Goal: Transaction & Acquisition: Book appointment/travel/reservation

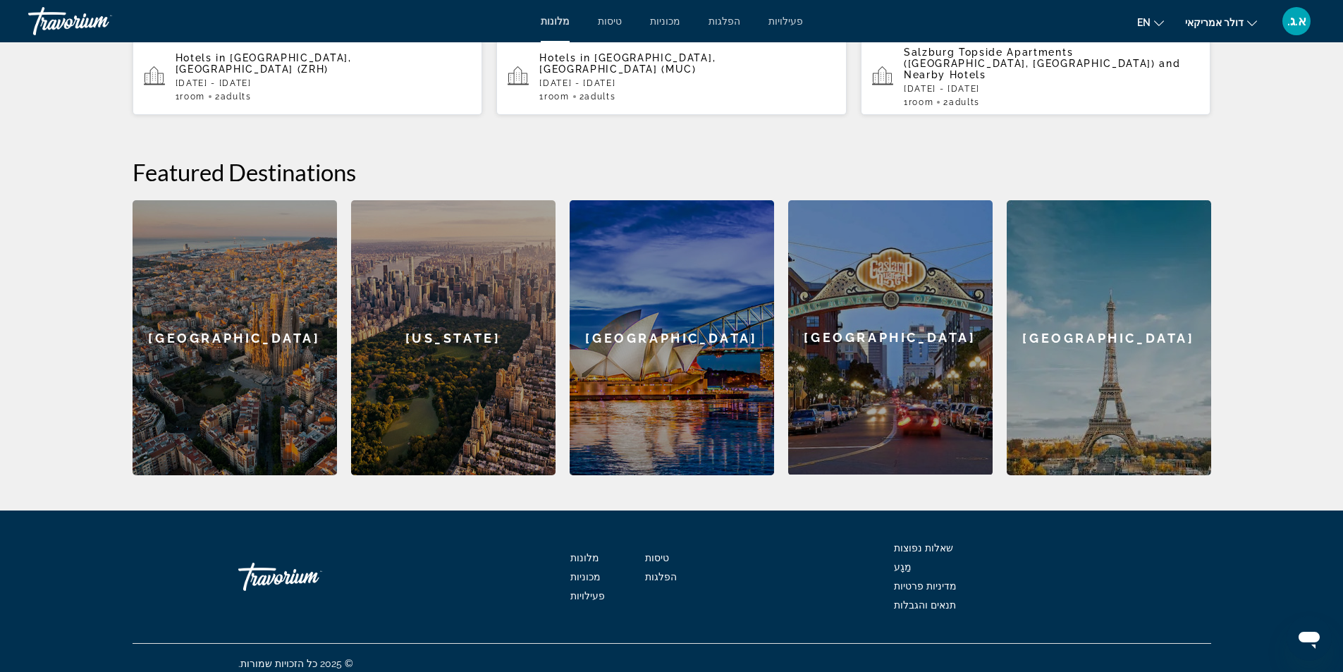
scroll to position [65, 0]
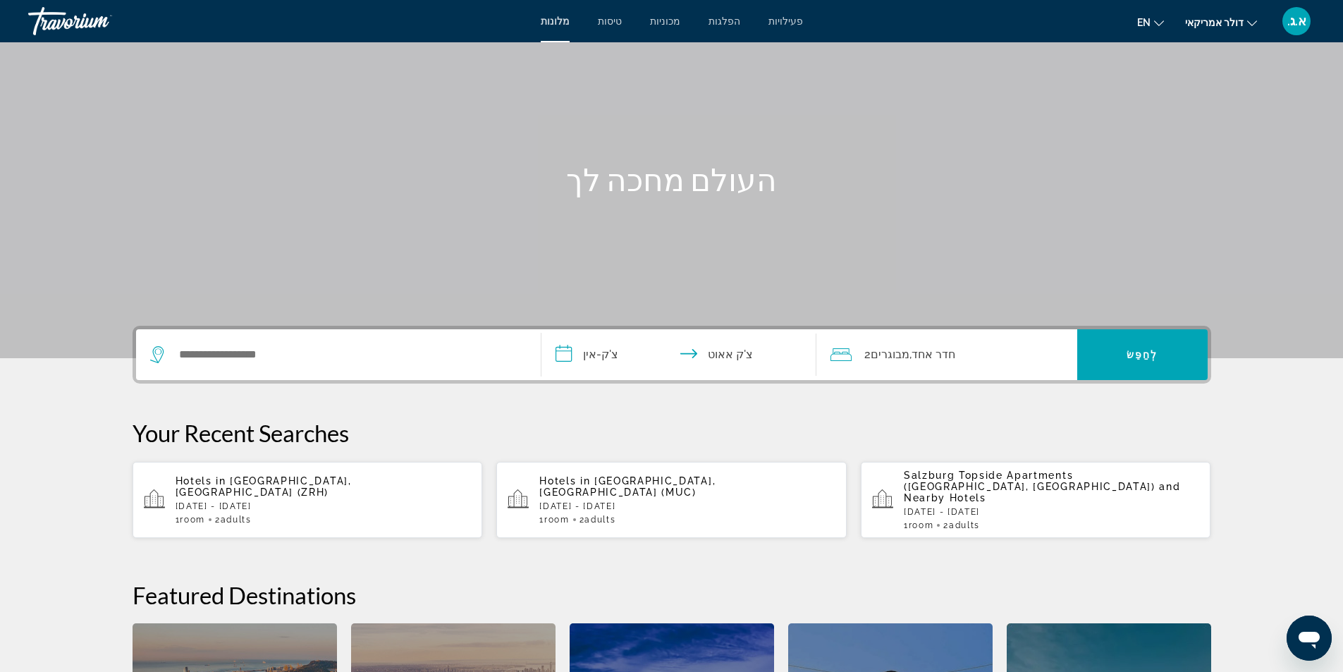
click at [339, 489] on div "Hotels in Zurich, Switzerland (ZRH) Wed, 31 Dec - Thu, 01 Jan 1 Room rooms 2 Ad…" at bounding box center [324, 499] width 296 height 49
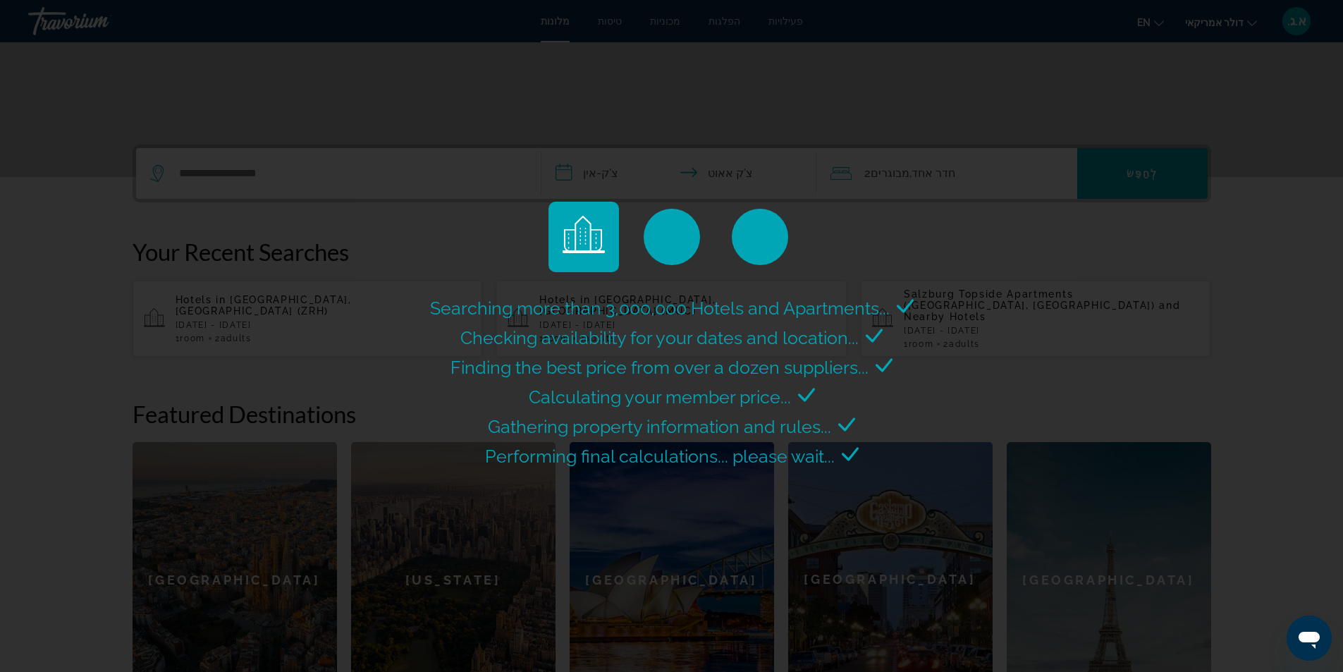
scroll to position [0, 0]
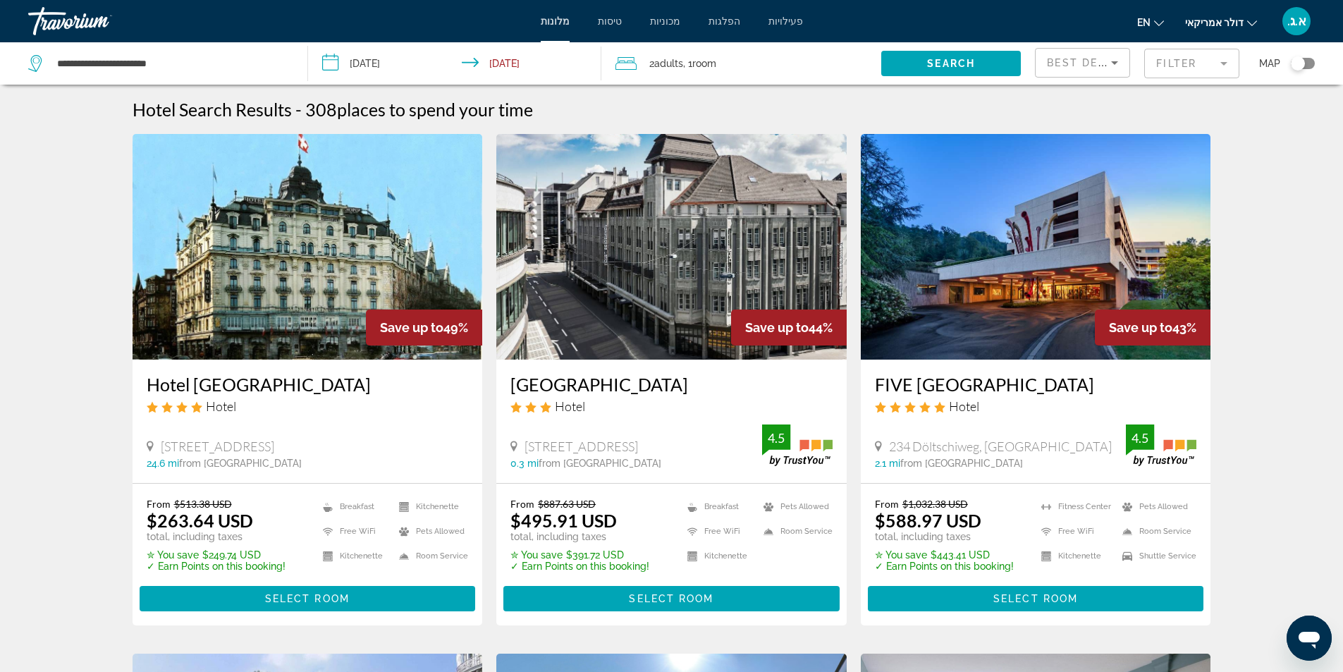
drag, startPoint x: 140, startPoint y: 383, endPoint x: 333, endPoint y: 377, distance: 193.3
click at [333, 377] on div "Hotel Monopol Luzern Hotel Pilatusstrasse 1, Luzern 24.6 mi from Zurich city ce…" at bounding box center [308, 421] width 350 height 123
copy h3 "Hotel Monopol Luzern"
drag, startPoint x: 506, startPoint y: 385, endPoint x: 491, endPoint y: 398, distance: 19.5
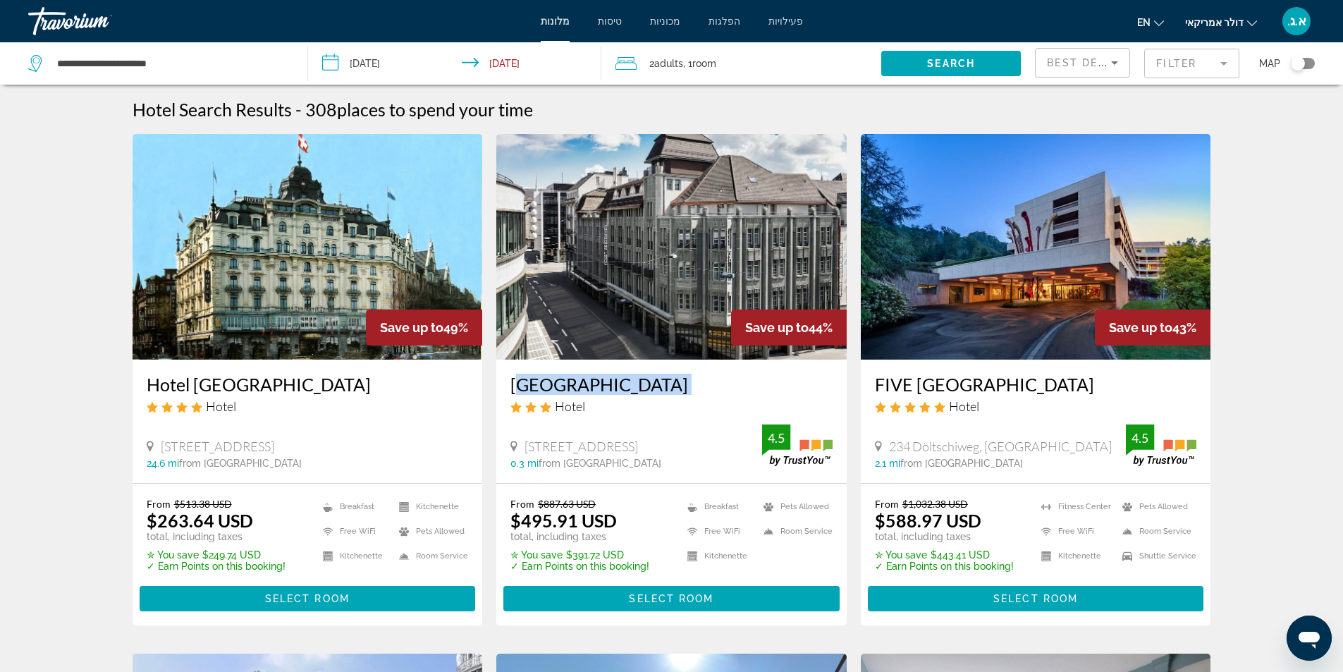
click at [491, 398] on app-hotels-search-item "Save up to 44% Seidenhof Hotel Hotel Sihlstrasse 9, Zurich 0.3 mi from Zurich c…" at bounding box center [671, 379] width 365 height 491
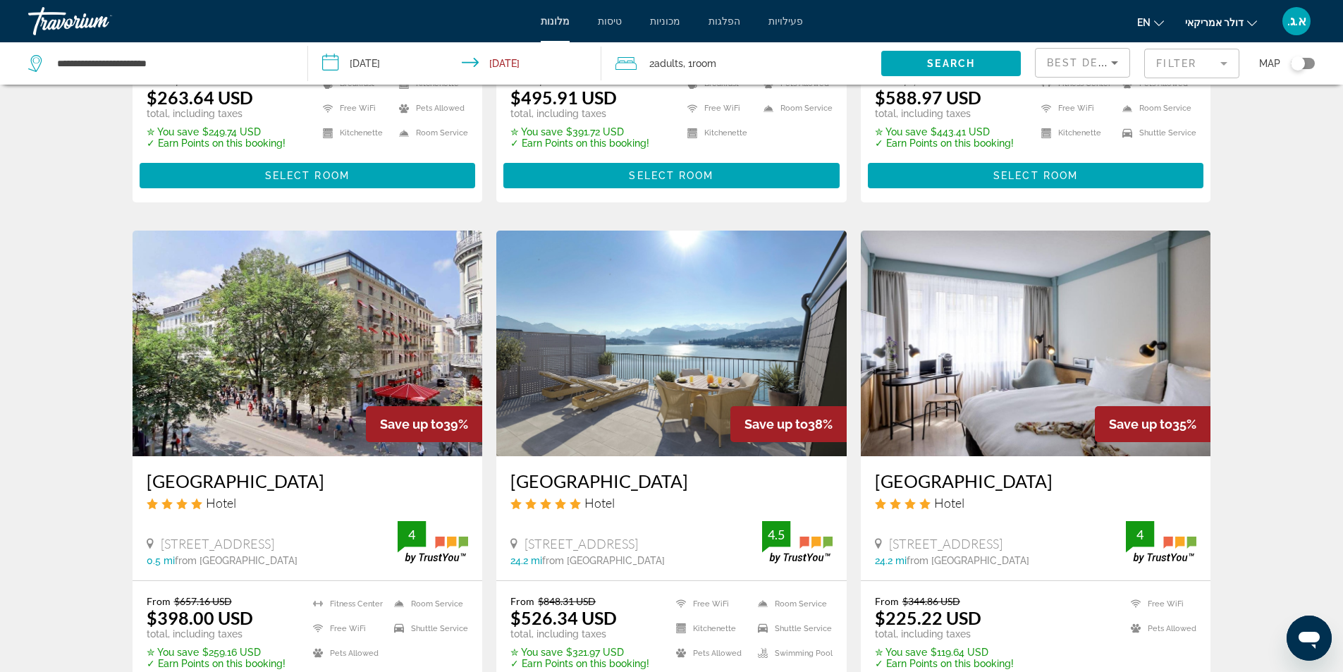
scroll to position [564, 0]
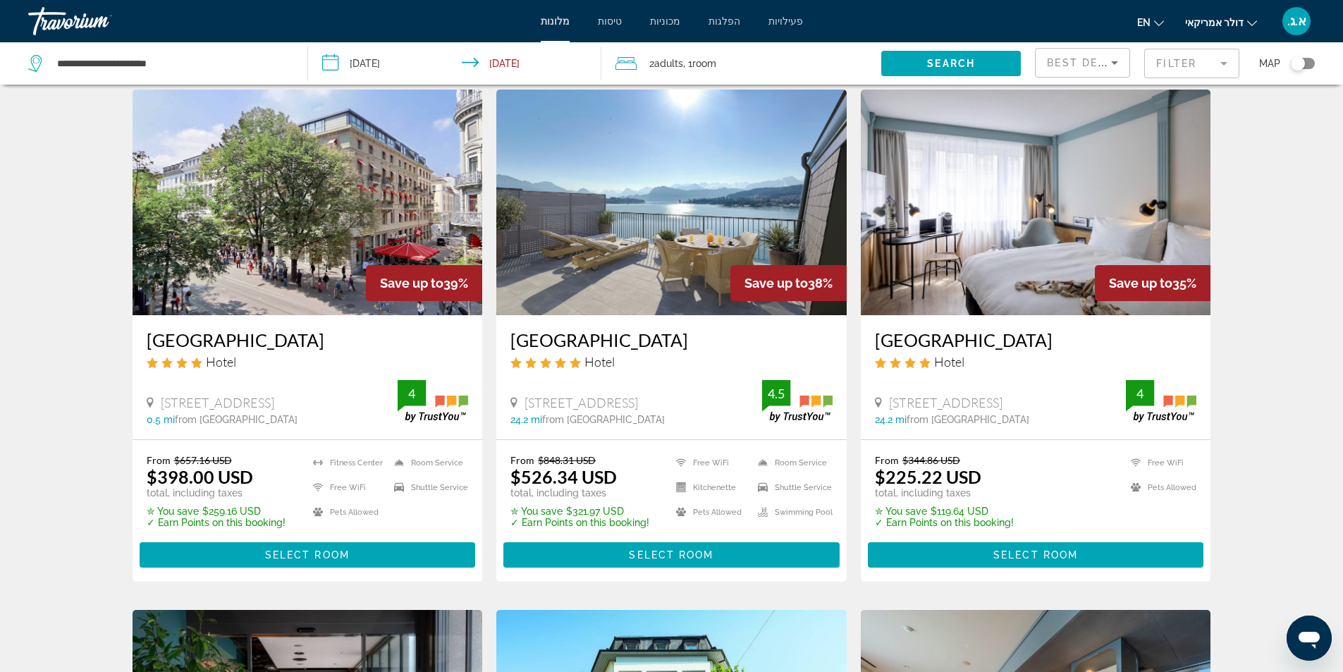
drag, startPoint x: 506, startPoint y: 339, endPoint x: 682, endPoint y: 339, distance: 175.6
click at [682, 339] on div "Grand Hotel National Hotel Haldenstrasse 4, Luzern 24.2 mi from Zurich city cen…" at bounding box center [671, 376] width 350 height 123
copy h3 "Grand Hotel National"
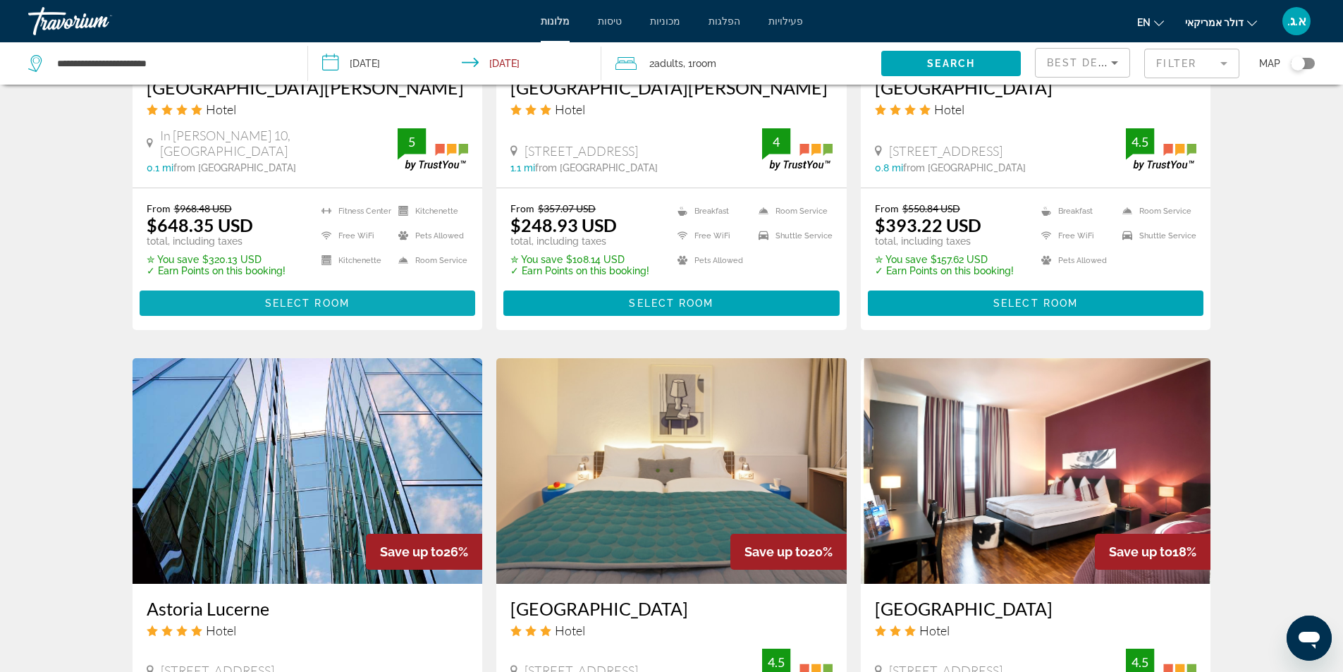
scroll to position [1622, 0]
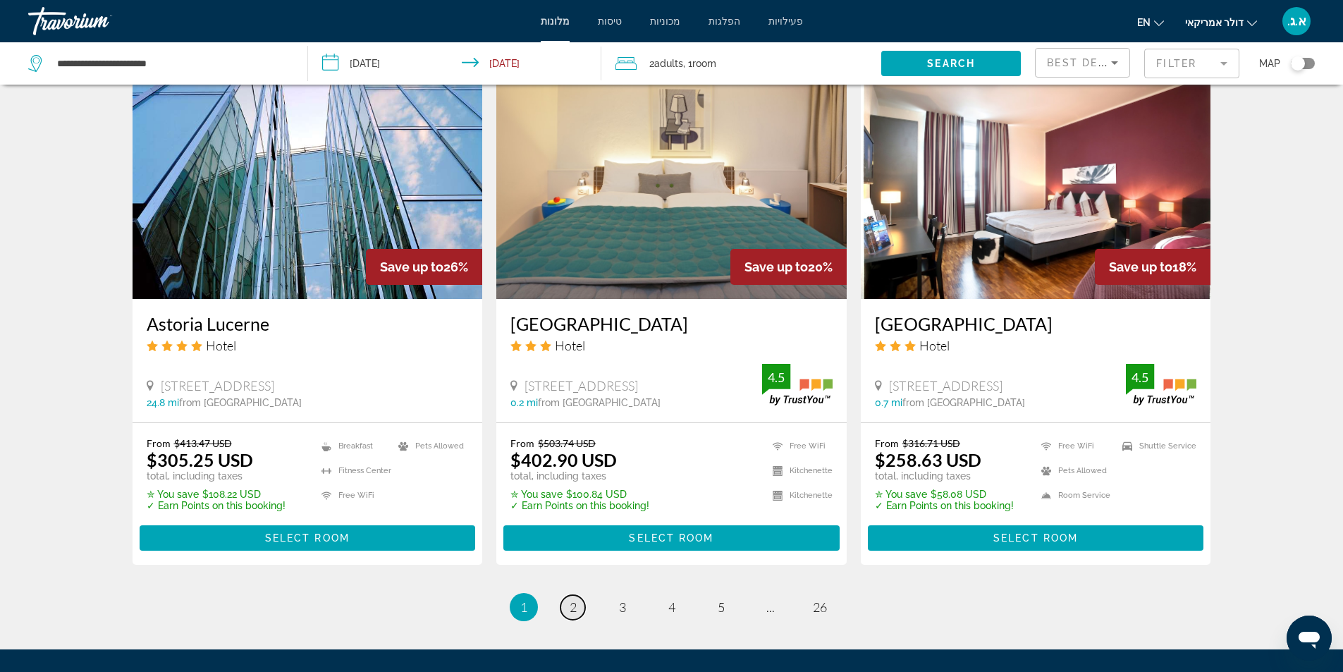
click at [574, 609] on span "2" at bounding box center [573, 607] width 7 height 16
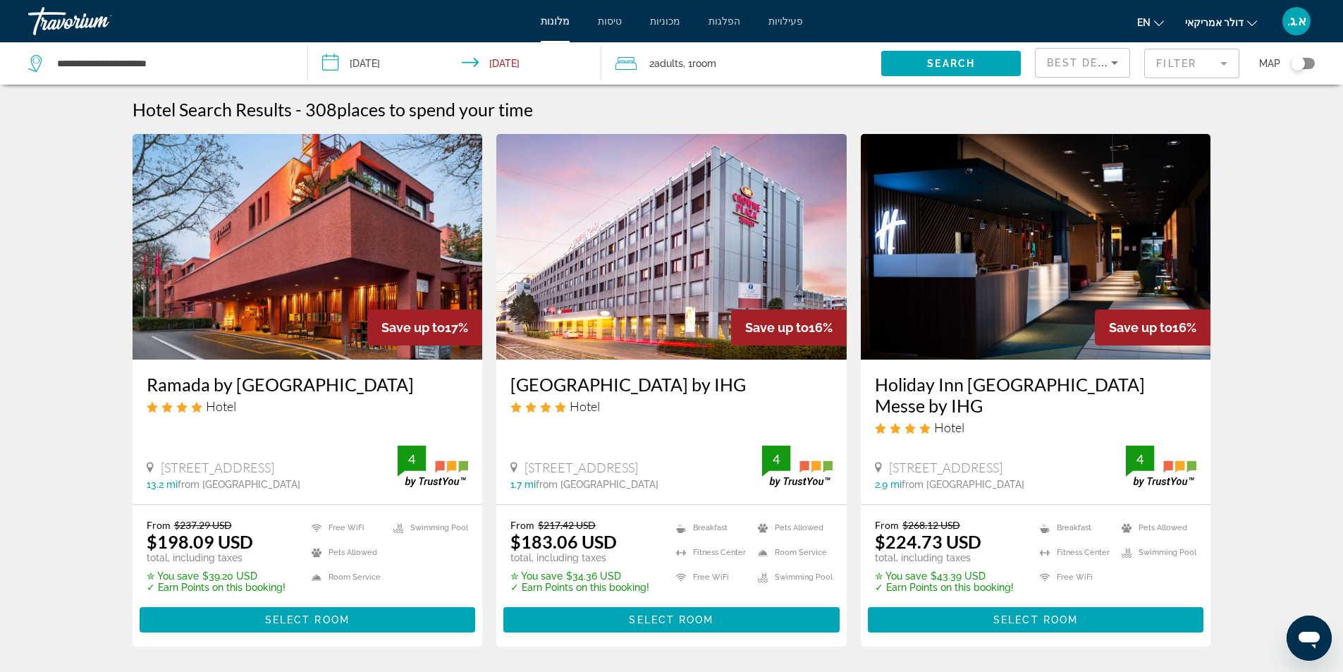
drag, startPoint x: 503, startPoint y: 387, endPoint x: 745, endPoint y: 390, distance: 241.9
click at [745, 390] on div "Crowne Plaza Zürich by IHG Hotel Badenerstrasse 420, Zurich 1.7 mi from Zurich …" at bounding box center [671, 432] width 350 height 145
copy h3 "Crowne Plaza Zürich by IHG"
drag, startPoint x: 869, startPoint y: 382, endPoint x: 1133, endPoint y: 386, distance: 264.4
click at [1133, 386] on div "Holiday Inn Zurich Messe by IHG Hotel Wallisellenstrasse 48, Zurich 2.9 mi from…" at bounding box center [1036, 432] width 350 height 145
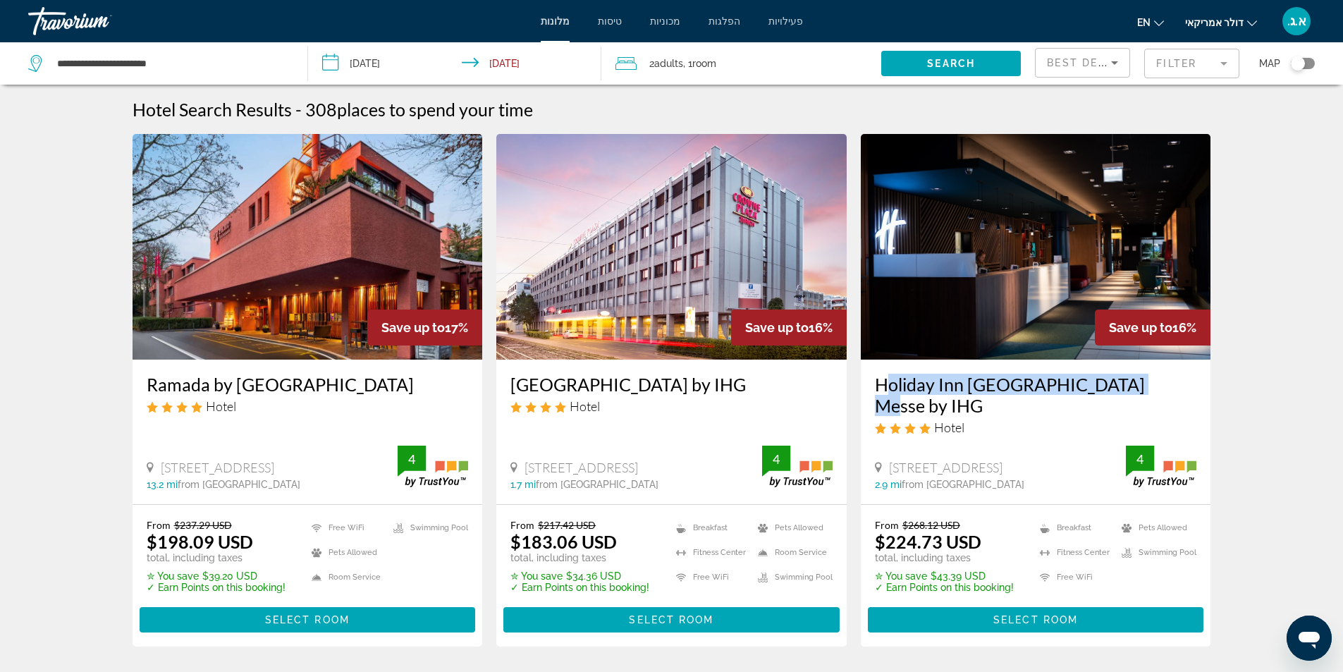
copy h3 "Holiday Inn Zurich Messe by IHG"
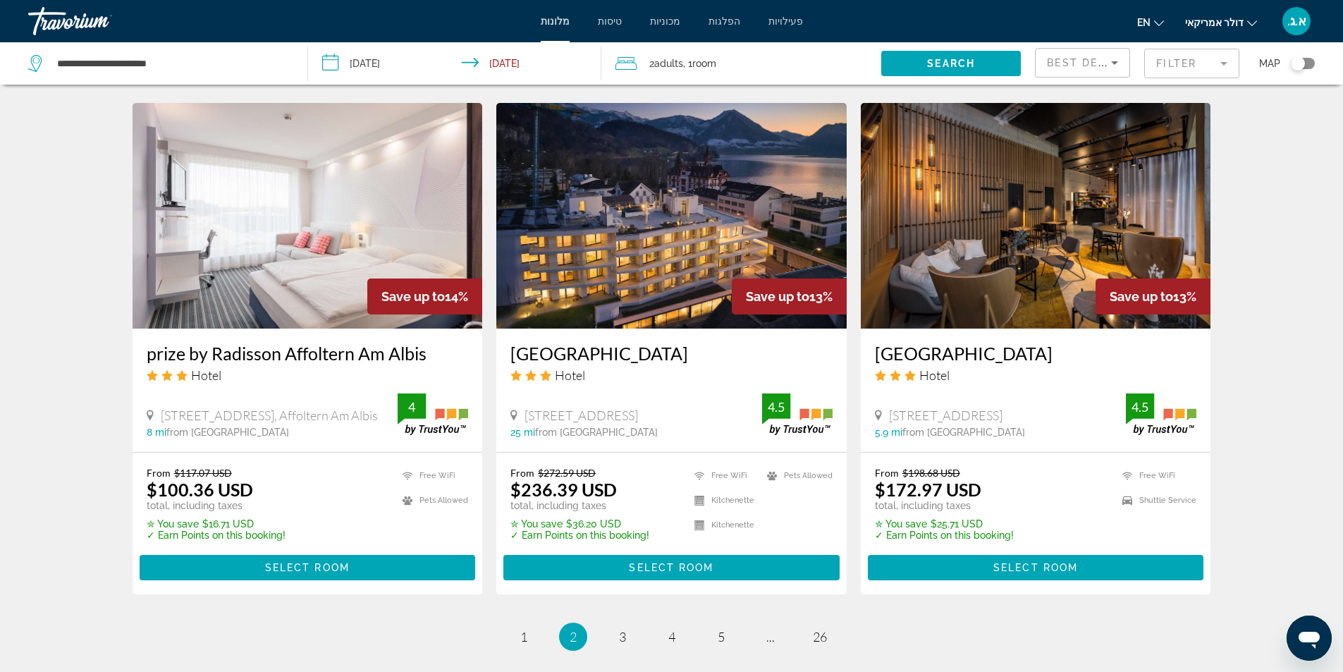
scroll to position [1622, 0]
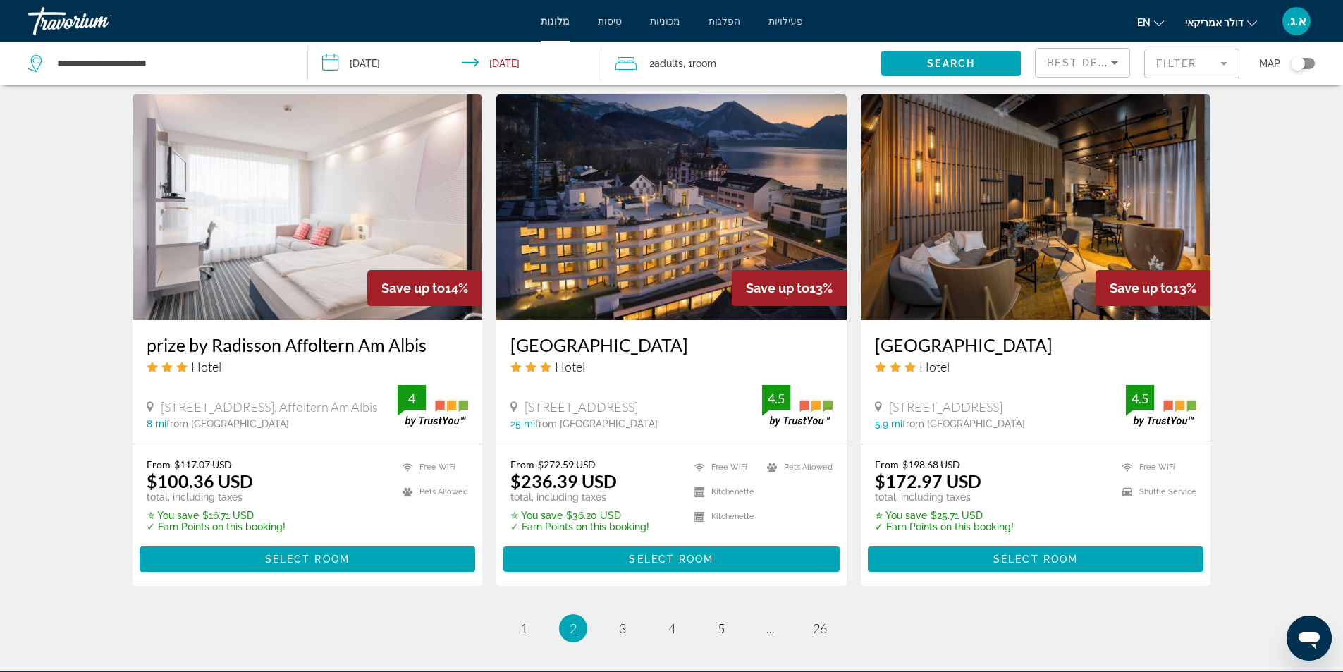
drag, startPoint x: 866, startPoint y: 349, endPoint x: 1080, endPoint y: 345, distance: 213.7
click at [1080, 345] on div "Zleep Hotel Zürich Kloten Hotel Bahnhofstrasse 7, Kloten 5.9 mi from Zurich cit…" at bounding box center [1036, 381] width 350 height 123
click at [686, 377] on div "Neuro Campus Hotel Hotel" at bounding box center [671, 359] width 322 height 51
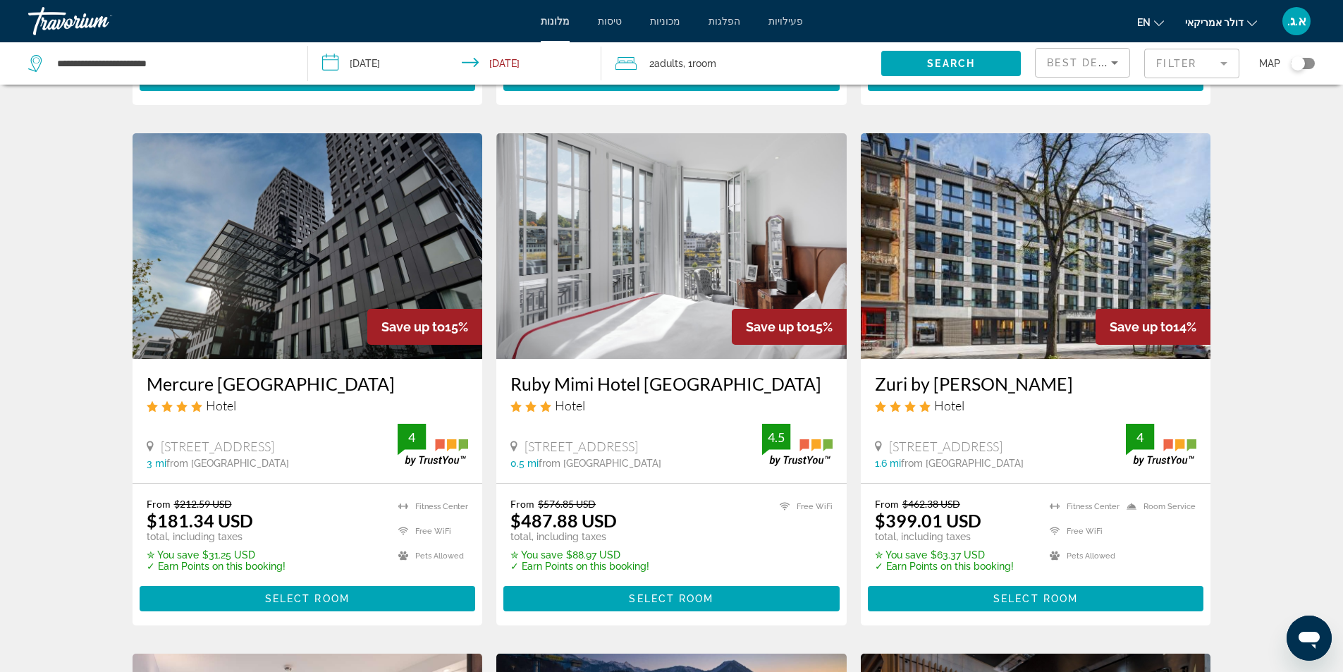
scroll to position [1058, 0]
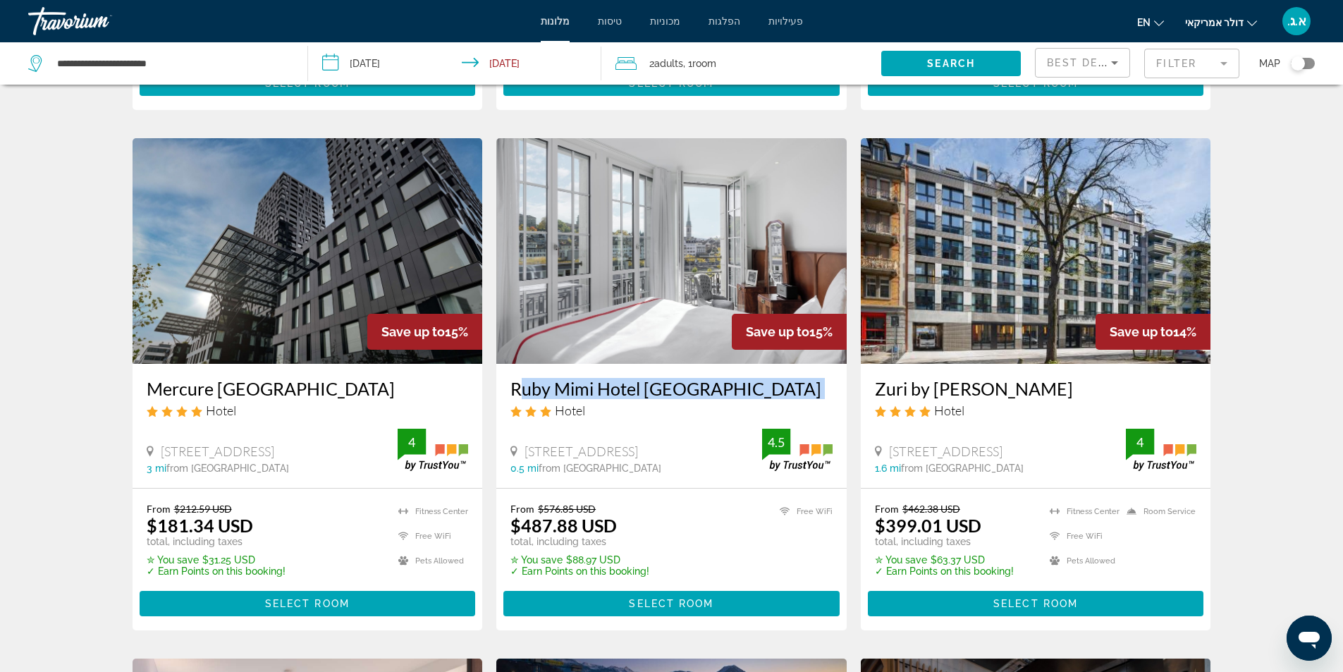
drag, startPoint x: 507, startPoint y: 389, endPoint x: 525, endPoint y: 406, distance: 24.4
click at [525, 406] on div "Ruby Mimi Hotel Zurich Hotel Beatenplatz 4, Zurich 0.5 mi from Zurich city cent…" at bounding box center [671, 425] width 350 height 123
click at [6, 353] on div "Hotel Search Results - 308 places to spend your time Save up to 17% Ramada by W…" at bounding box center [671, 123] width 1343 height 2165
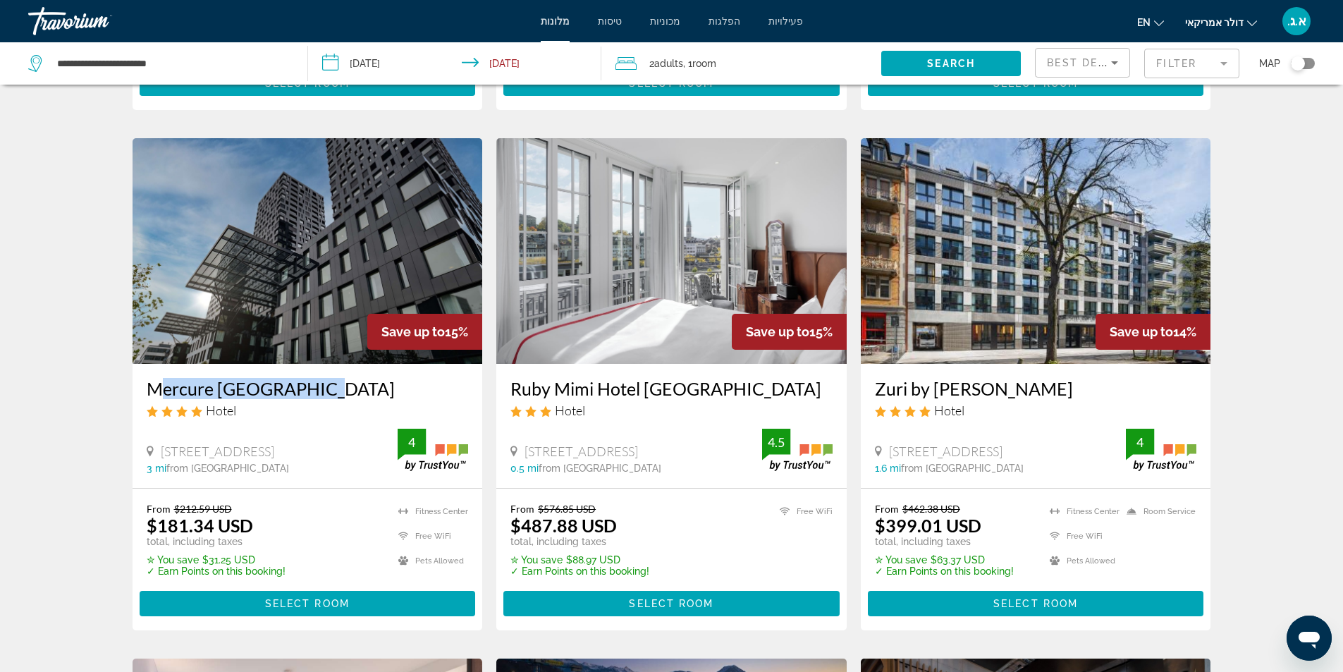
drag, startPoint x: 144, startPoint y: 390, endPoint x: 309, endPoint y: 390, distance: 165.0
click at [309, 390] on div "Mercure Zurich City Hotel Vulkanstrasse 108B, Zurich 3 mi from Zurich city cent…" at bounding box center [308, 425] width 350 height 123
copy h3 "Mercure Zurich City"
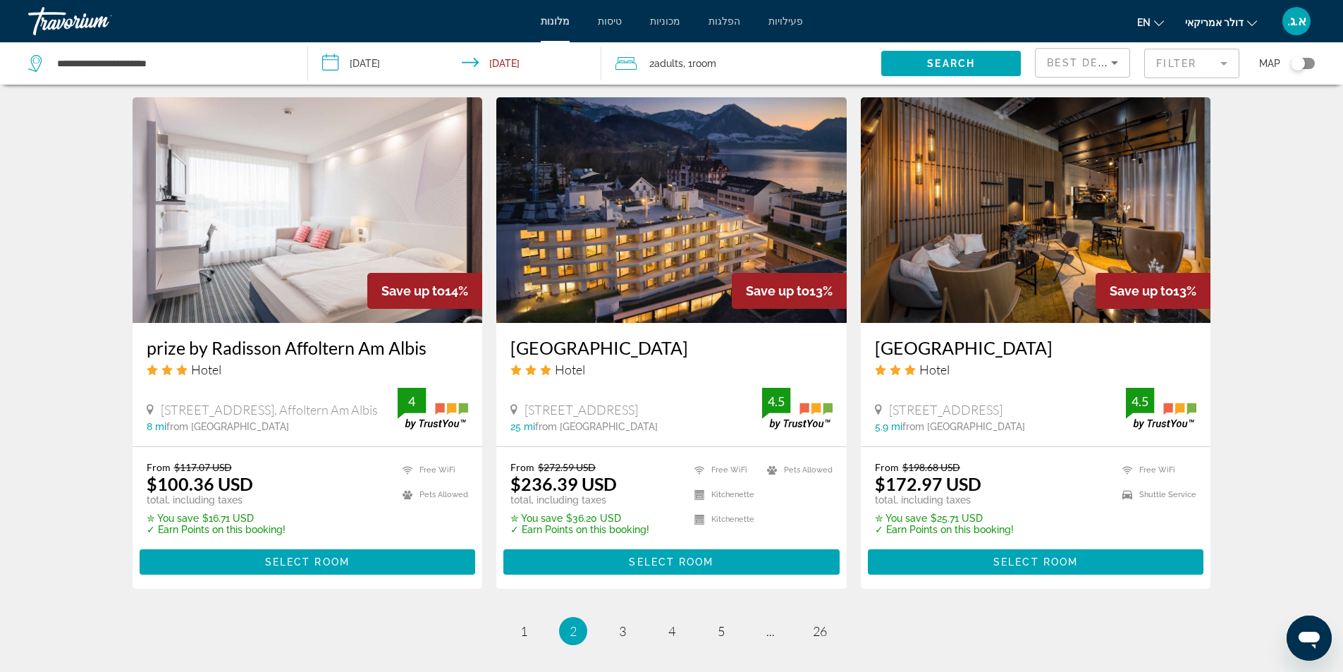
scroll to position [1792, 0]
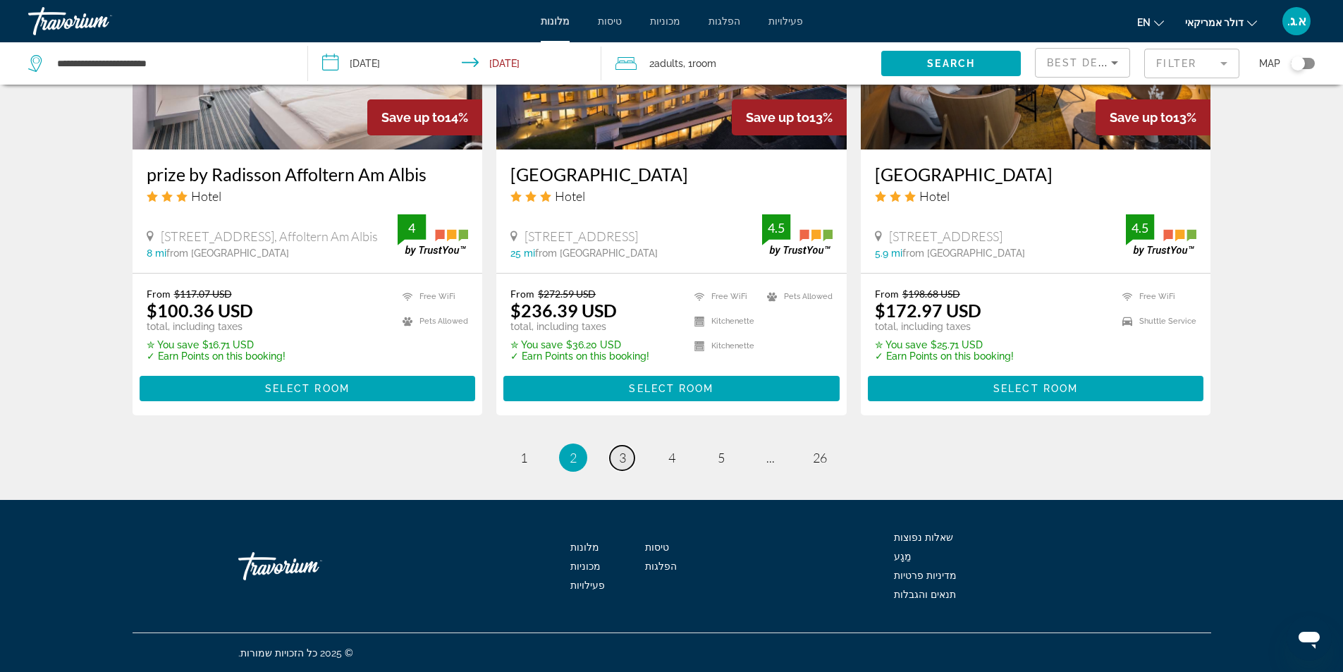
click at [620, 458] on span "3" at bounding box center [622, 458] width 7 height 16
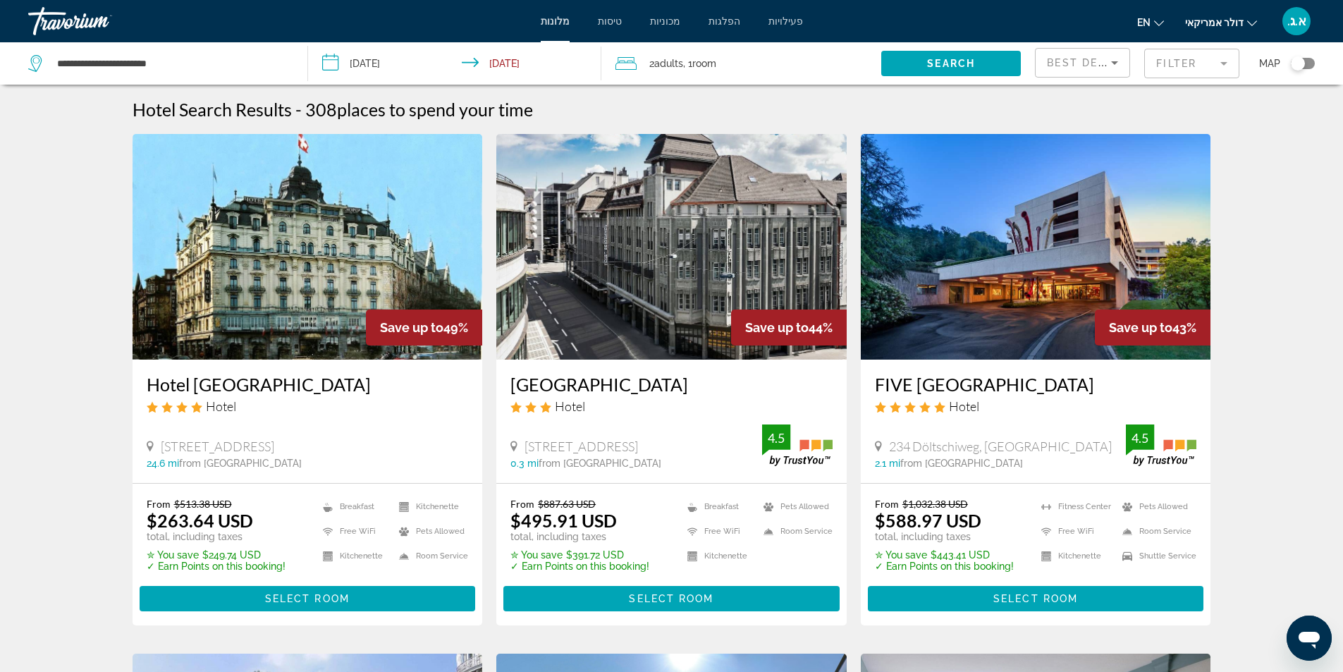
drag, startPoint x: 869, startPoint y: 384, endPoint x: 1112, endPoint y: 394, distance: 242.8
click at [1130, 392] on div "FIVE Zurich Luxury City Resort Hotel 234 Döltschiweg, Zurich 2.1 mi from Zurich…" at bounding box center [1036, 421] width 350 height 123
copy h3 "FIVE Zurich Luxury City Resort"
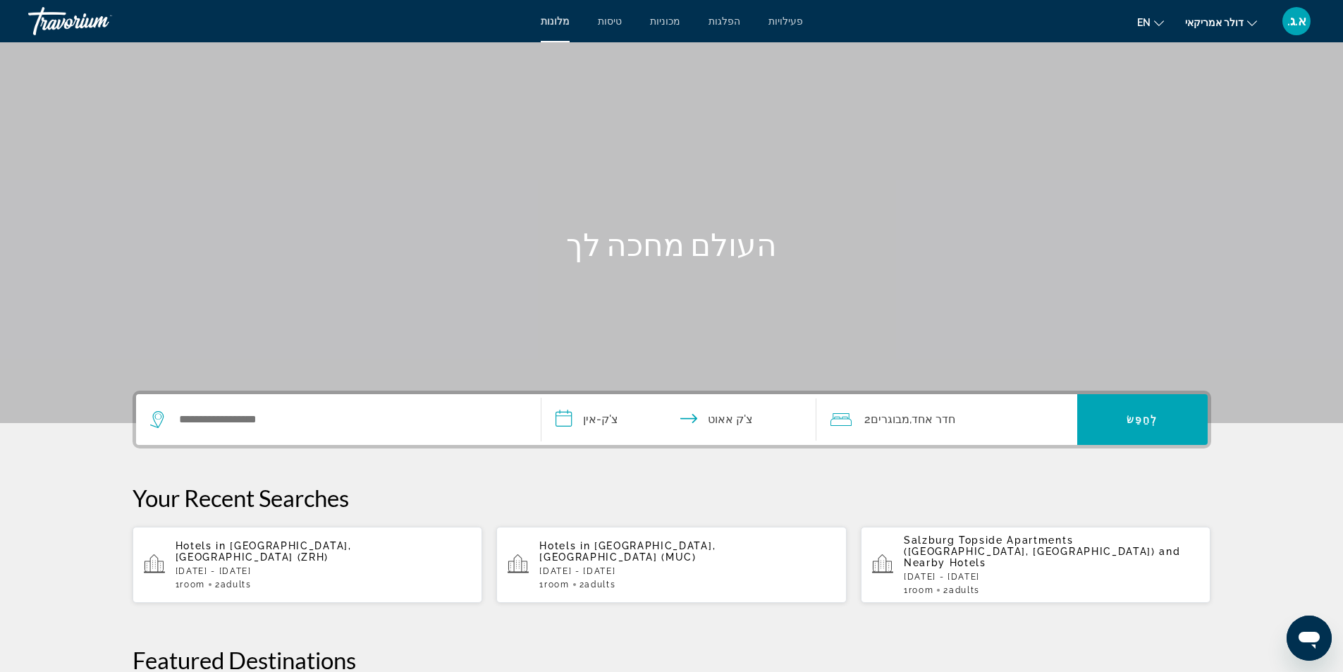
click at [968, 558] on div "[GEOGRAPHIC_DATA] Topside Apartments ([GEOGRAPHIC_DATA], [GEOGRAPHIC_DATA]) and…" at bounding box center [1052, 564] width 296 height 61
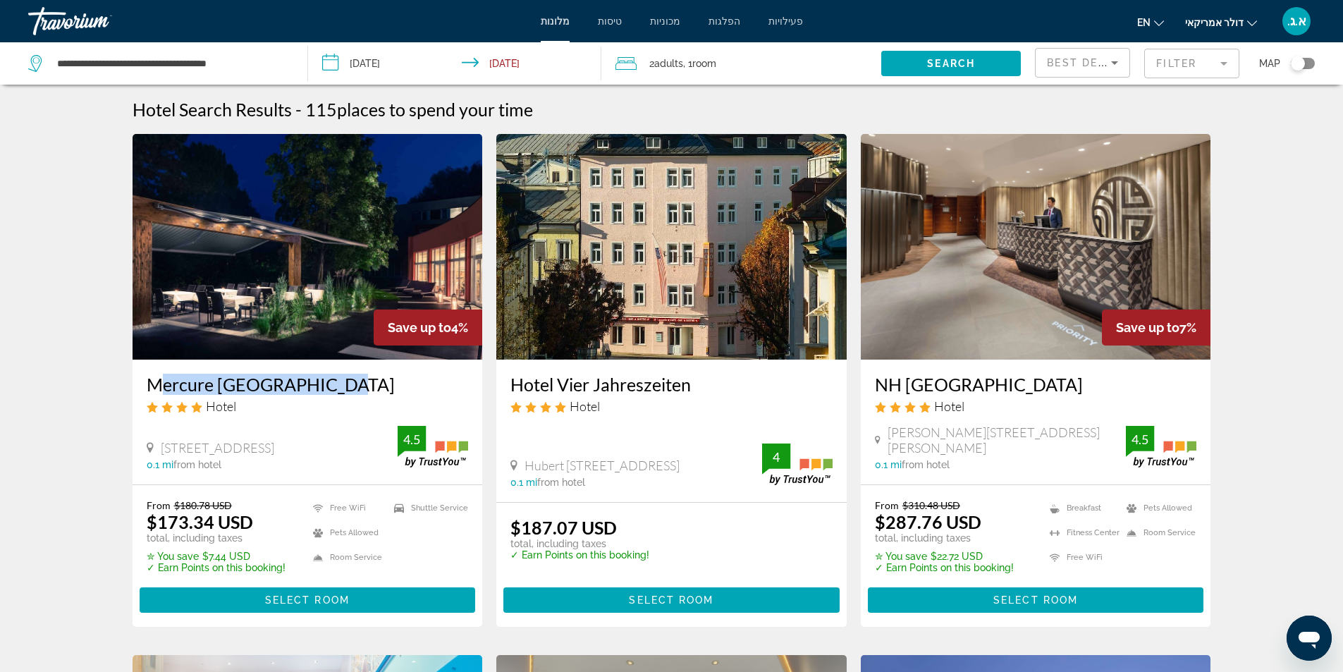
drag, startPoint x: 137, startPoint y: 386, endPoint x: 321, endPoint y: 393, distance: 184.1
click at [321, 393] on div "Mercure [GEOGRAPHIC_DATA] Hotel [STREET_ADDRESS] 0.1 mi from hotel 4.5" at bounding box center [308, 422] width 350 height 125
copy h3 "Mercure [GEOGRAPHIC_DATA]"
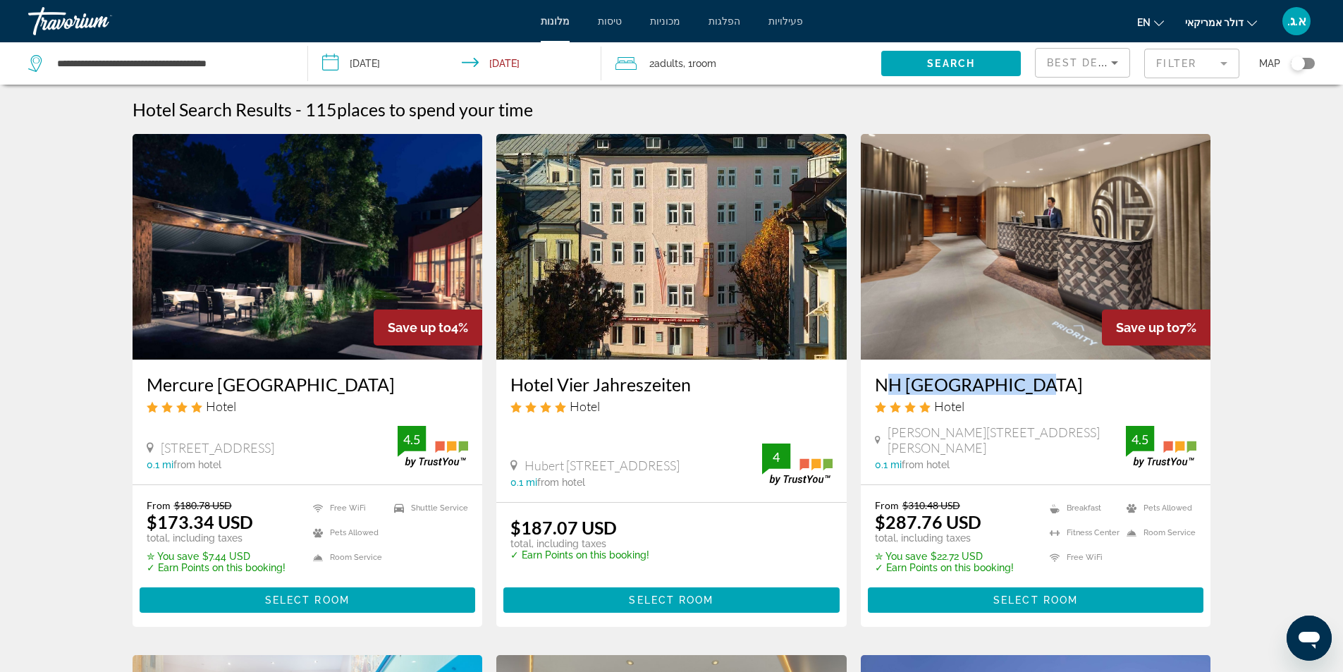
drag, startPoint x: 868, startPoint y: 386, endPoint x: 1014, endPoint y: 377, distance: 146.2
click at [1014, 377] on div "NH [GEOGRAPHIC_DATA] Hotel [PERSON_NAME][STREET_ADDRESS][PERSON_NAME] 0.1 mi fr…" at bounding box center [1036, 422] width 350 height 125
copy h3 "NH [GEOGRAPHIC_DATA]"
click at [1005, 331] on img "תוכן עיקרי" at bounding box center [1036, 247] width 350 height 226
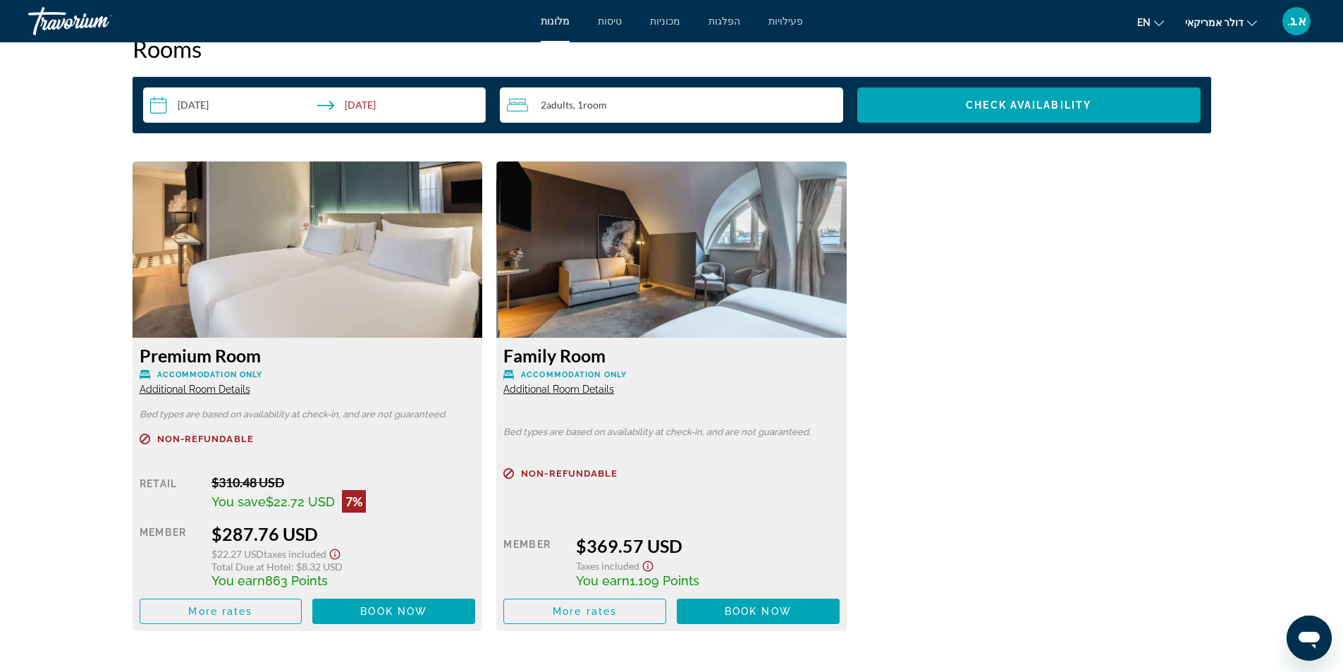
scroll to position [1551, 0]
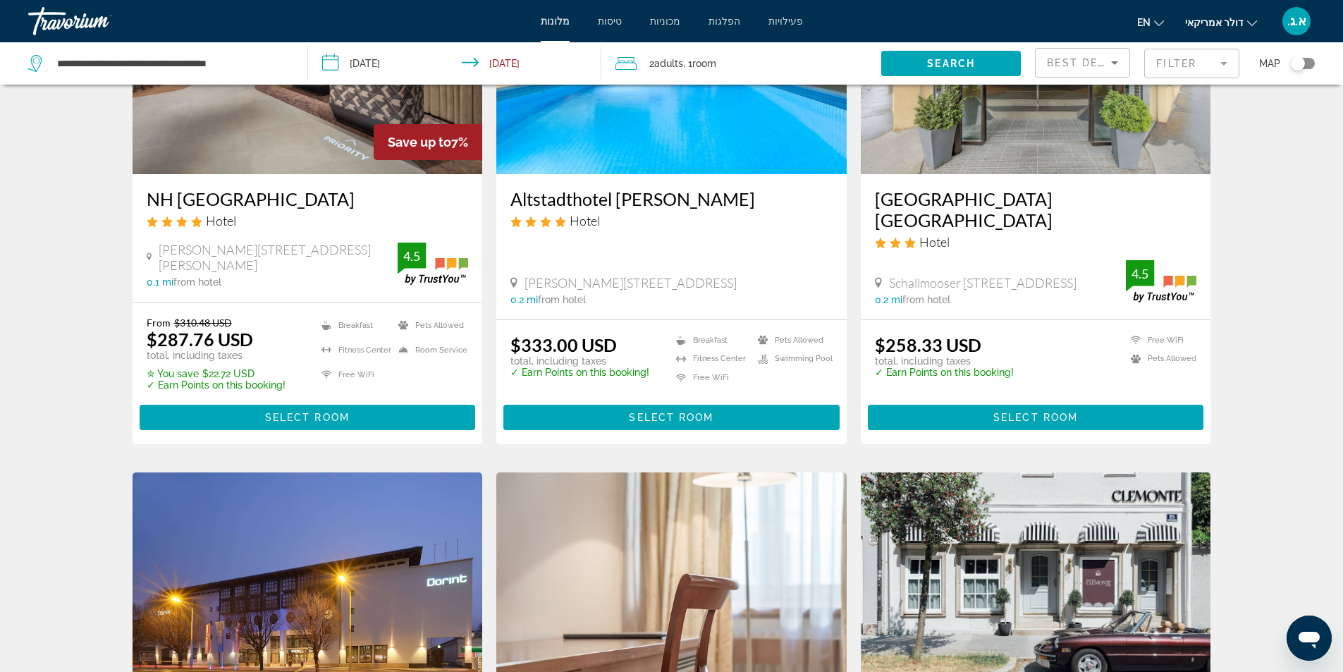
scroll to position [987, 0]
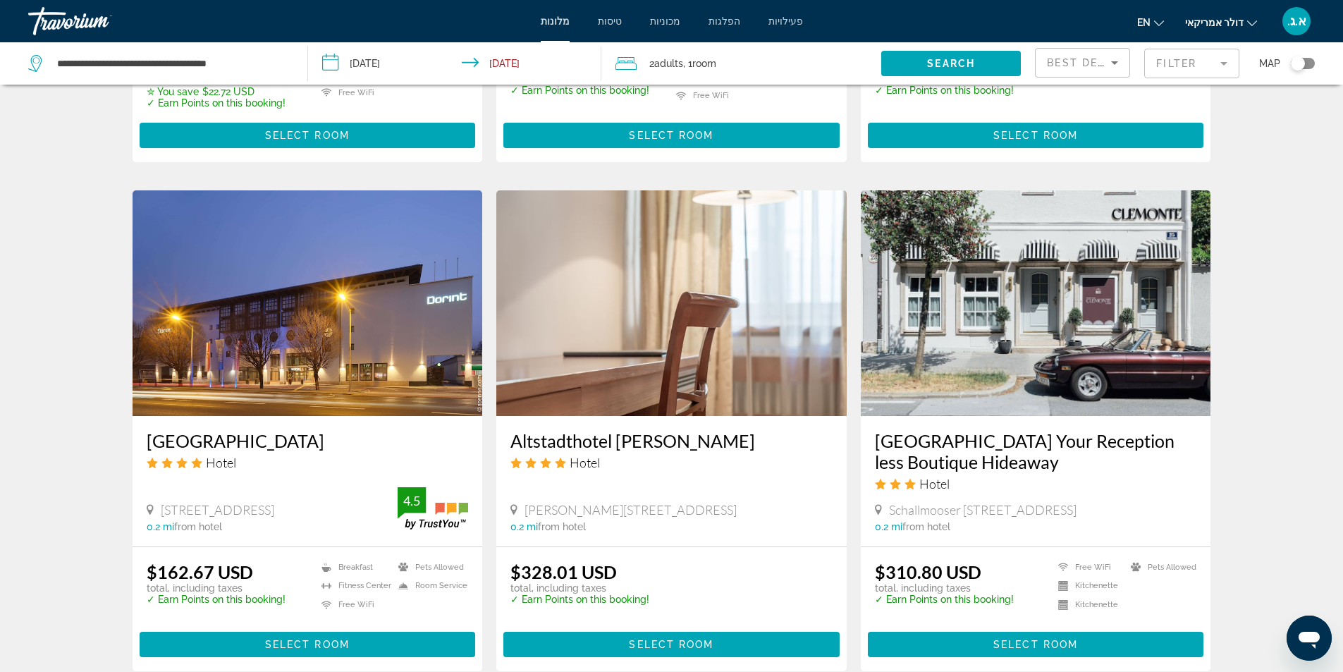
drag, startPoint x: 140, startPoint y: 444, endPoint x: 353, endPoint y: 424, distance: 213.9
click at [353, 424] on div "[GEOGRAPHIC_DATA] Hotel [STREET_ADDRESS] 0.2 mi from hotel 4.5" at bounding box center [308, 481] width 350 height 130
copy h3 "[GEOGRAPHIC_DATA]"
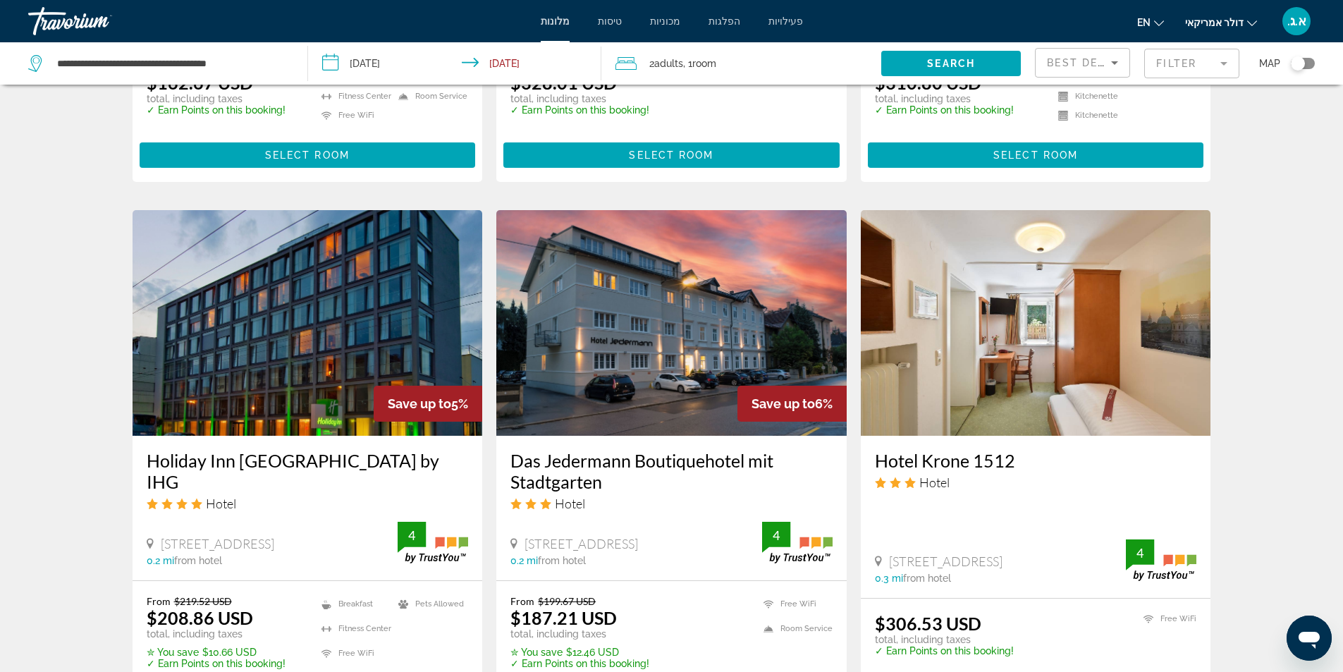
scroll to position [1481, 0]
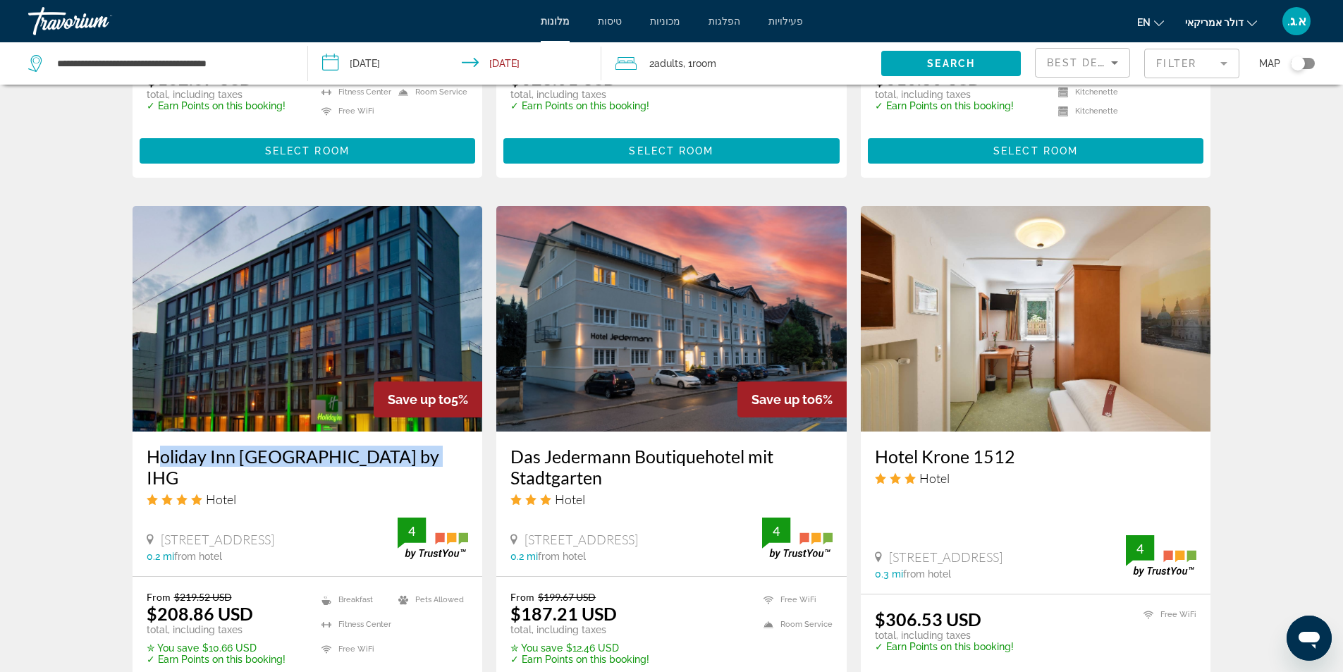
drag, startPoint x: 137, startPoint y: 453, endPoint x: 399, endPoint y: 445, distance: 261.7
click at [399, 445] on div "Holiday Inn [GEOGRAPHIC_DATA] by IHG Hotel [STREET_ADDRESS] 0.2 mi from hotel 4" at bounding box center [308, 504] width 350 height 145
copy h3 "Holiday Inn [GEOGRAPHIC_DATA] by IHG"
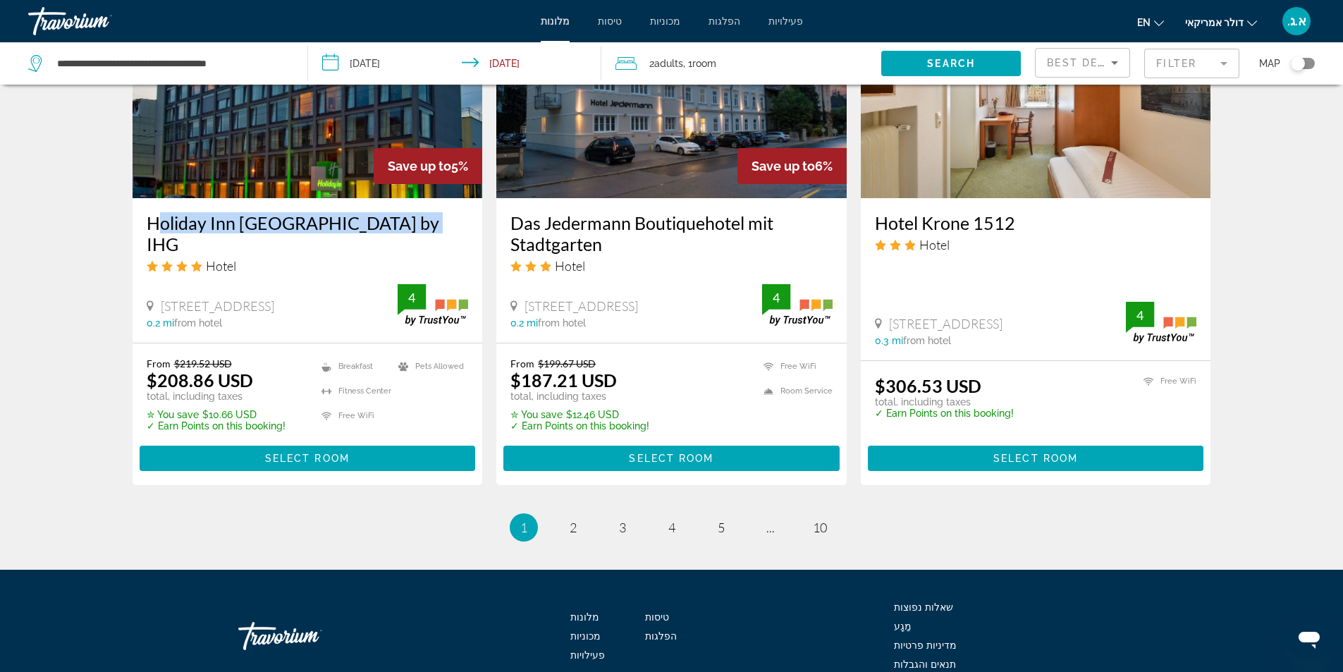
scroll to position [1640, 0]
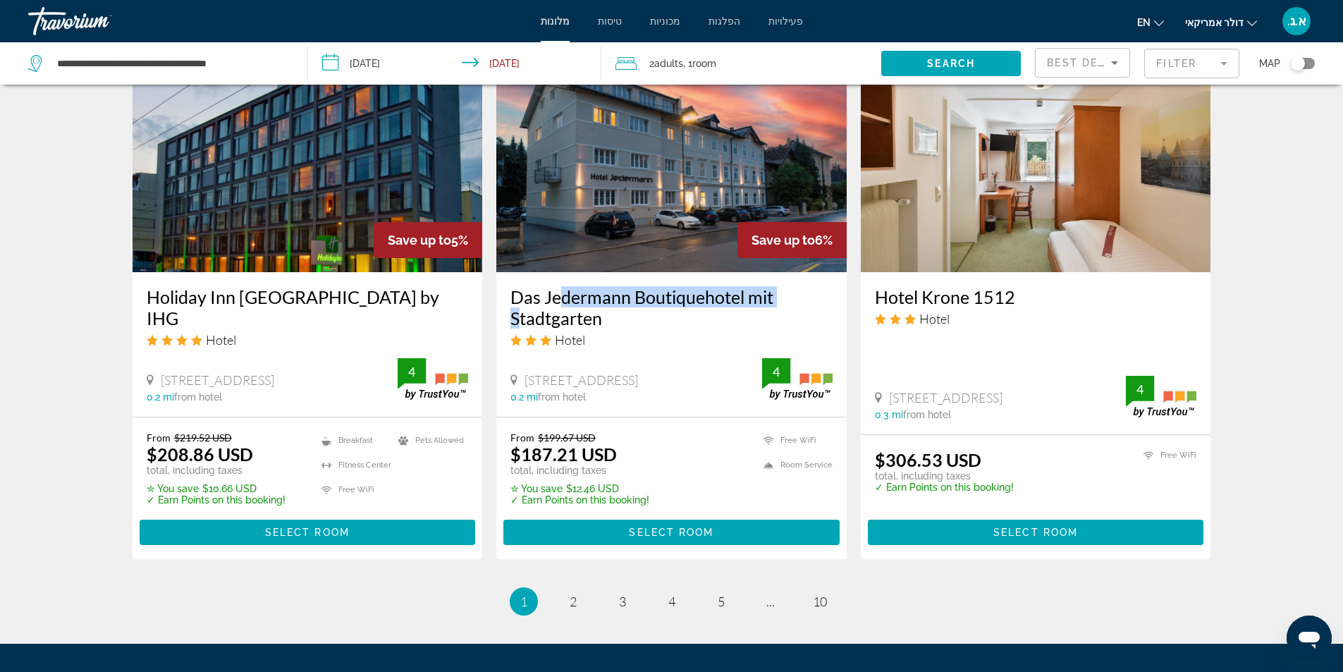
drag, startPoint x: 501, startPoint y: 318, endPoint x: 552, endPoint y: 295, distance: 55.8
click at [552, 295] on div "Das Jedermann Boutiquehotel mit Stadtgarten Hotel [STREET_ADDRESS] 0.2 mi from …" at bounding box center [671, 344] width 350 height 145
click at [644, 316] on h3 "Das Jedermann Boutiquehotel mit Stadtgarten" at bounding box center [671, 307] width 322 height 42
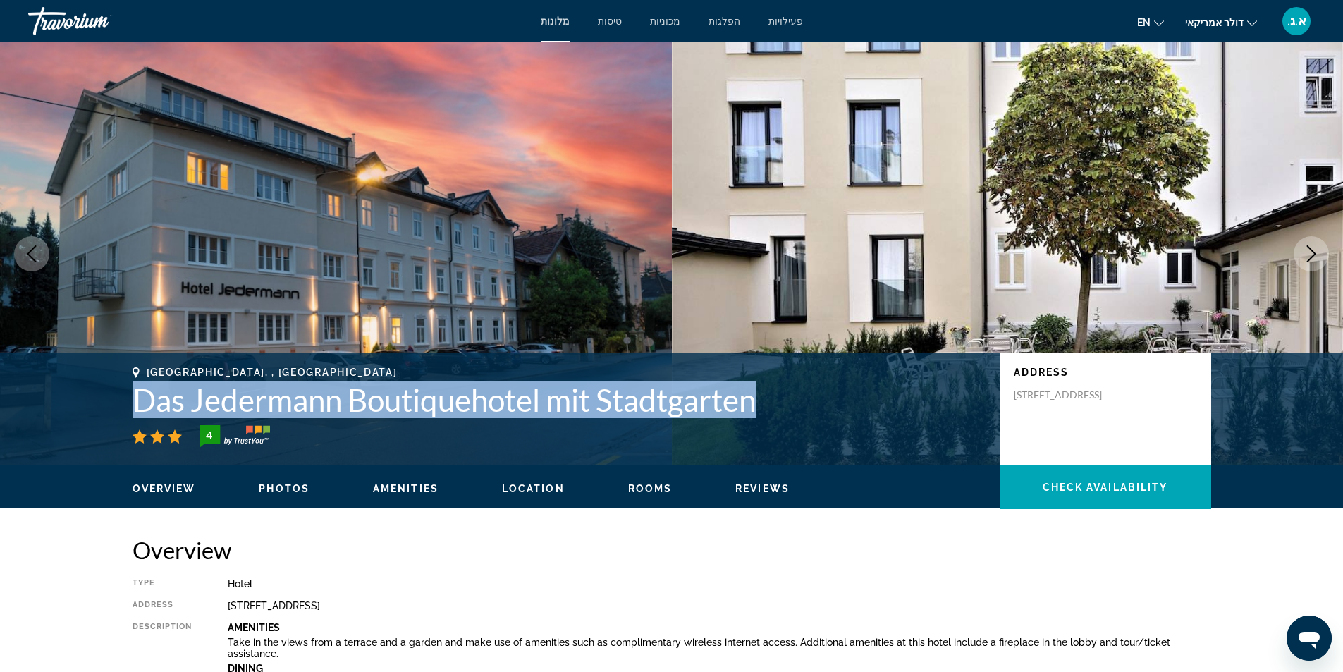
drag, startPoint x: 128, startPoint y: 403, endPoint x: 762, endPoint y: 396, distance: 633.9
click at [762, 396] on div "[GEOGRAPHIC_DATA], , [GEOGRAPHIC_DATA] Das Jedermann Boutiquehotel mit Stadtgar…" at bounding box center [671, 409] width 1135 height 85
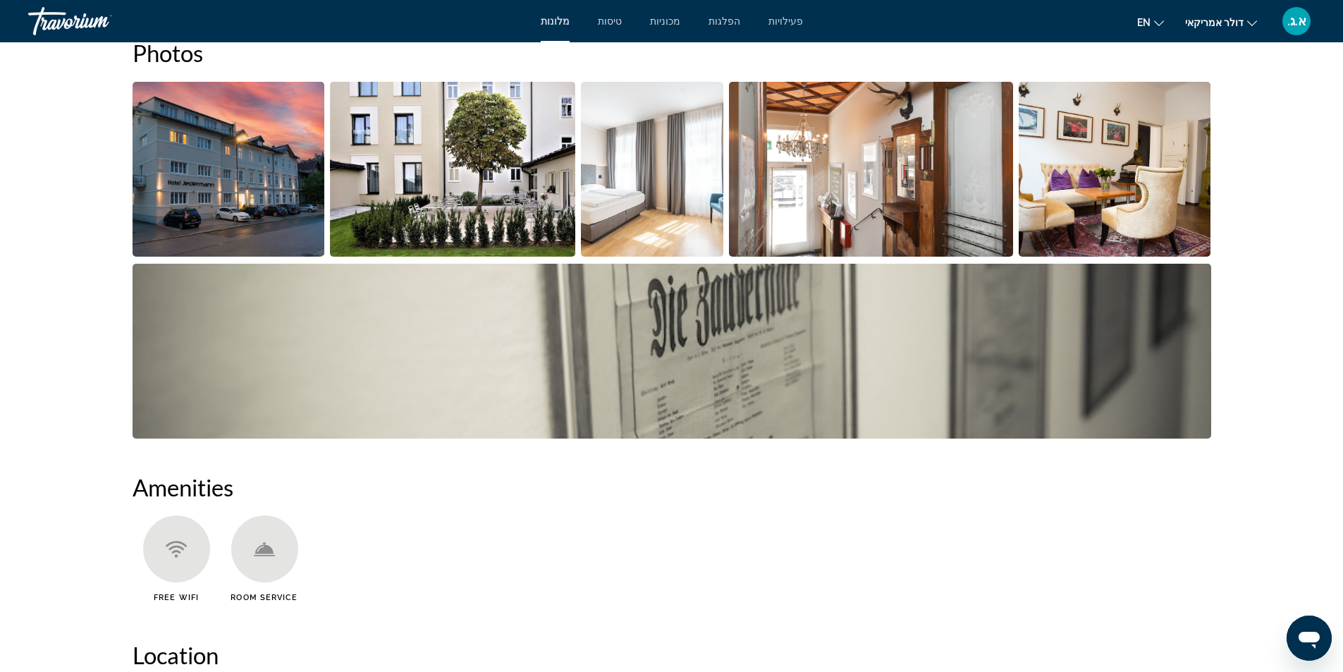
scroll to position [635, 0]
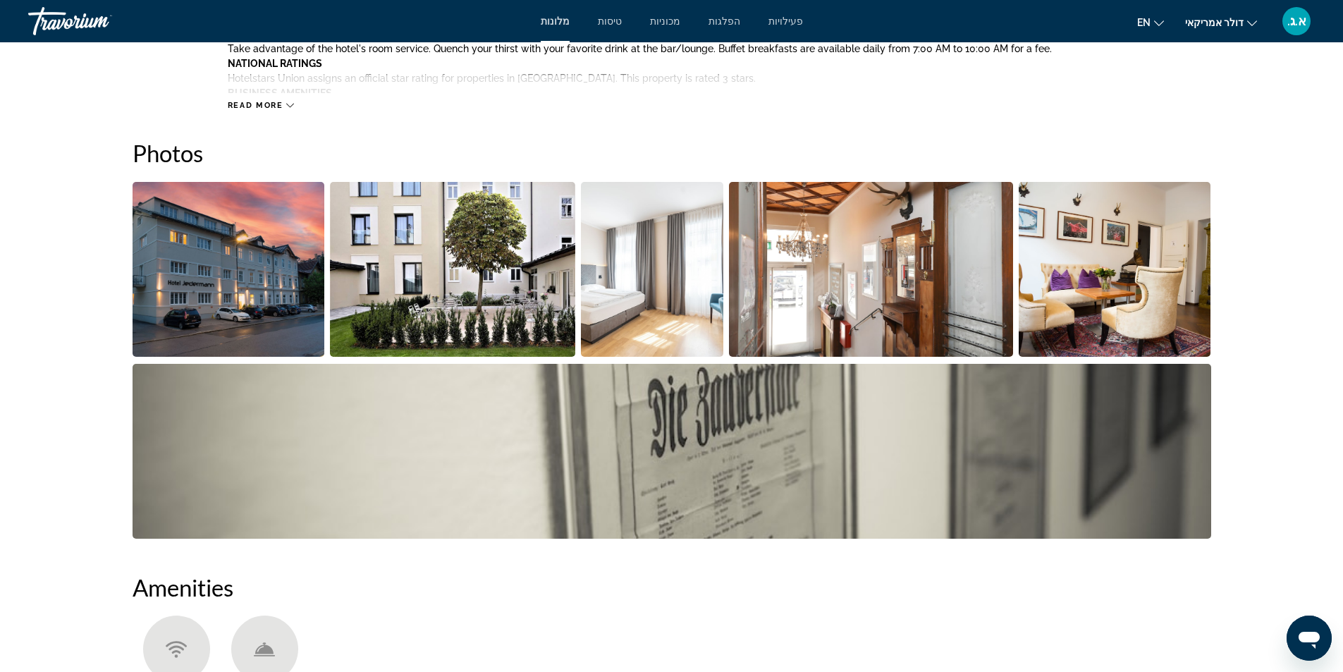
click at [687, 293] on img "Open full-screen image slider" at bounding box center [652, 269] width 143 height 175
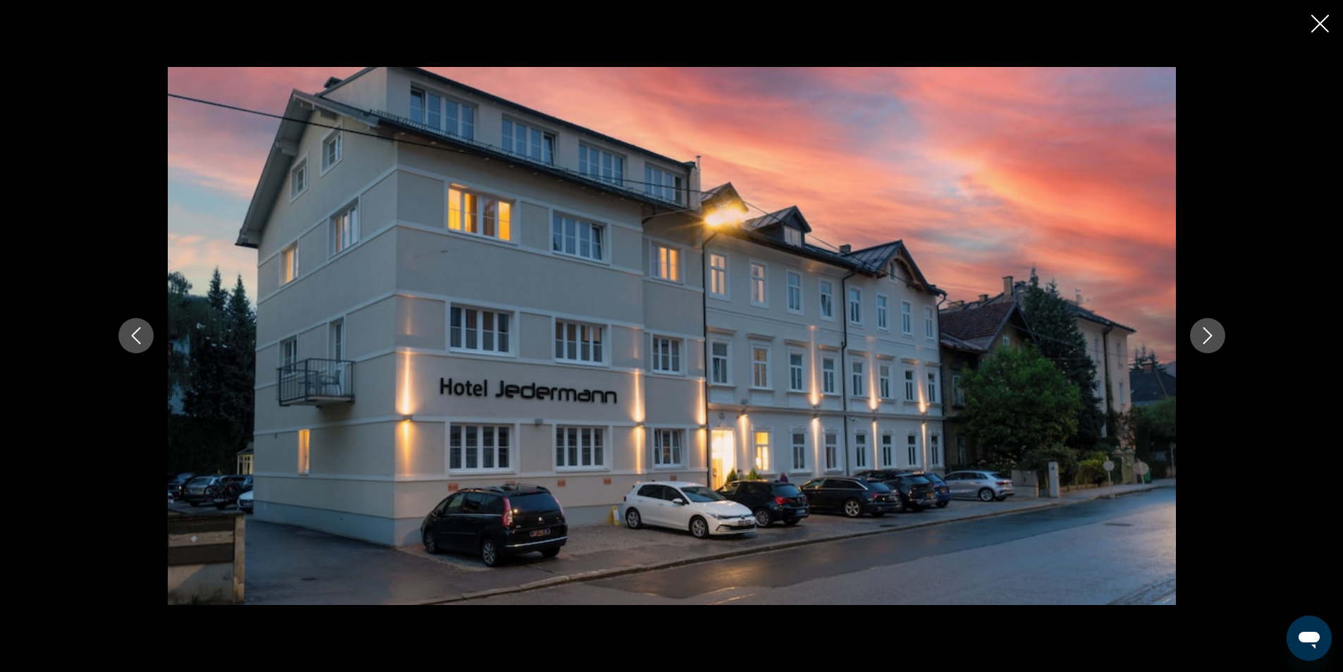
click at [1215, 333] on icon "Next image" at bounding box center [1207, 335] width 17 height 17
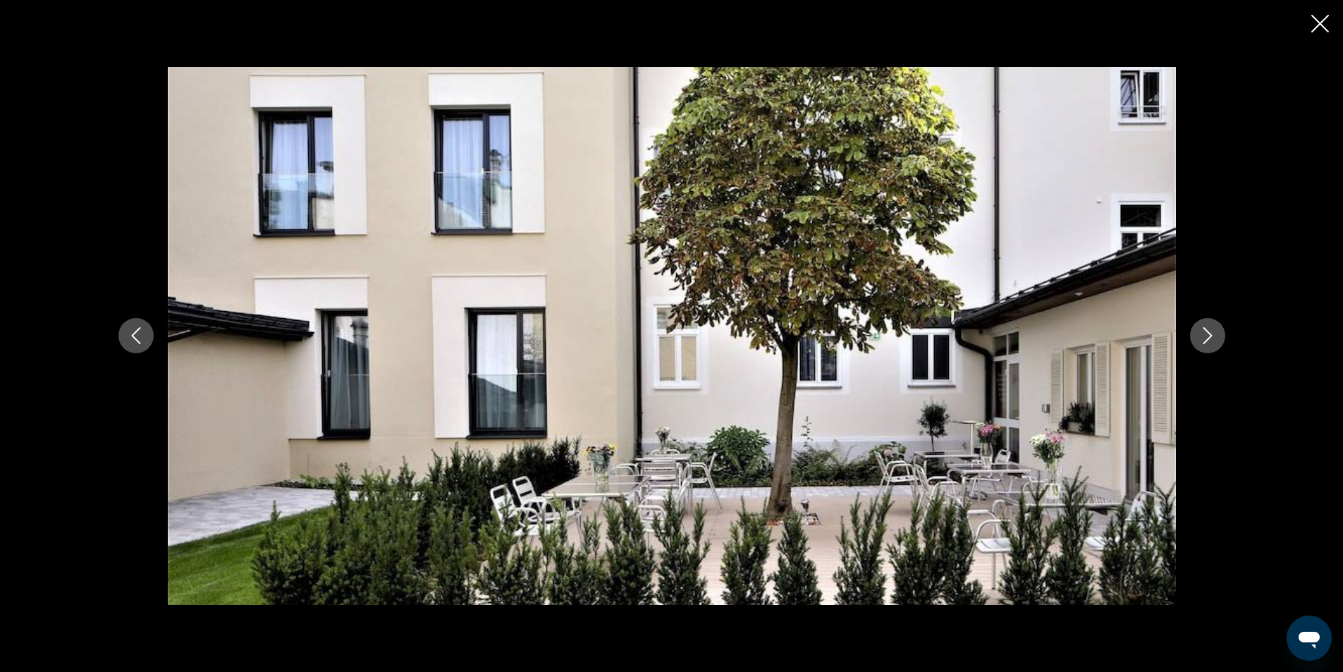
click at [1215, 333] on icon "Next image" at bounding box center [1207, 335] width 17 height 17
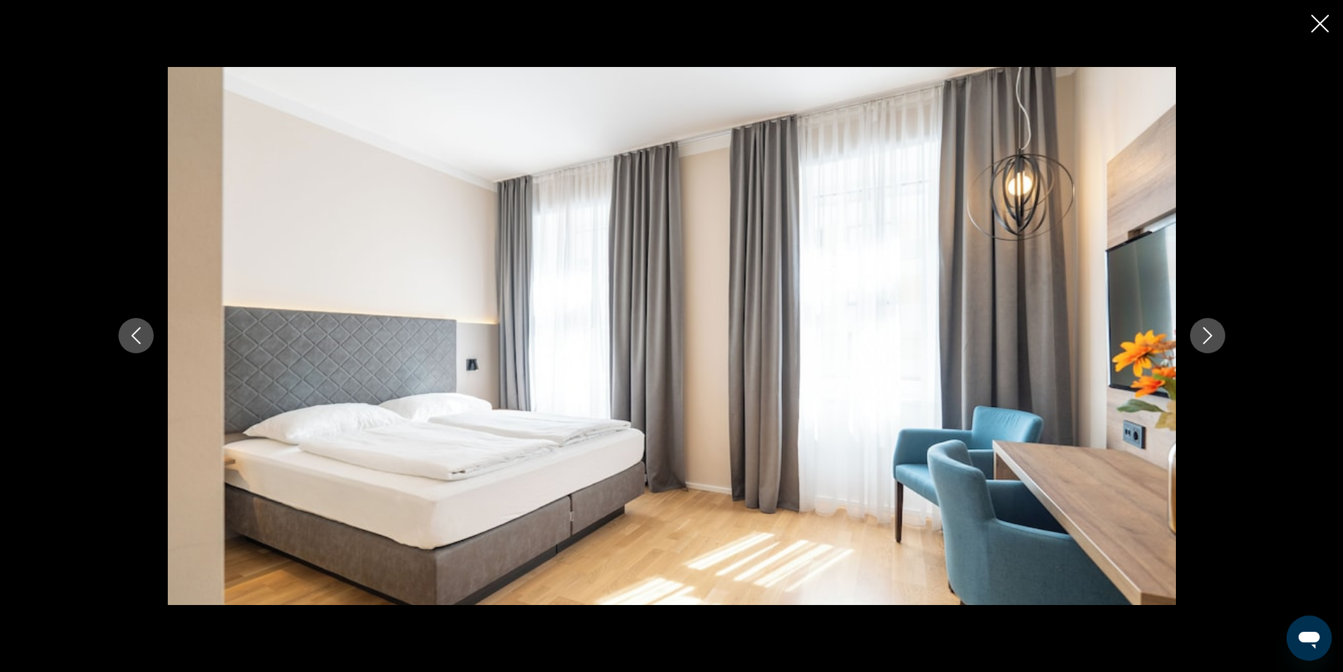
click at [1215, 333] on icon "Next image" at bounding box center [1207, 335] width 17 height 17
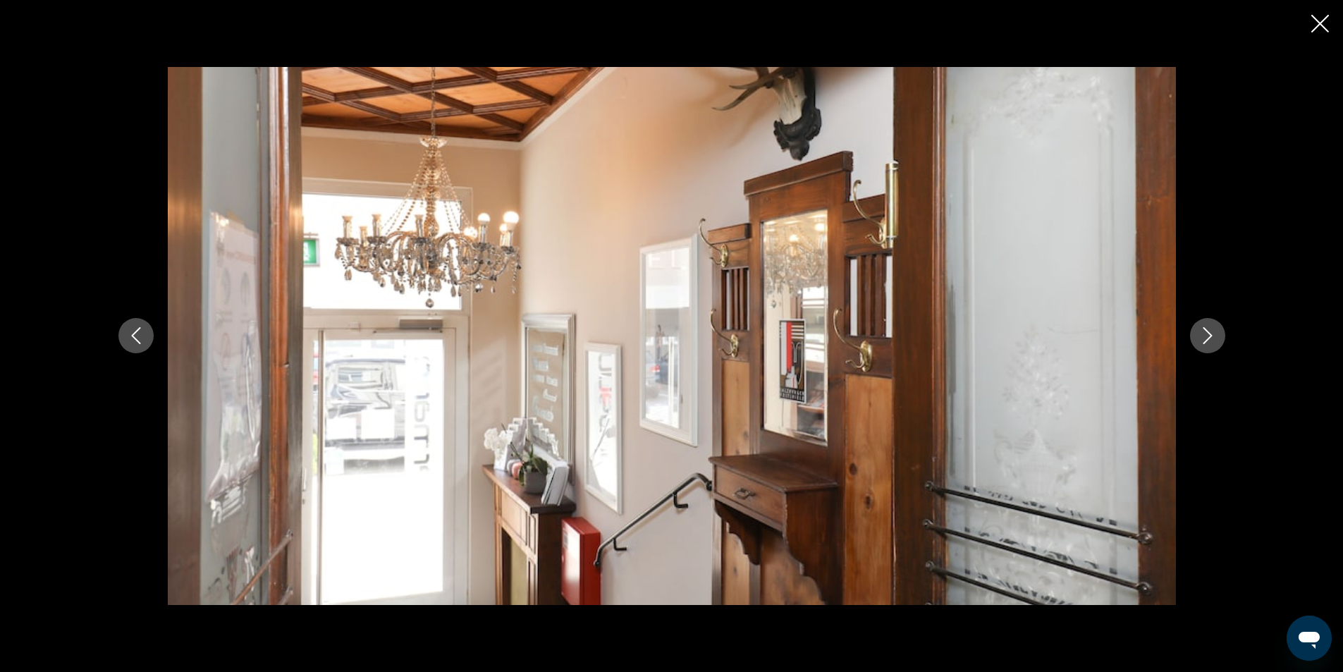
click at [1215, 333] on icon "Next image" at bounding box center [1207, 335] width 17 height 17
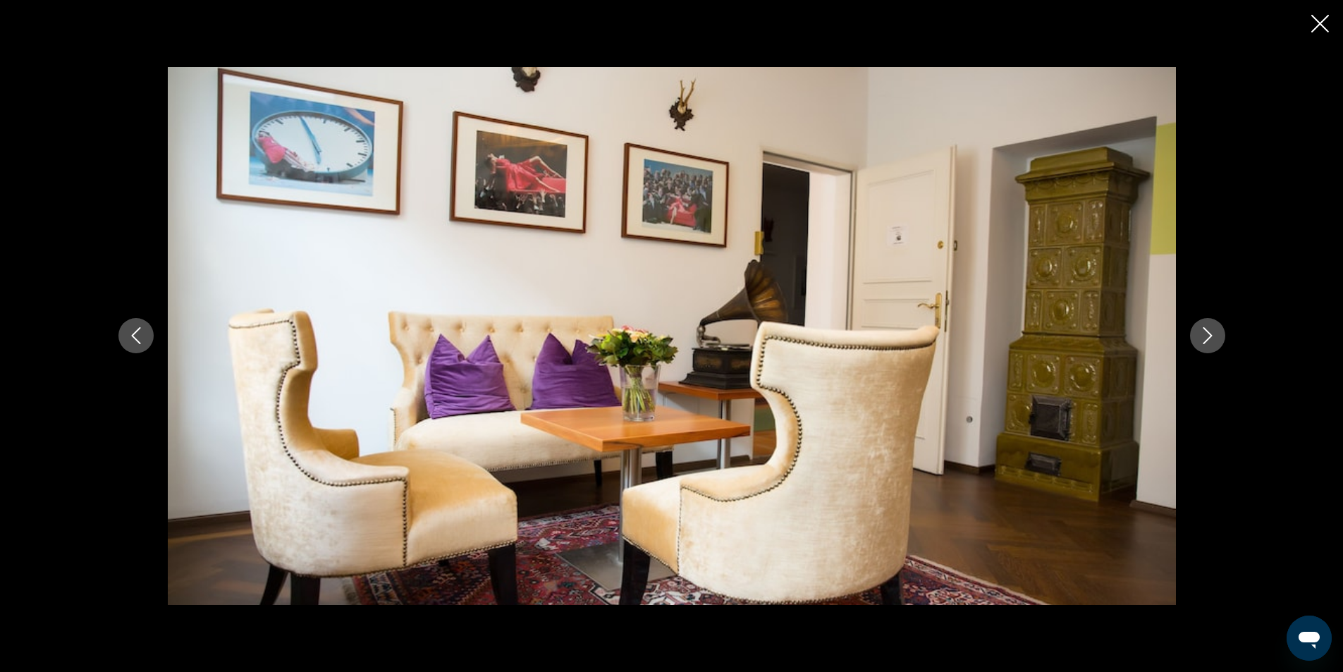
click at [1215, 333] on icon "Next image" at bounding box center [1207, 335] width 17 height 17
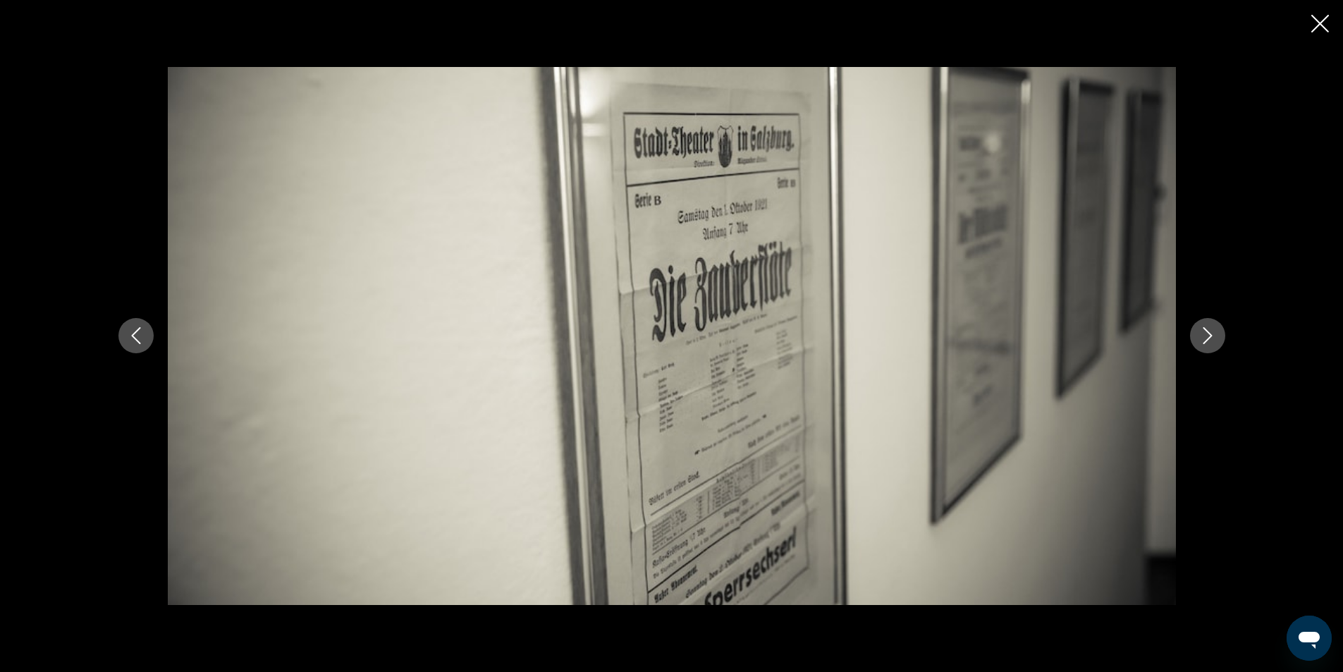
click at [1215, 333] on icon "Next image" at bounding box center [1207, 335] width 17 height 17
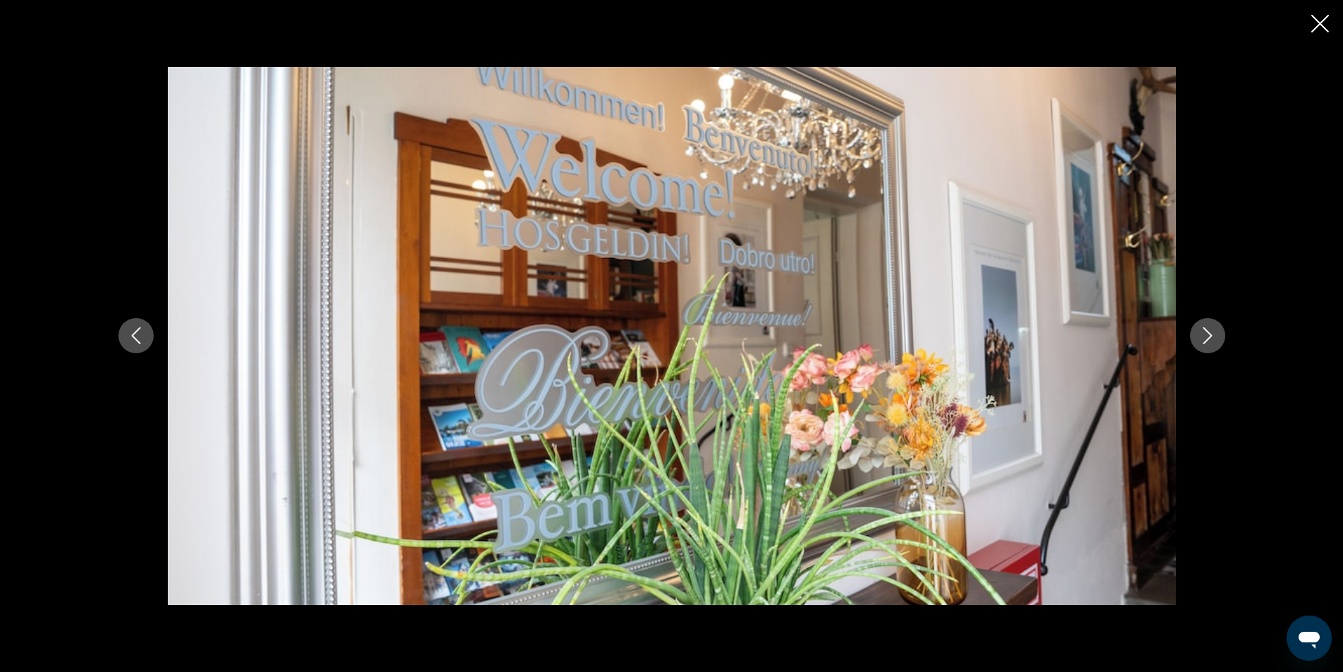
click at [1215, 333] on icon "Next image" at bounding box center [1207, 335] width 17 height 17
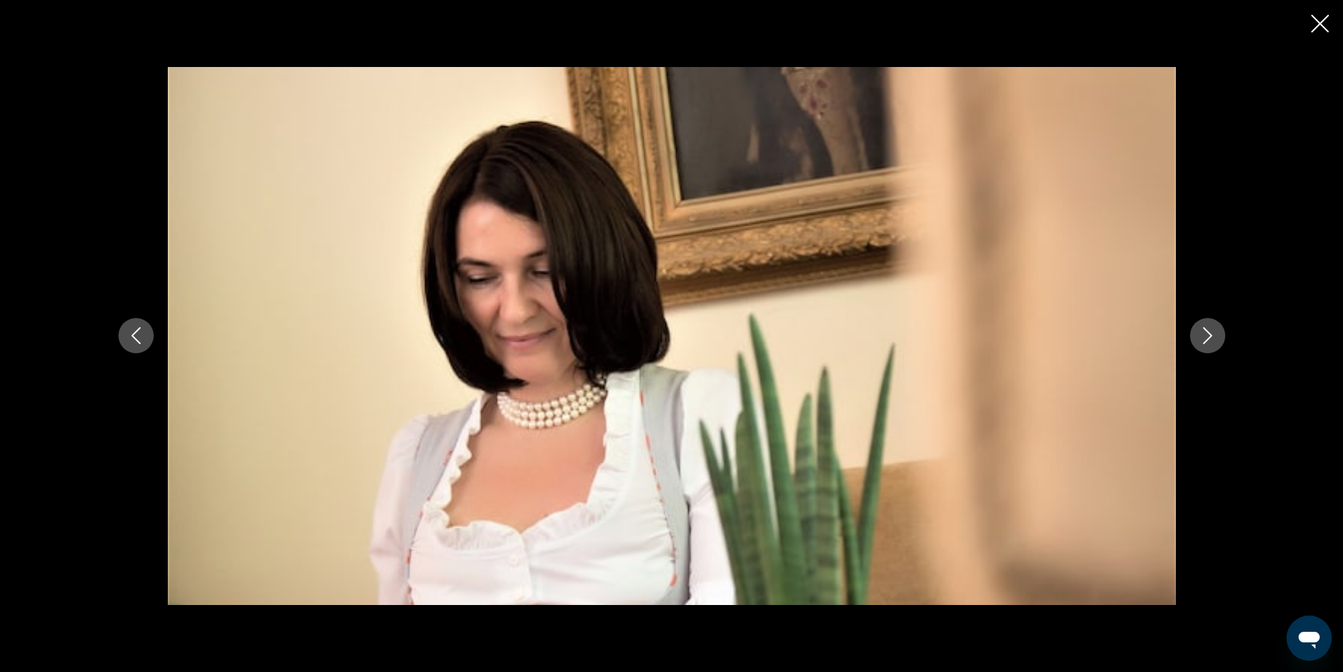
click at [1215, 333] on icon "Next image" at bounding box center [1207, 335] width 17 height 17
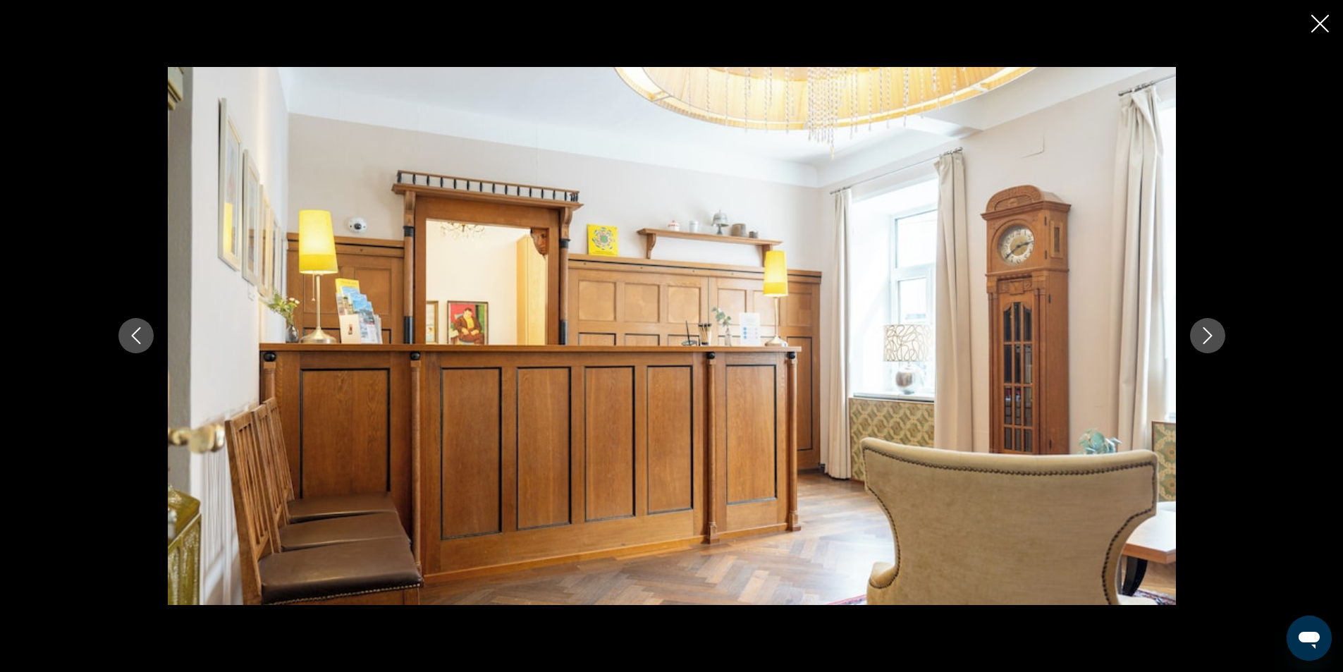
click at [1215, 333] on icon "Next image" at bounding box center [1207, 335] width 17 height 17
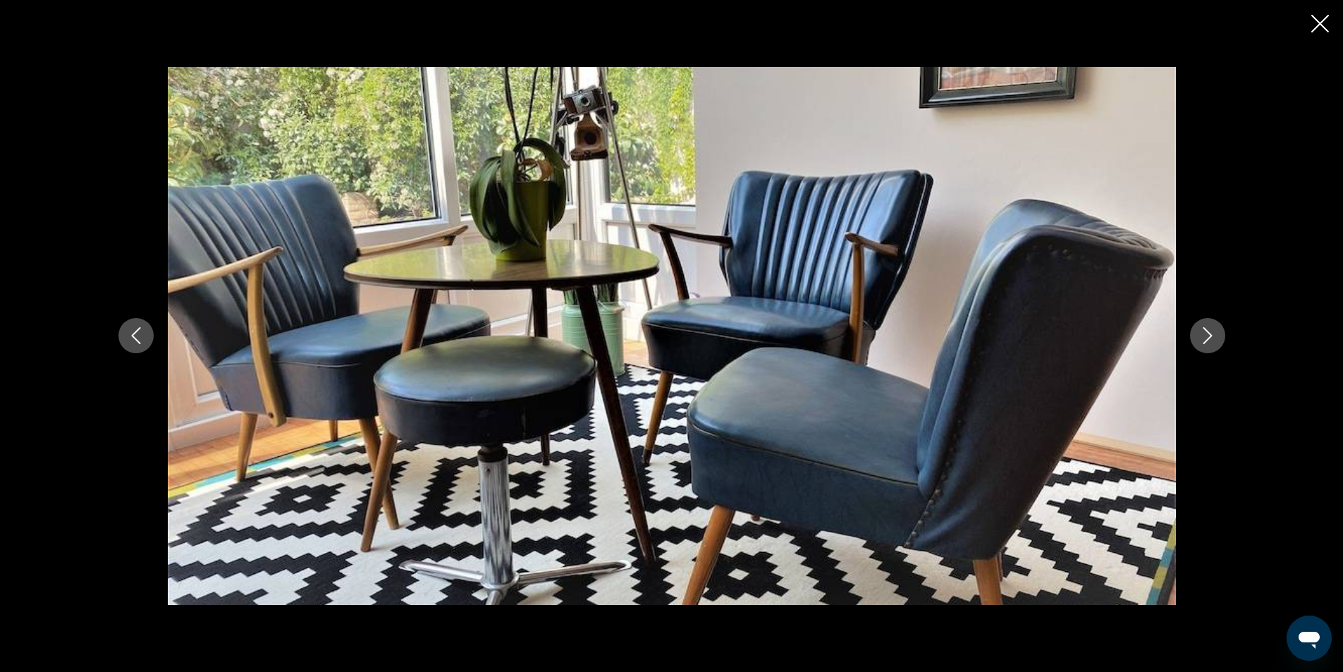
click at [1313, 26] on icon "Close slideshow" at bounding box center [1321, 24] width 18 height 18
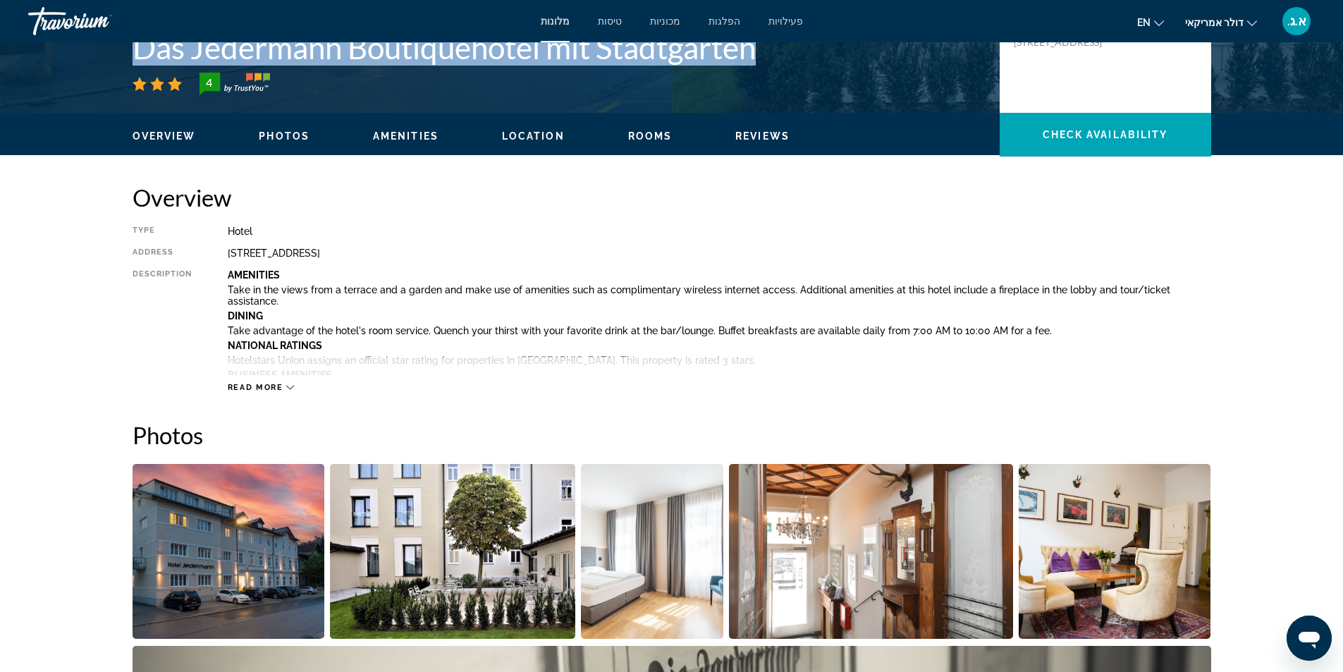
scroll to position [71, 0]
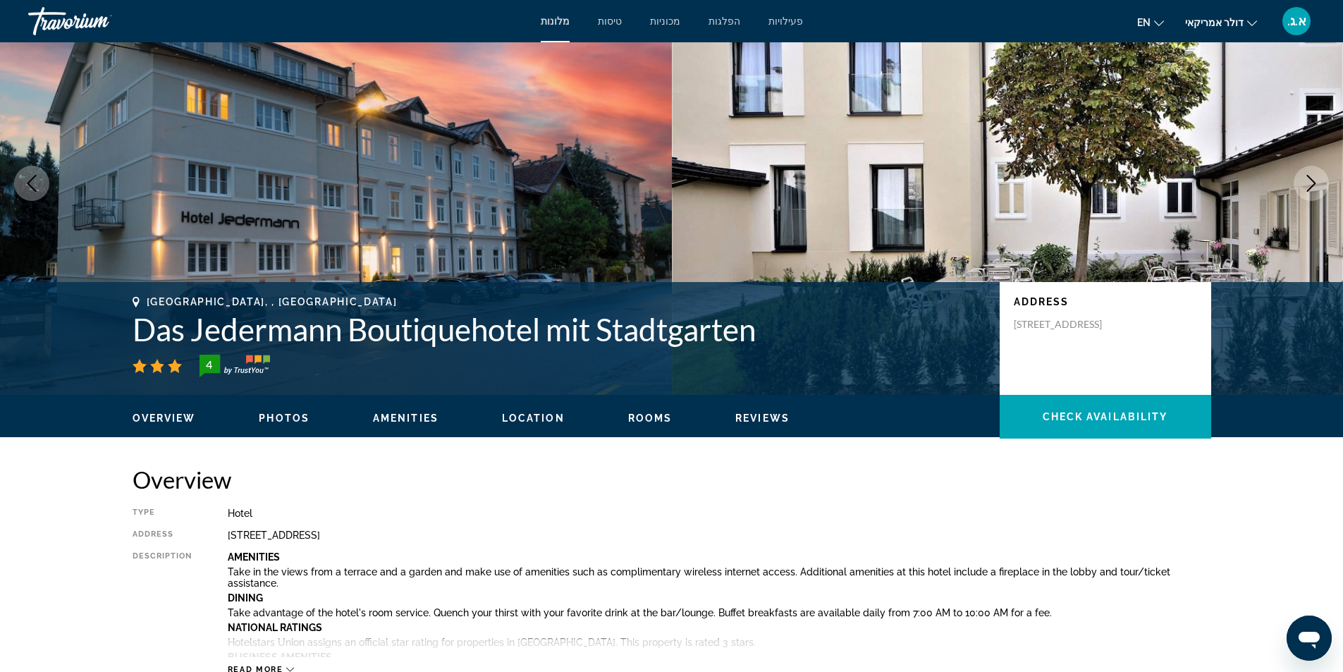
click at [27, 363] on div "[GEOGRAPHIC_DATA], , [GEOGRAPHIC_DATA] Das Jedermann Boutiquehotel mit Stadtgar…" at bounding box center [671, 338] width 1343 height 113
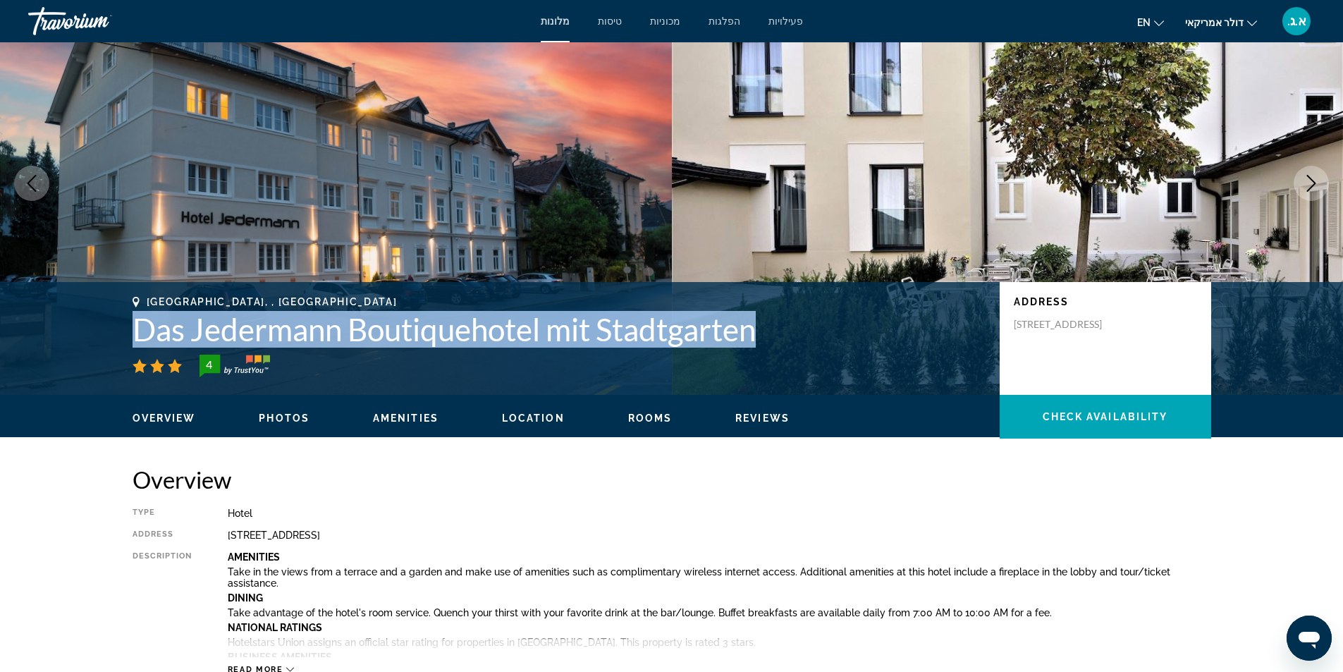
drag, startPoint x: 123, startPoint y: 330, endPoint x: 788, endPoint y: 330, distance: 664.9
click at [788, 330] on div "[GEOGRAPHIC_DATA], , [GEOGRAPHIC_DATA] Das Jedermann Boutiquehotel mit Stadtgar…" at bounding box center [671, 338] width 1135 height 85
copy h1 "Das Jedermann Boutiquehotel mit Stadtgarten"
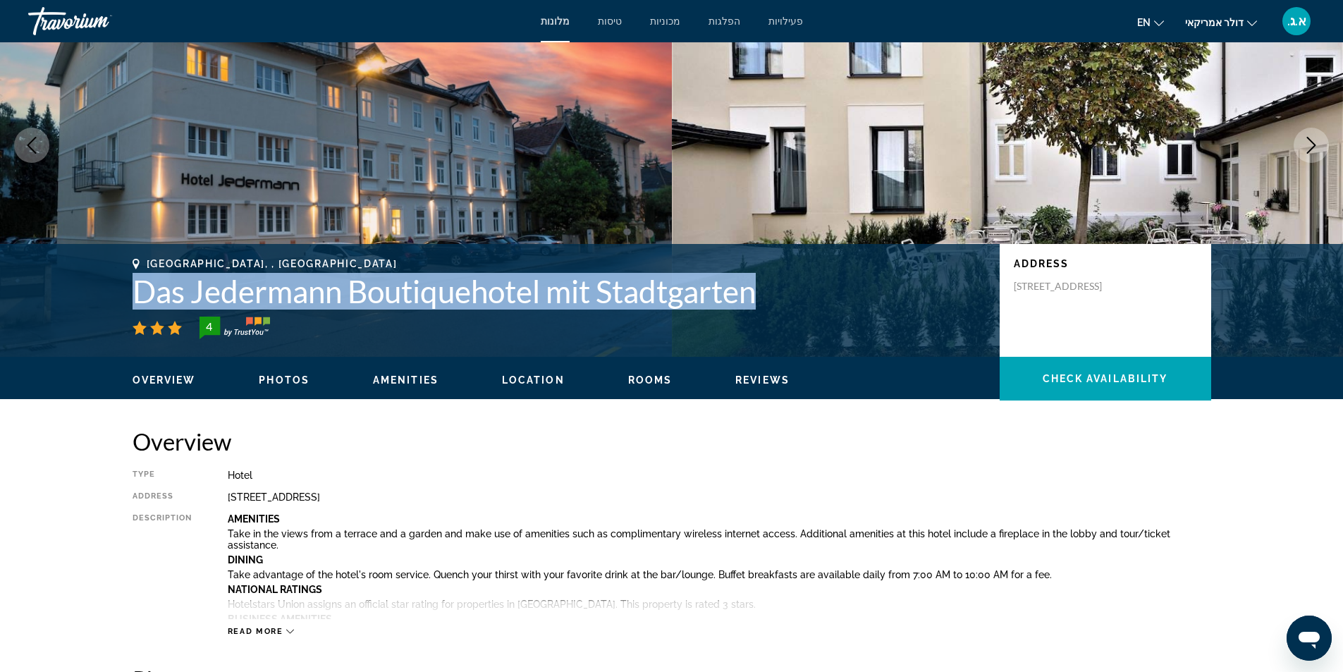
scroll to position [0, 0]
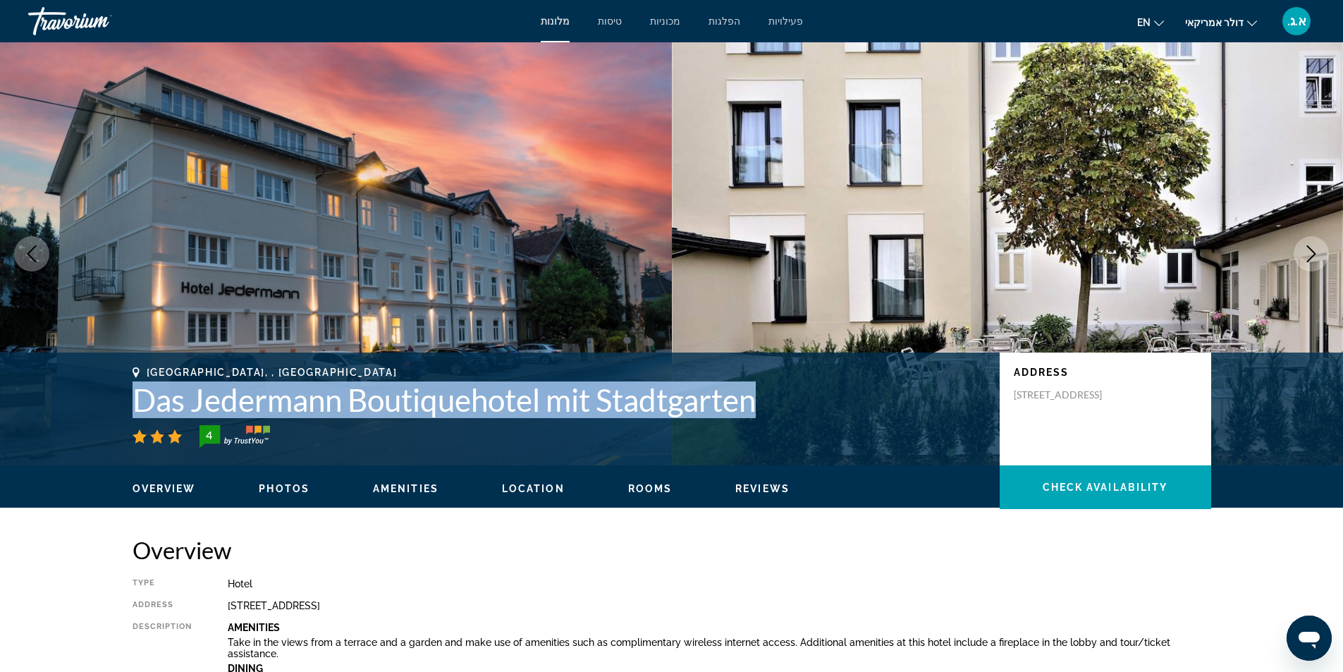
click at [1316, 257] on icon "Next image" at bounding box center [1311, 253] width 17 height 17
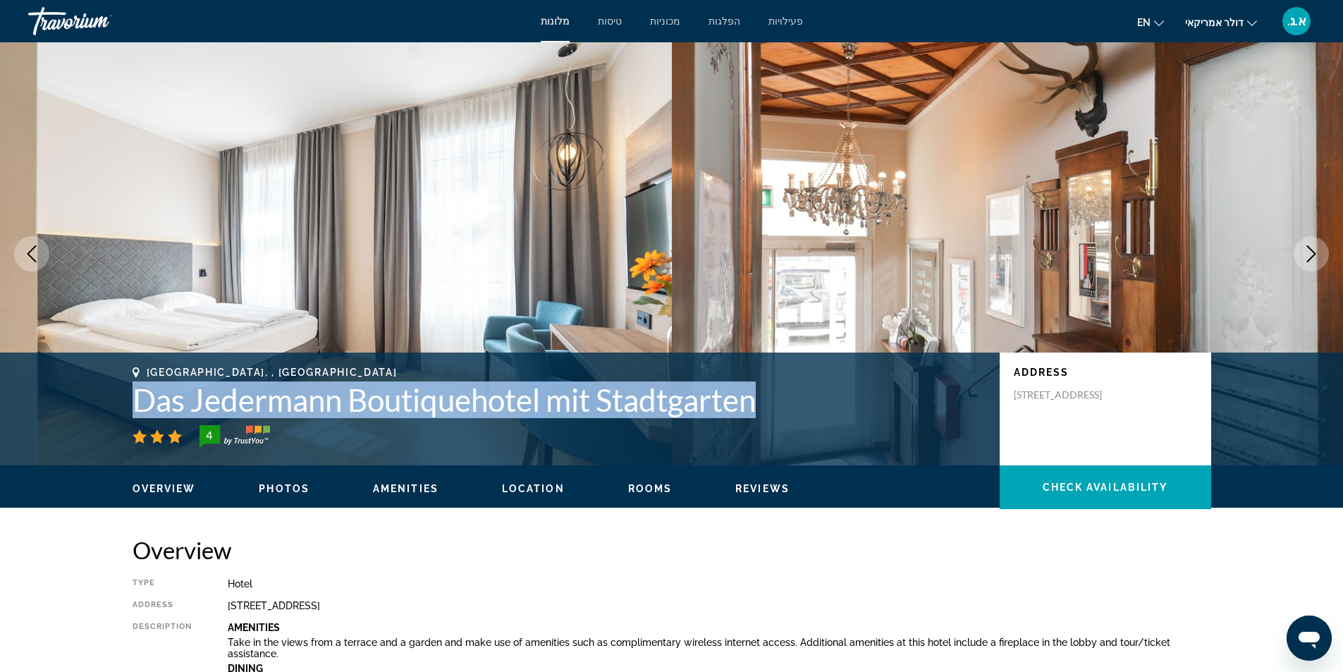
click at [1316, 257] on icon "Next image" at bounding box center [1311, 253] width 17 height 17
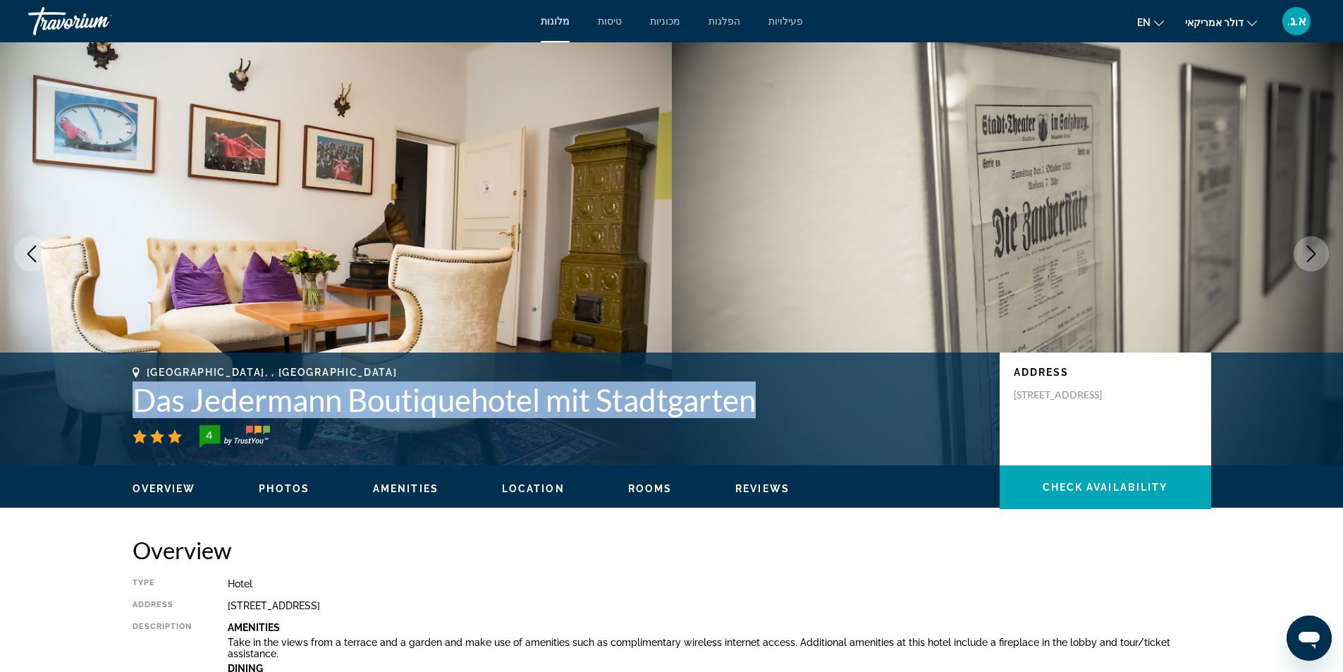
click at [1316, 257] on icon "Next image" at bounding box center [1311, 253] width 17 height 17
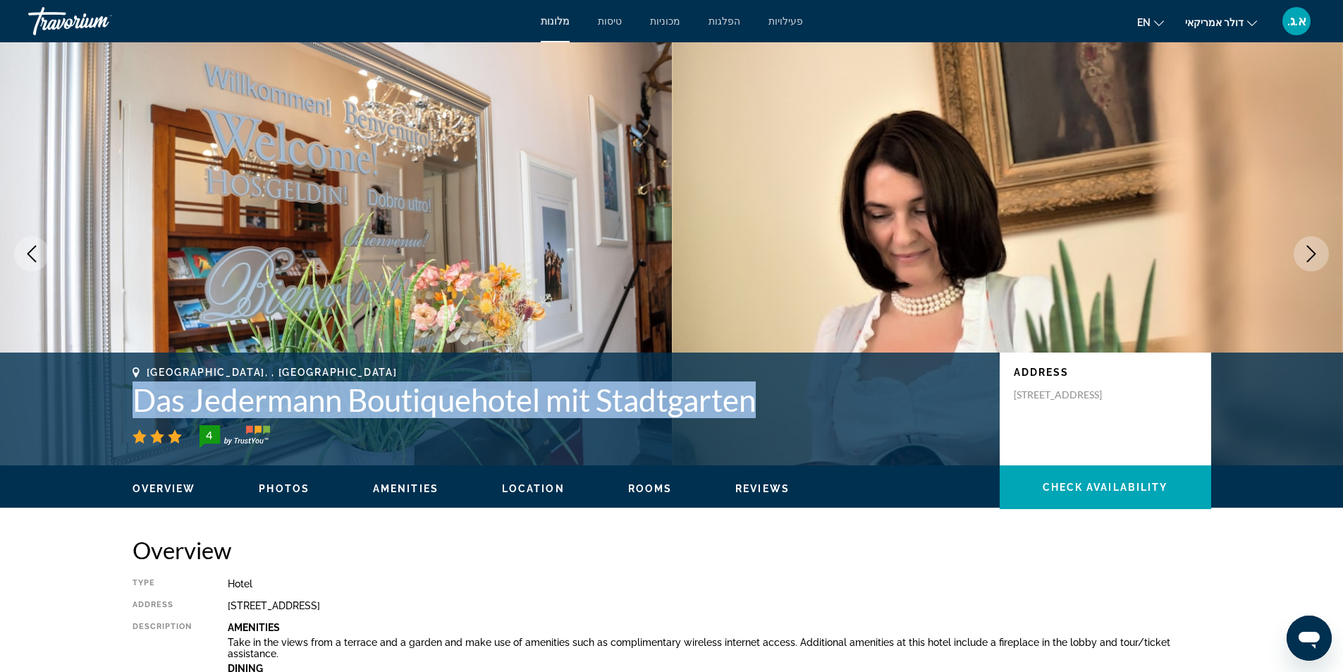
click at [1316, 257] on icon "Next image" at bounding box center [1311, 253] width 17 height 17
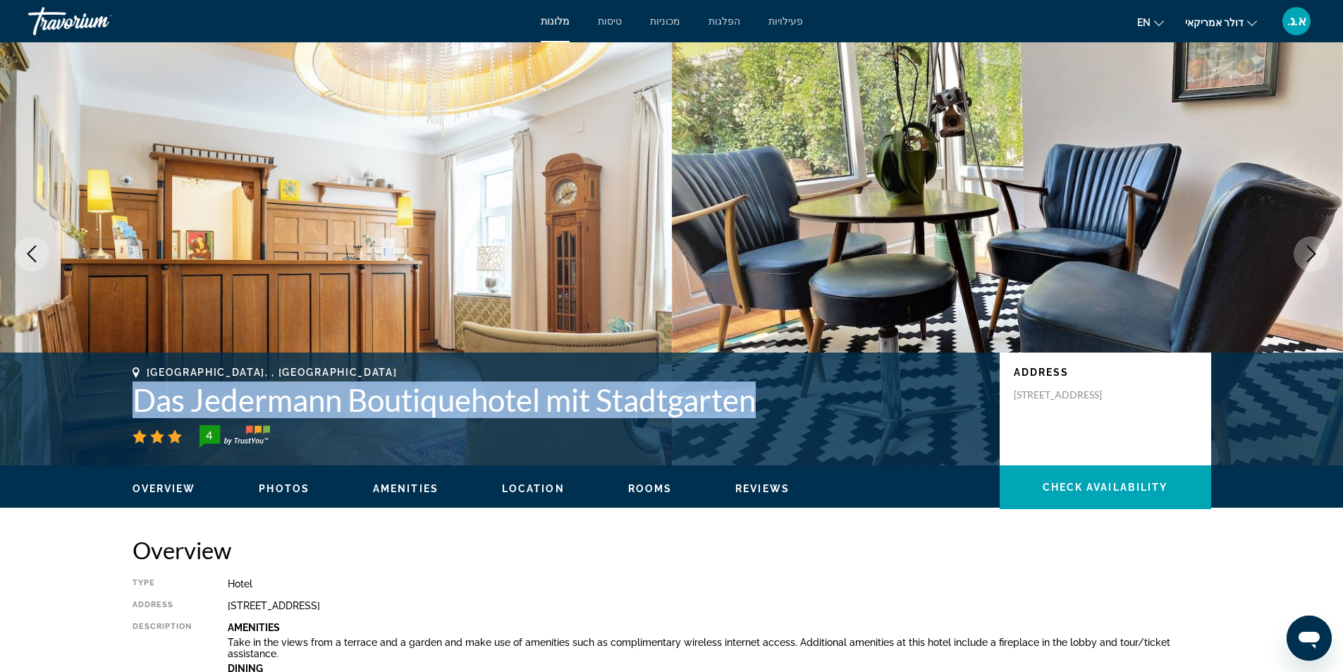
click at [1316, 257] on icon "Next image" at bounding box center [1311, 253] width 17 height 17
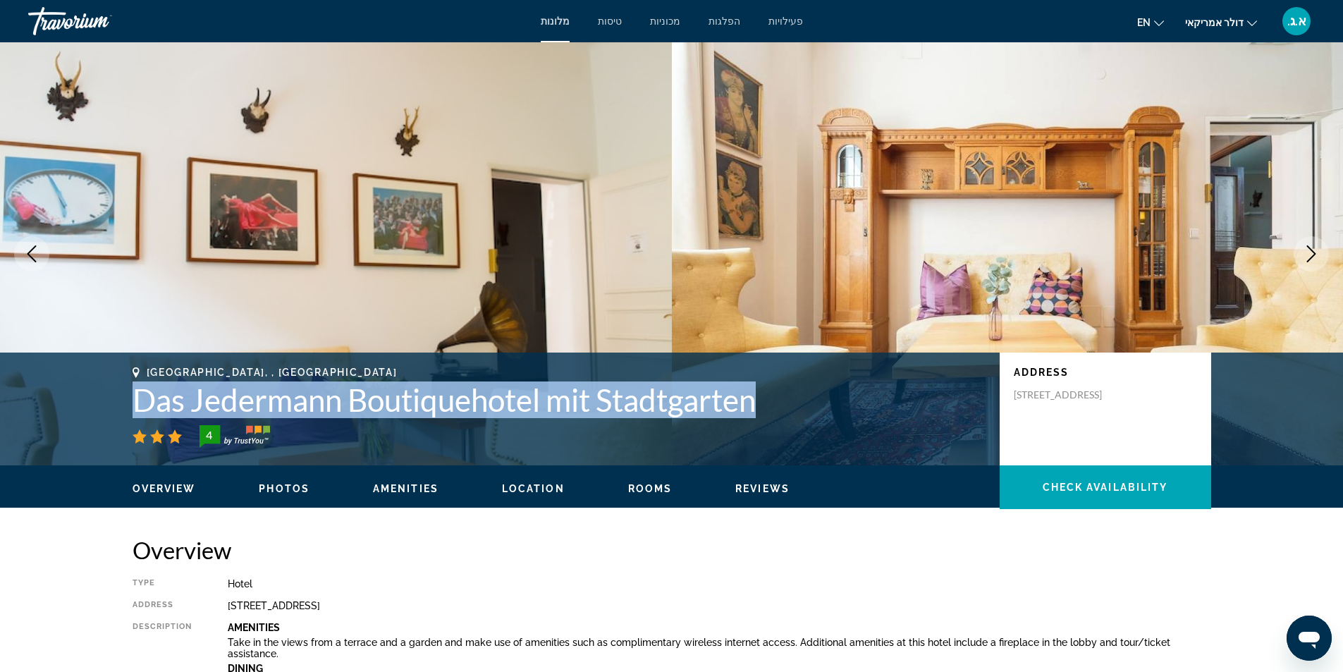
click at [1316, 257] on icon "Next image" at bounding box center [1311, 253] width 17 height 17
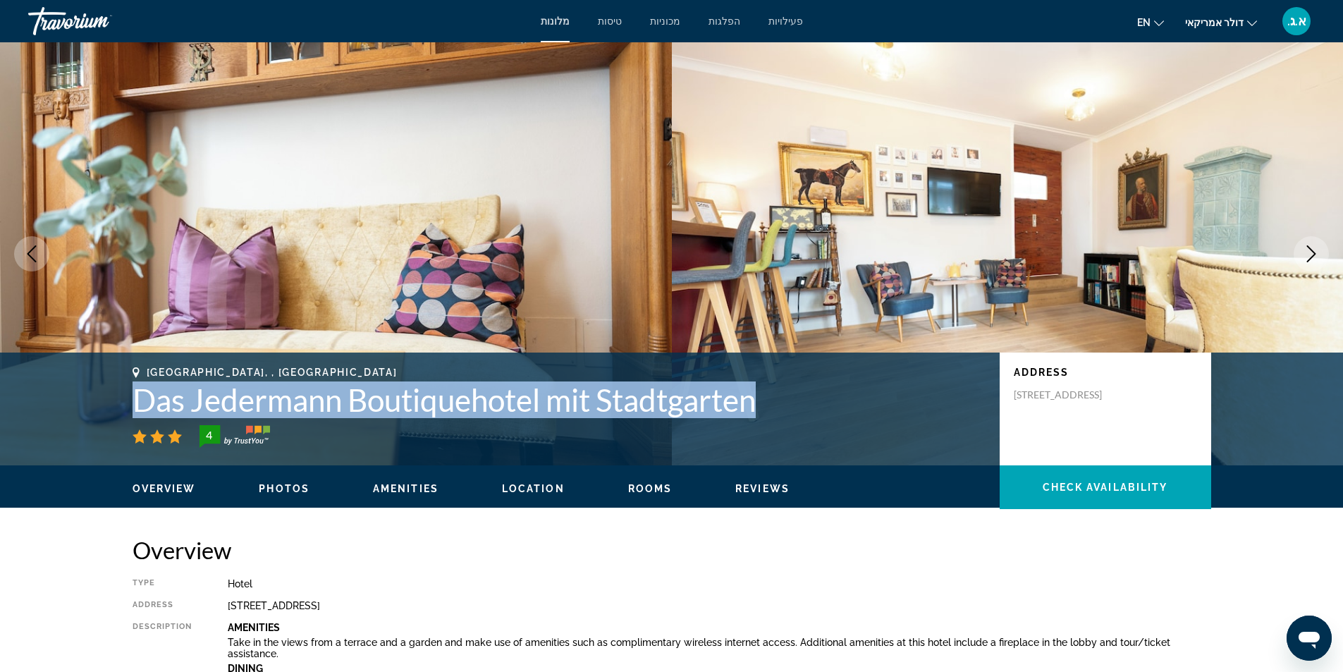
click at [1316, 257] on icon "Next image" at bounding box center [1311, 253] width 17 height 17
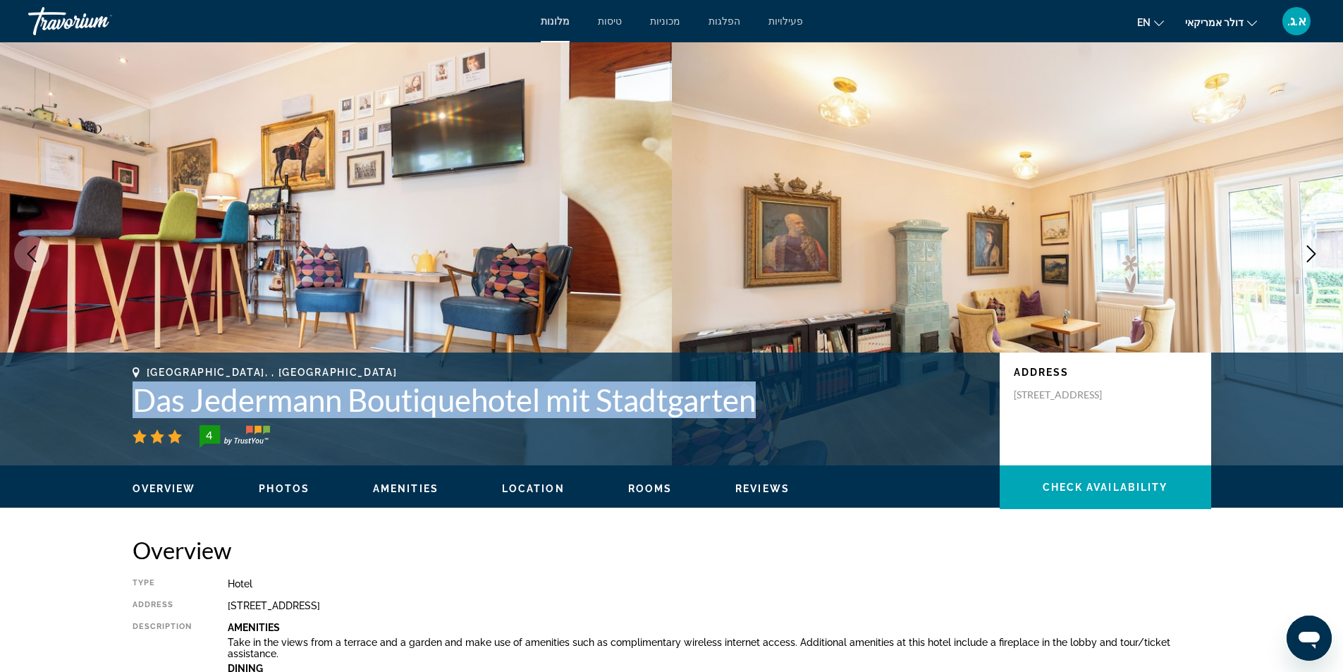
click at [1316, 257] on icon "Next image" at bounding box center [1311, 253] width 17 height 17
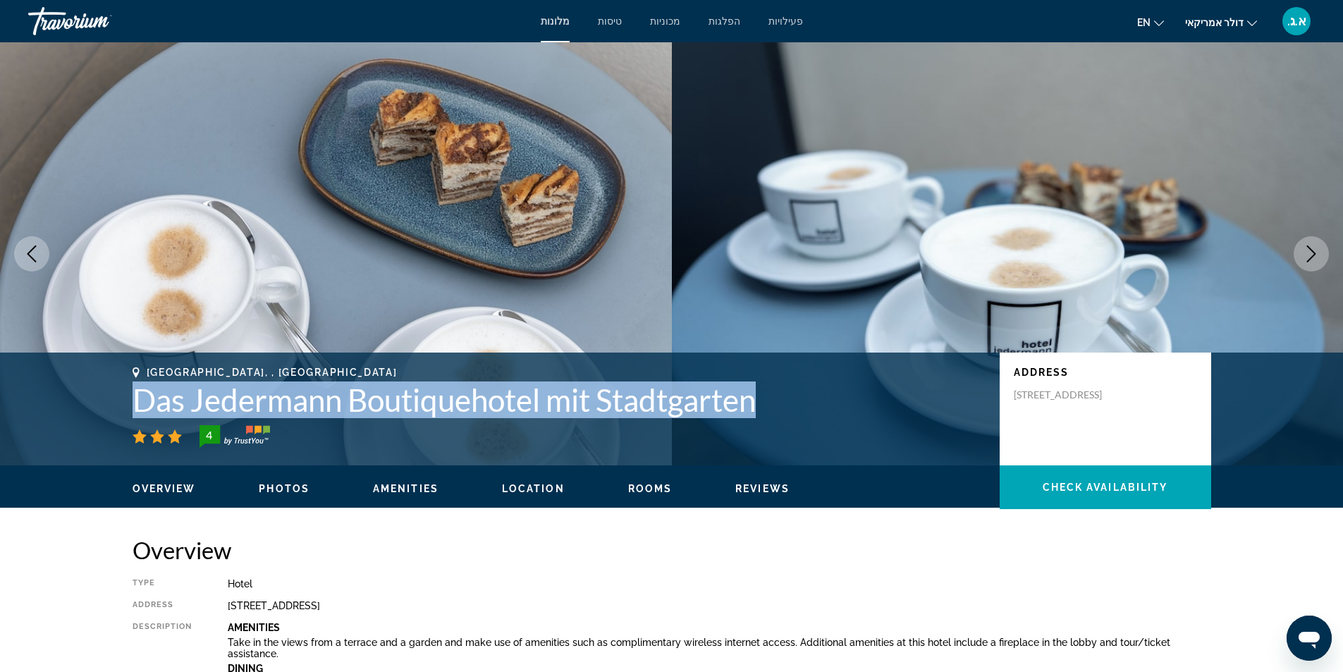
click at [1316, 257] on icon "Next image" at bounding box center [1311, 253] width 17 height 17
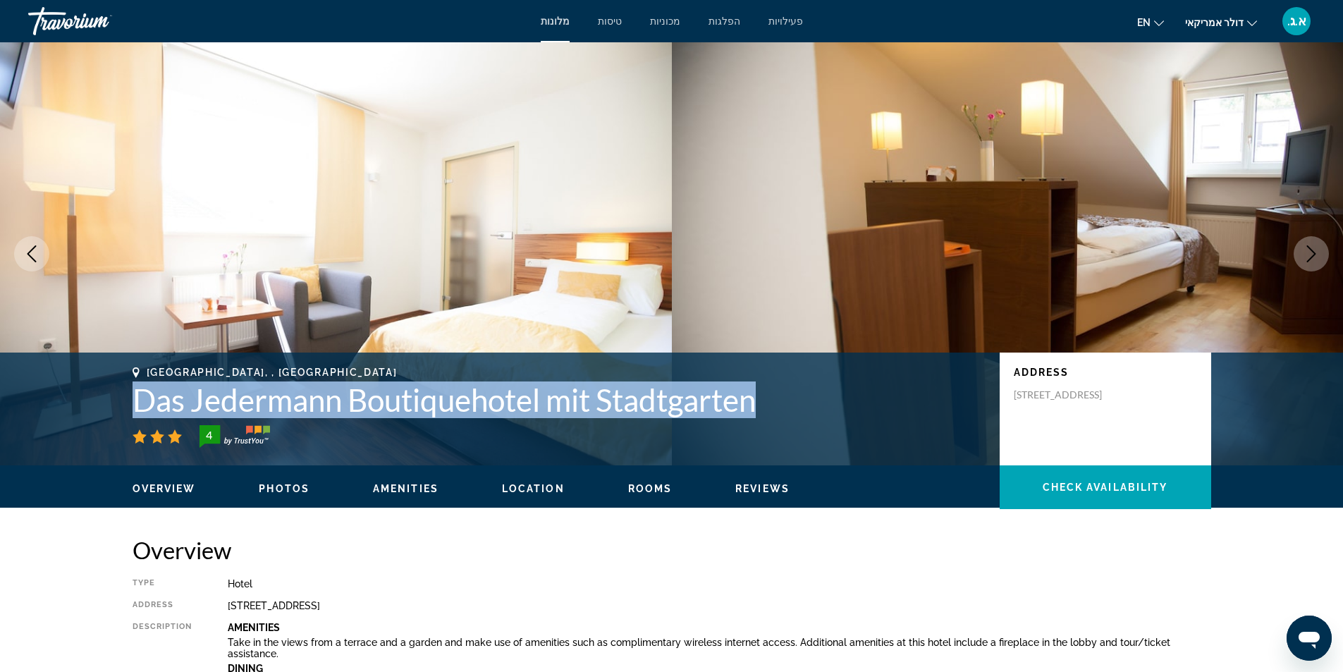
click at [1316, 257] on icon "Next image" at bounding box center [1311, 253] width 17 height 17
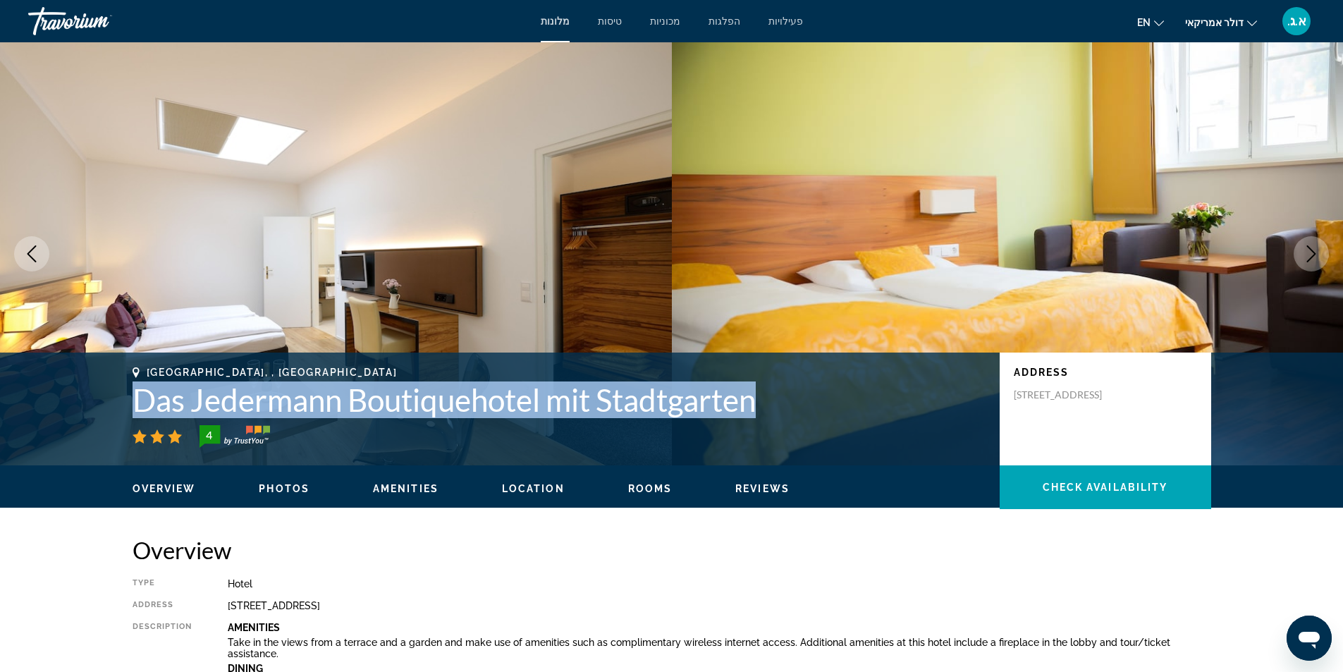
click at [1316, 257] on icon "Next image" at bounding box center [1311, 253] width 17 height 17
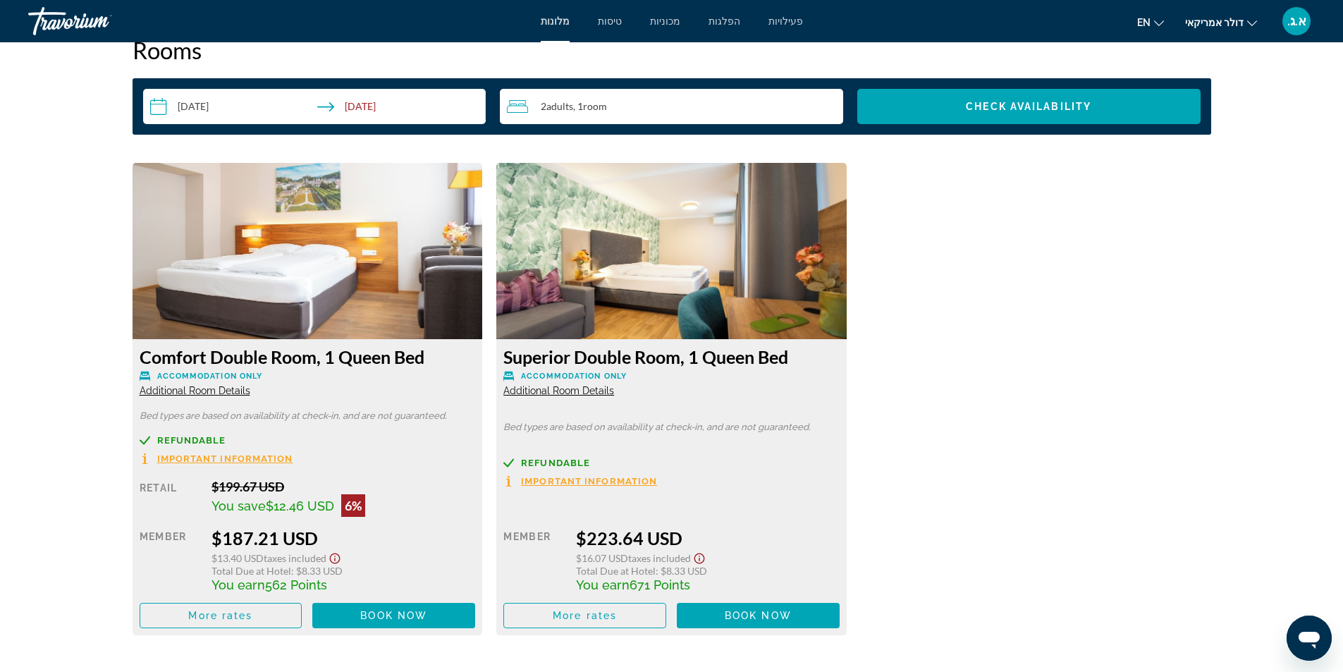
scroll to position [1904, 0]
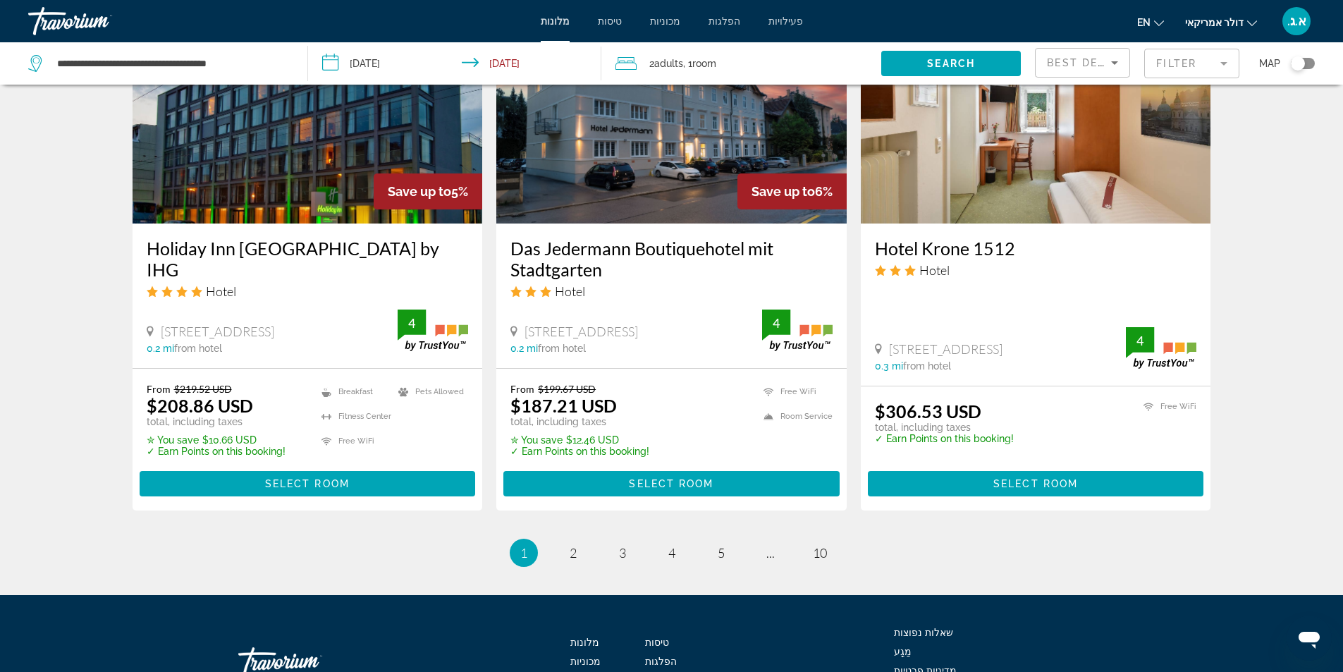
scroll to position [1781, 0]
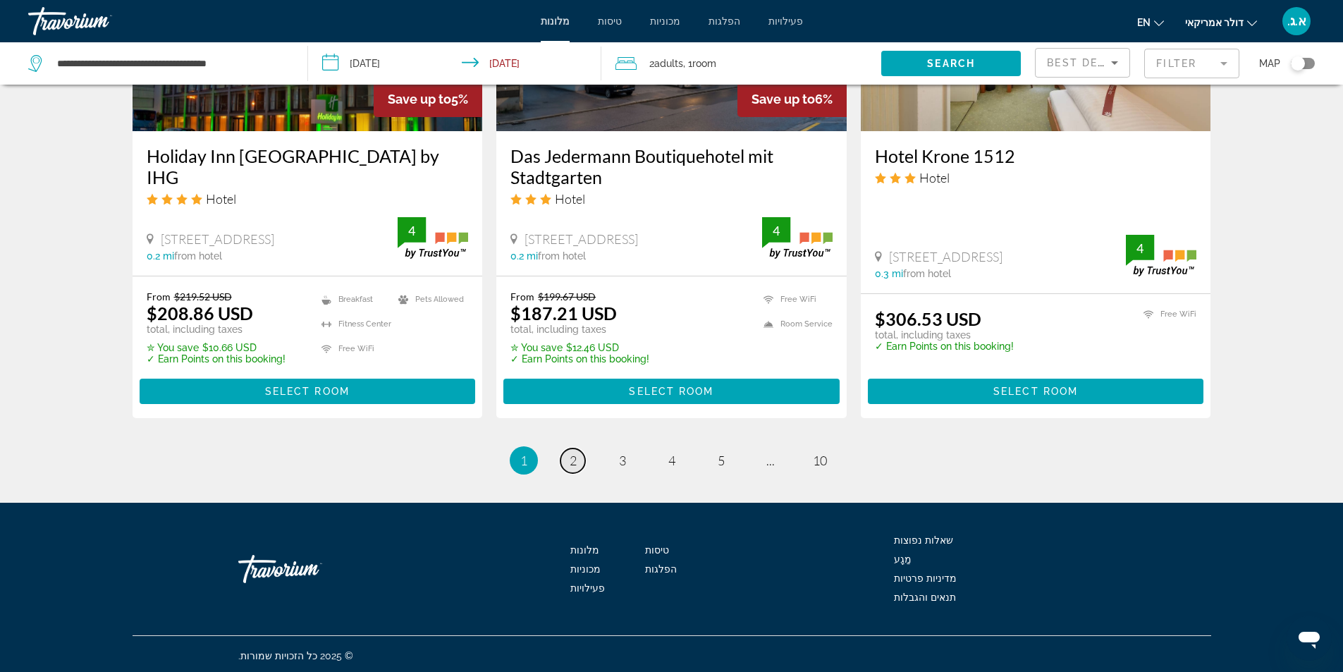
click at [573, 456] on span "2" at bounding box center [573, 461] width 7 height 16
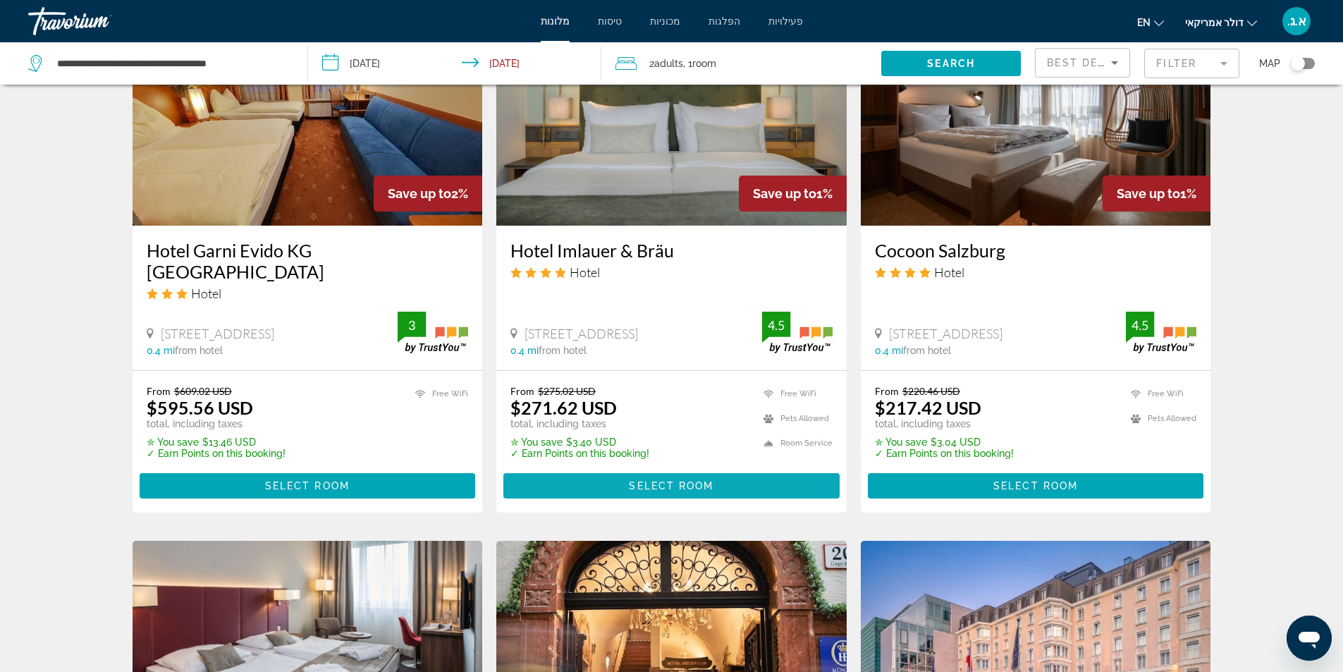
scroll to position [1622, 0]
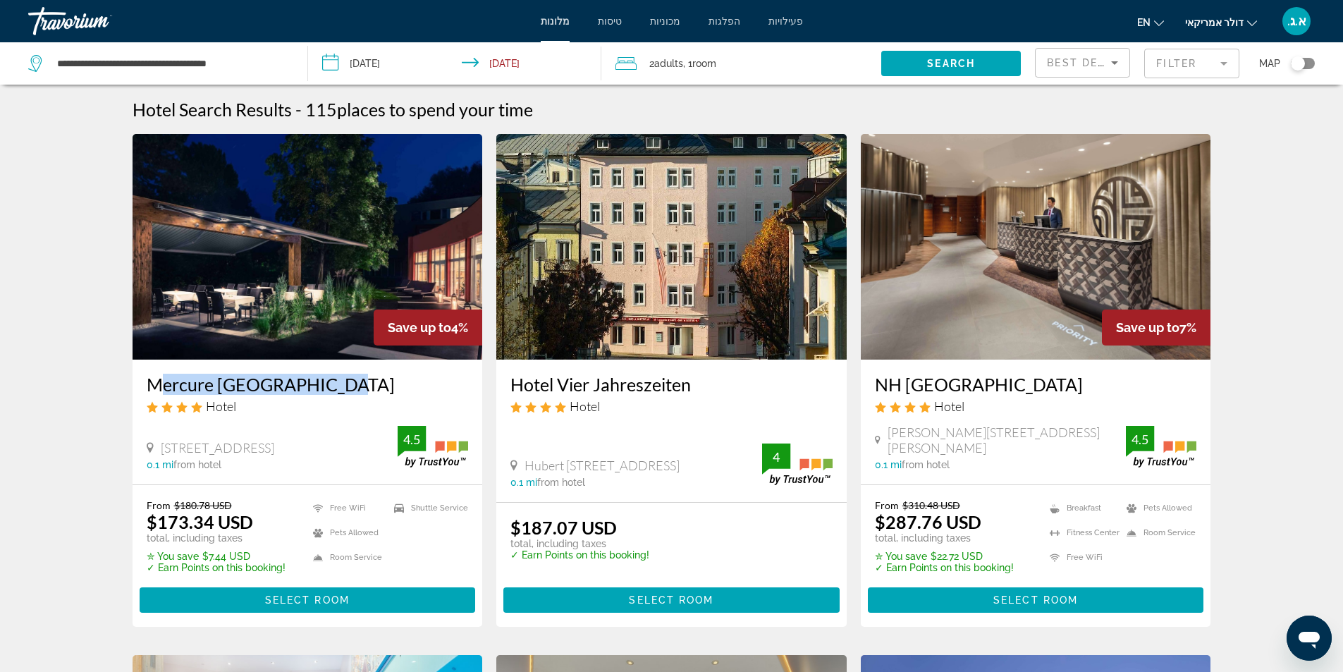
drag, startPoint x: 145, startPoint y: 380, endPoint x: 337, endPoint y: 390, distance: 192.7
click at [337, 390] on div "Mercure [GEOGRAPHIC_DATA] Hotel [STREET_ADDRESS] 0.1 mi from hotel 4.5" at bounding box center [308, 422] width 350 height 125
copy h3 "Mercure [GEOGRAPHIC_DATA]"
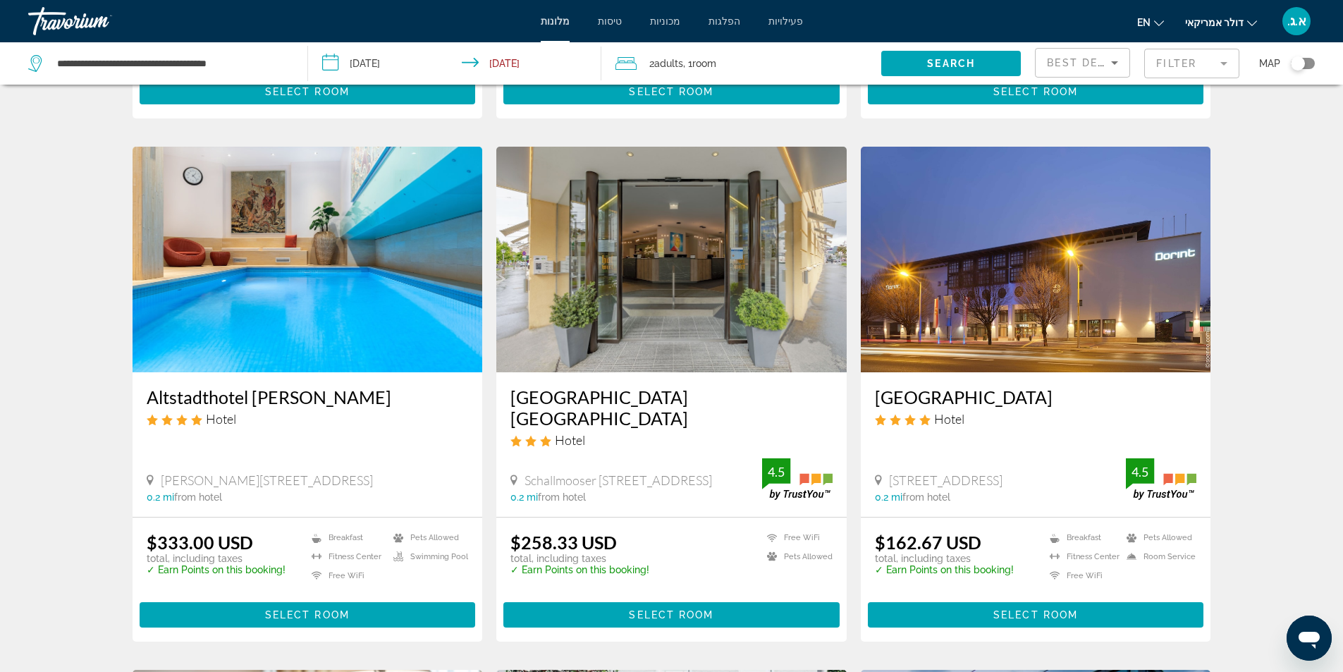
scroll to position [564, 0]
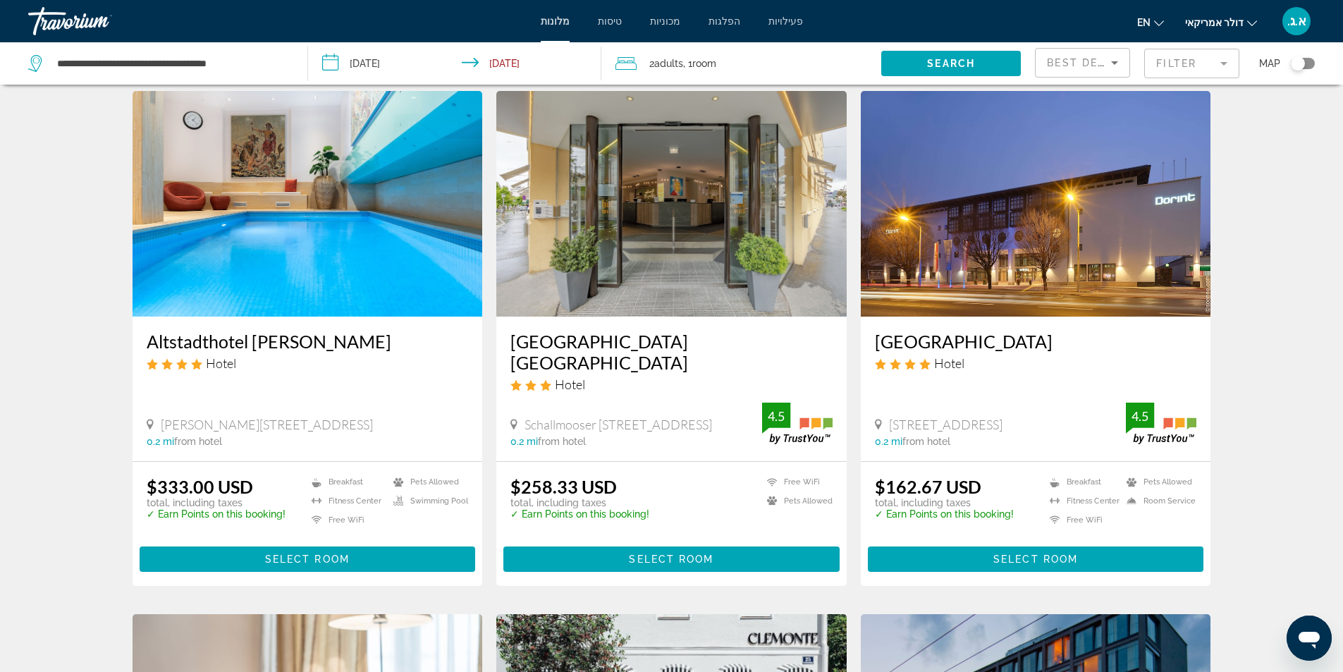
drag, startPoint x: 872, startPoint y: 338, endPoint x: 1080, endPoint y: 333, distance: 208.1
click at [1080, 333] on div "[GEOGRAPHIC_DATA] Hotel [STREET_ADDRESS] 0.2 mi from hotel 4.5" at bounding box center [1036, 389] width 350 height 145
copy h3 "[GEOGRAPHIC_DATA]"
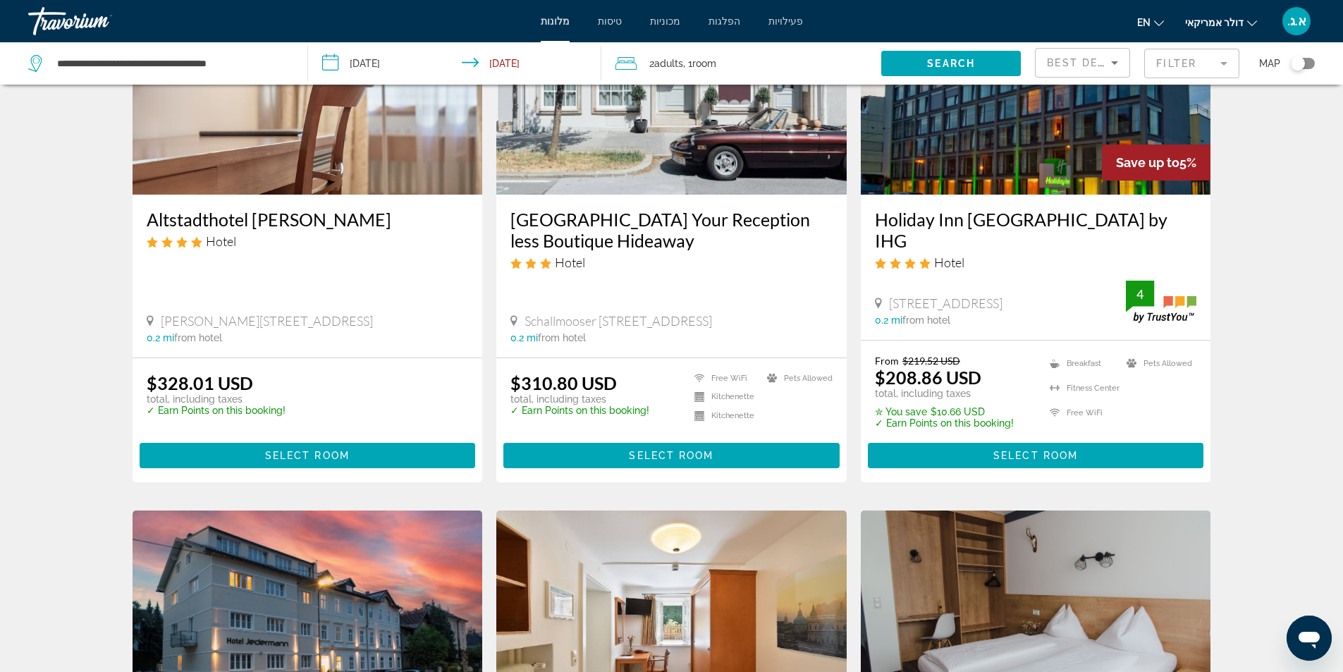
scroll to position [1128, 0]
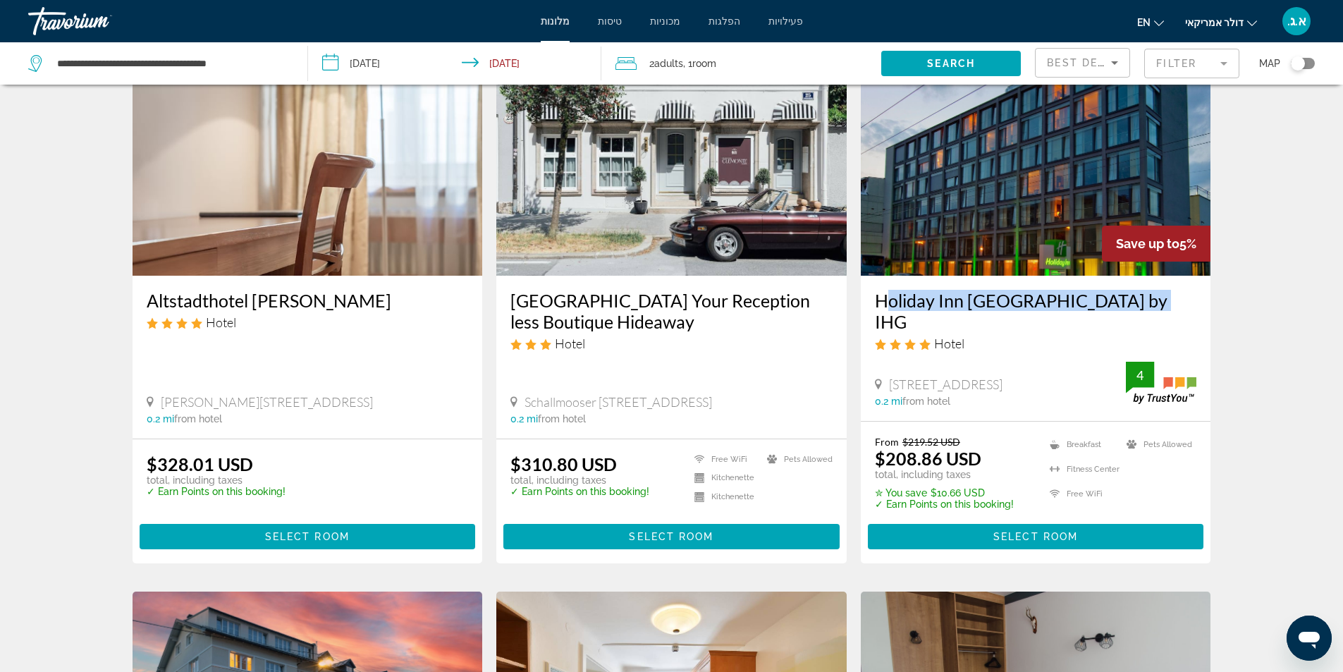
drag, startPoint x: 865, startPoint y: 281, endPoint x: 1130, endPoint y: 277, distance: 265.1
click at [1130, 277] on div "Holiday Inn [GEOGRAPHIC_DATA] by IHG Hotel [STREET_ADDRESS] 0.2 mi from hotel 4" at bounding box center [1036, 348] width 350 height 145
copy h3 "Holiday Inn [GEOGRAPHIC_DATA] by IHG"
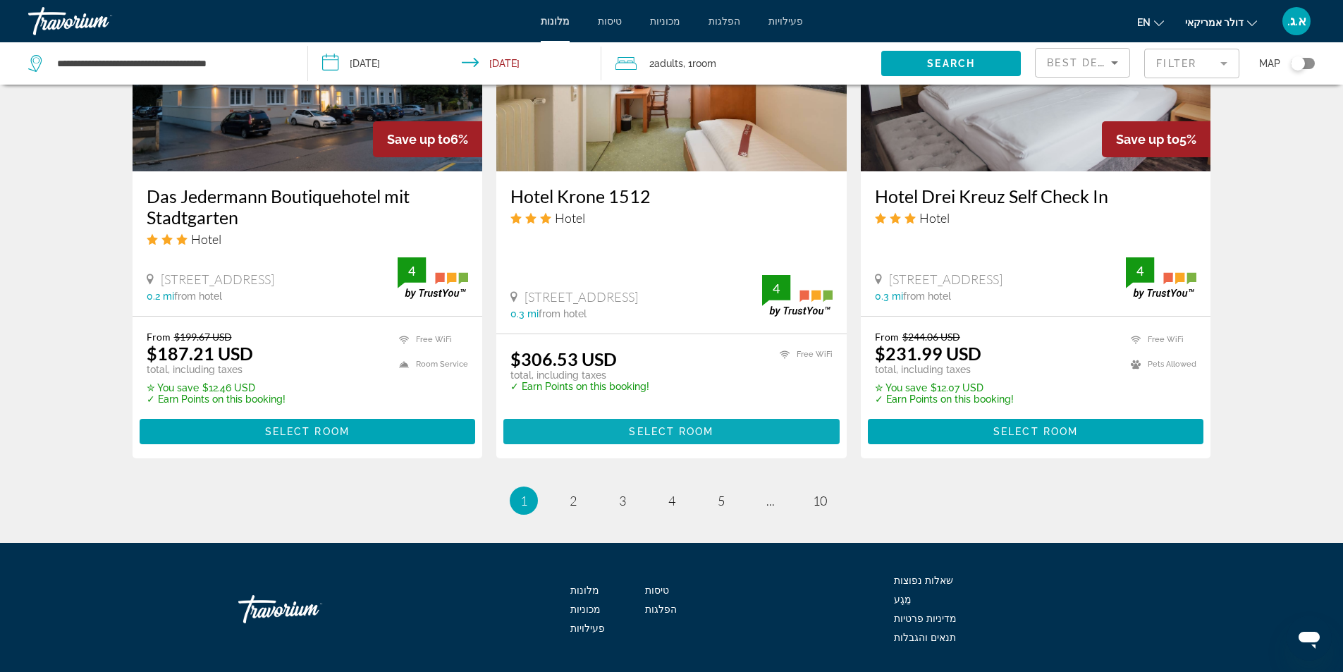
scroll to position [1775, 0]
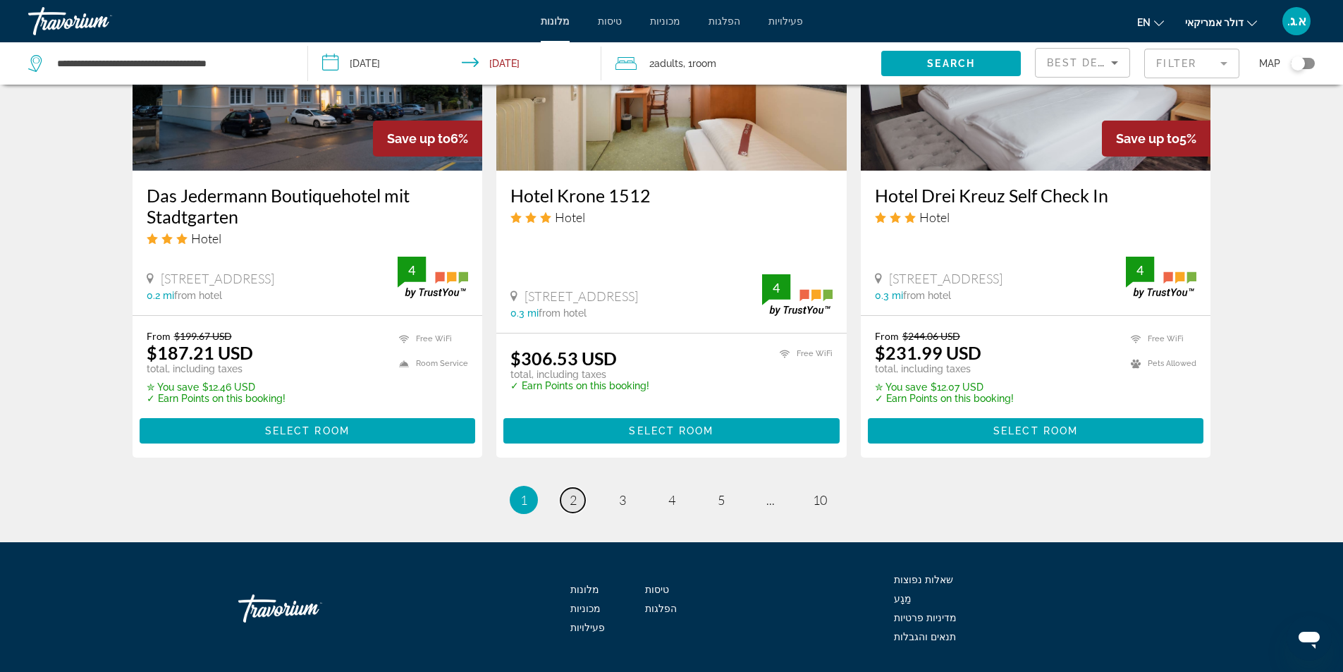
click at [573, 492] on span "2" at bounding box center [573, 500] width 7 height 16
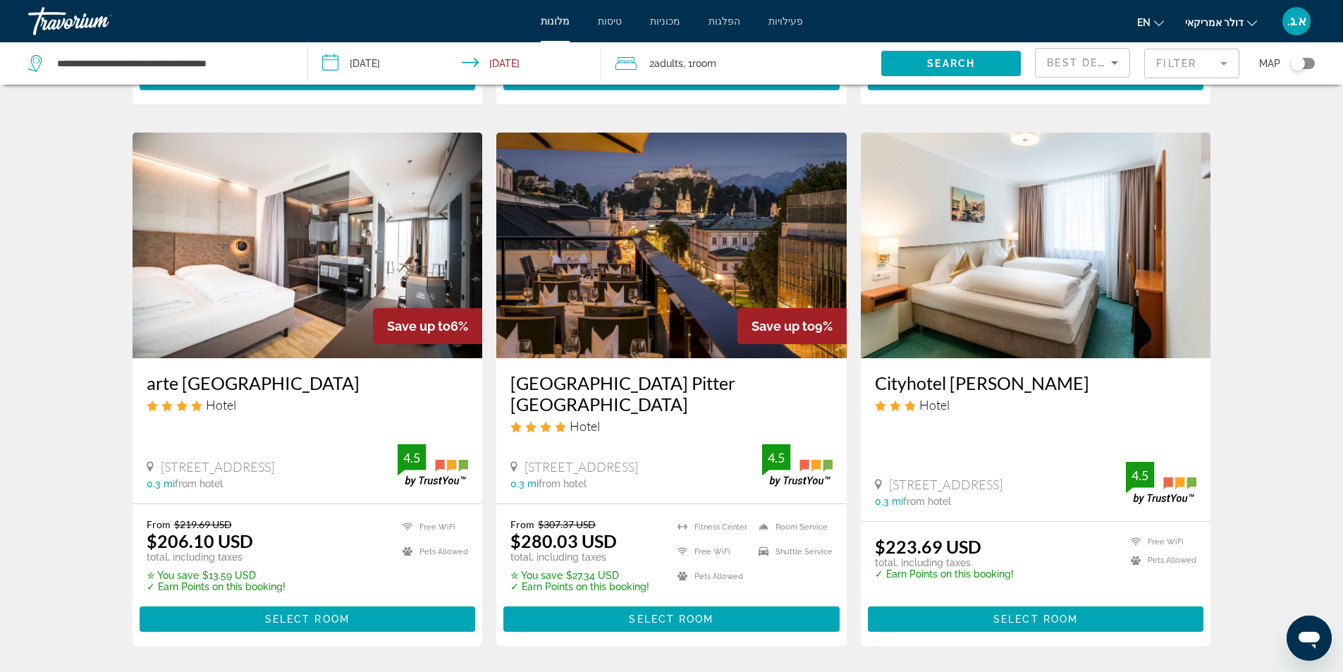
scroll to position [564, 0]
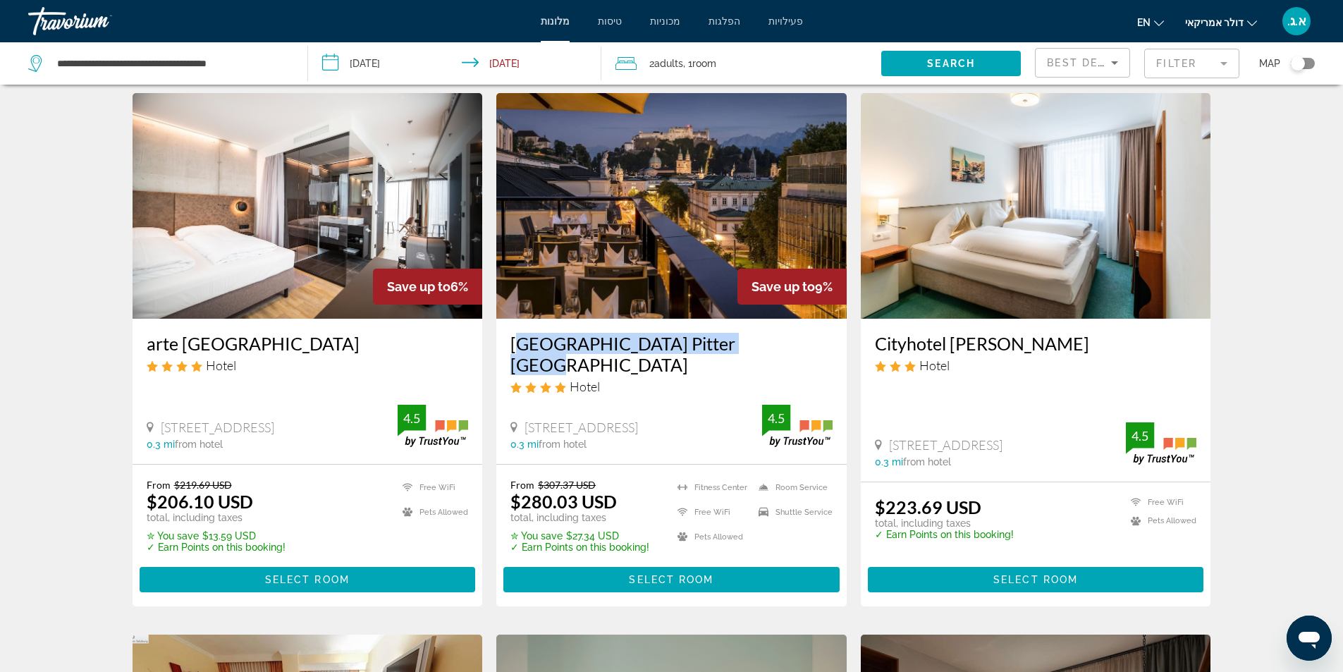
drag, startPoint x: 505, startPoint y: 325, endPoint x: 748, endPoint y: 329, distance: 243.3
click at [748, 329] on div "[GEOGRAPHIC_DATA] Pitter [GEOGRAPHIC_DATA] Hotel [STREET_ADDRESS] 0.3 mi from h…" at bounding box center [671, 391] width 350 height 145
copy h3 "[GEOGRAPHIC_DATA] Pitter [GEOGRAPHIC_DATA]"
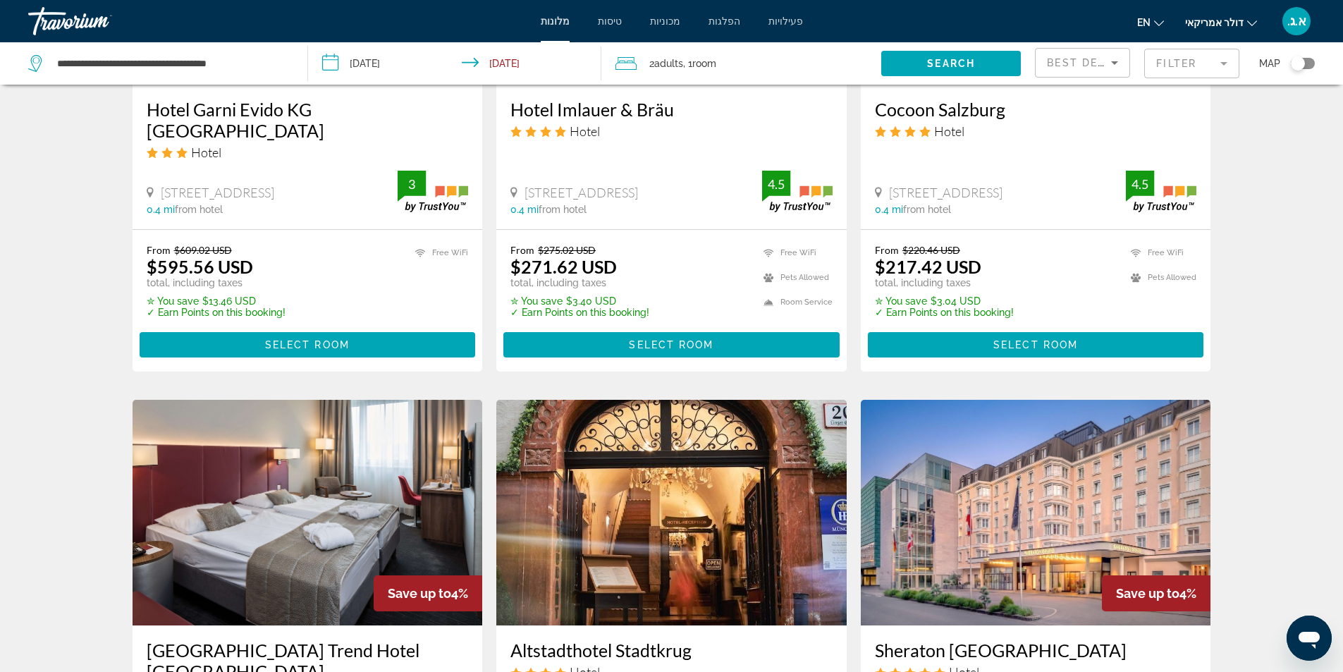
scroll to position [1551, 0]
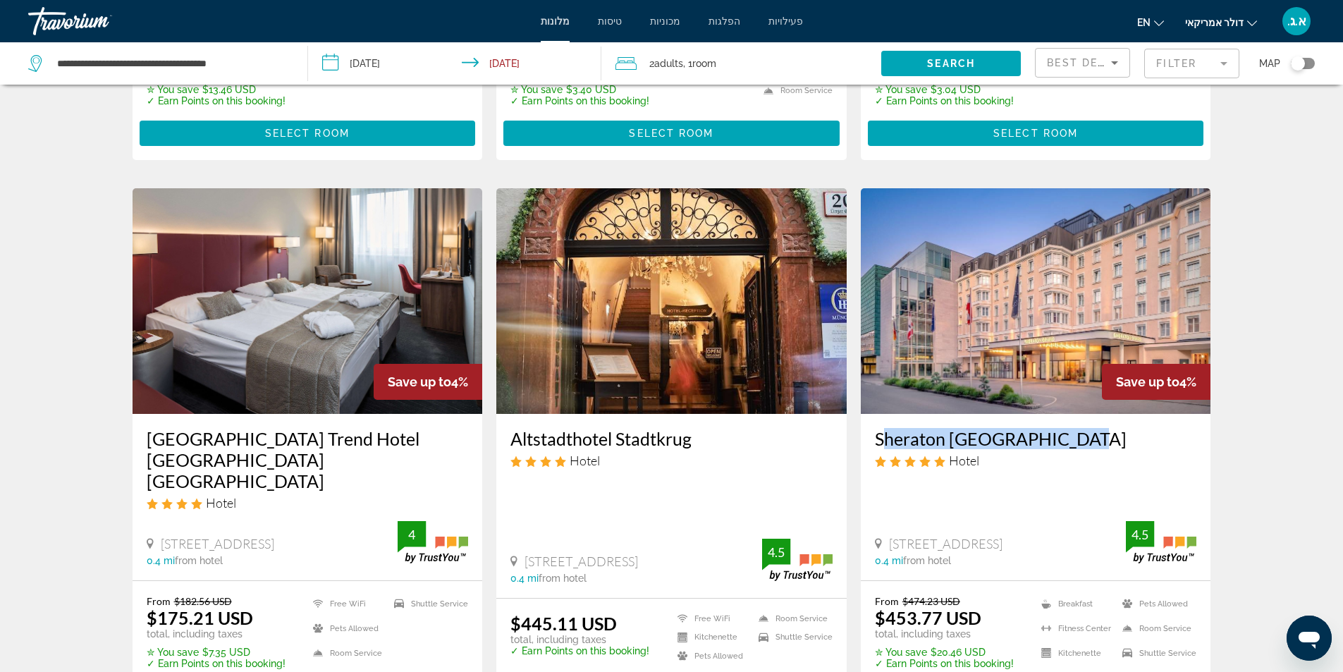
drag, startPoint x: 872, startPoint y: 379, endPoint x: 1072, endPoint y: 382, distance: 200.3
click at [1072, 414] on div "Sheraton [GEOGRAPHIC_DATA] Hotel [STREET_ADDRESS] 0.4 mi from hotel 4.5" at bounding box center [1036, 497] width 350 height 166
copy h3 "Sheraton [GEOGRAPHIC_DATA]"
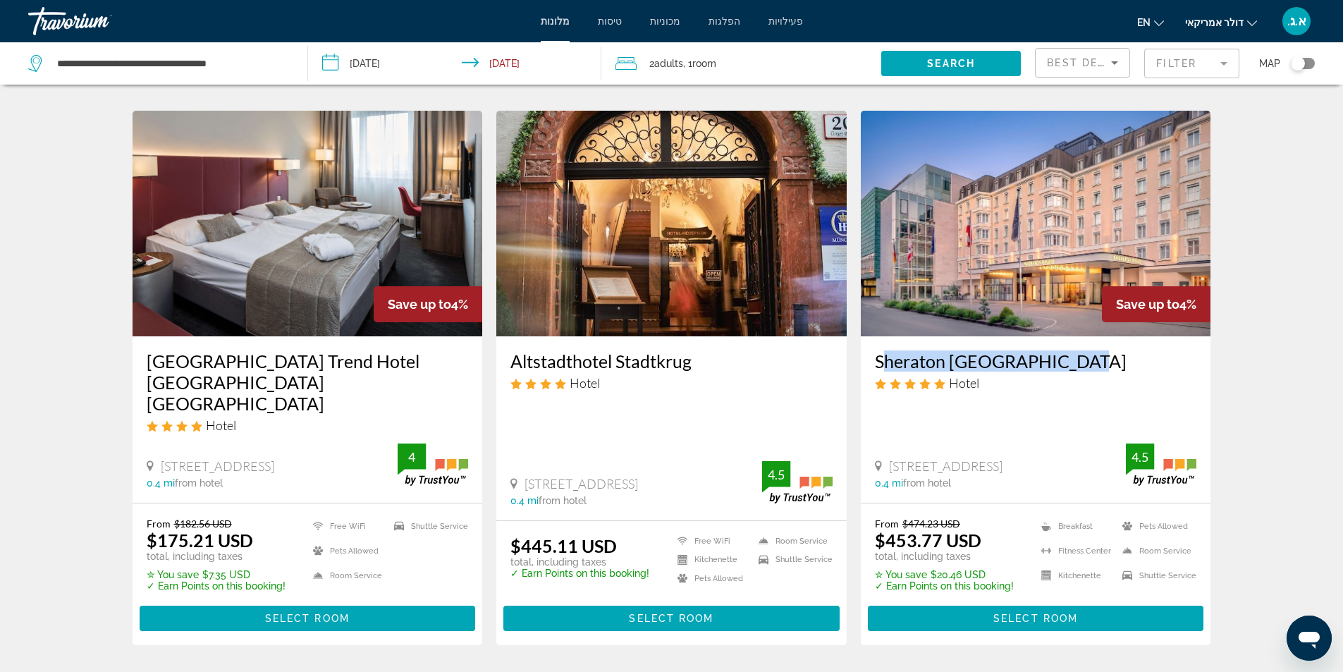
scroll to position [1756, 0]
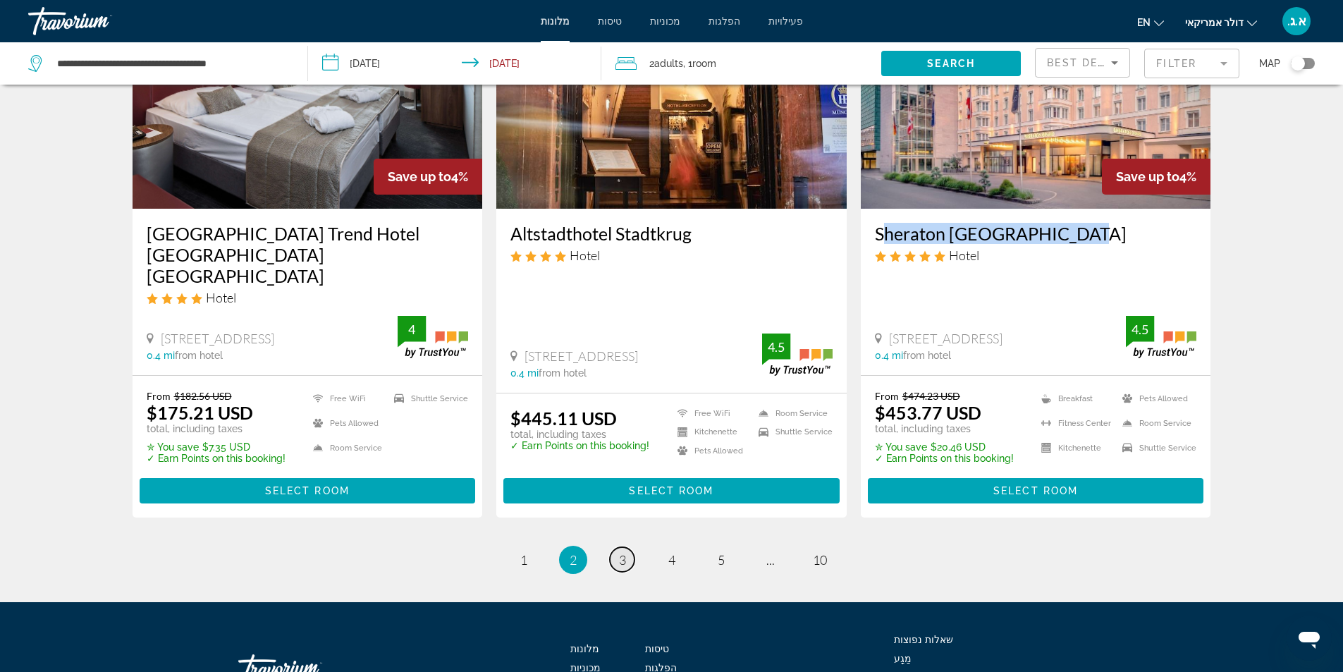
click at [626, 547] on link "page 3" at bounding box center [622, 559] width 25 height 25
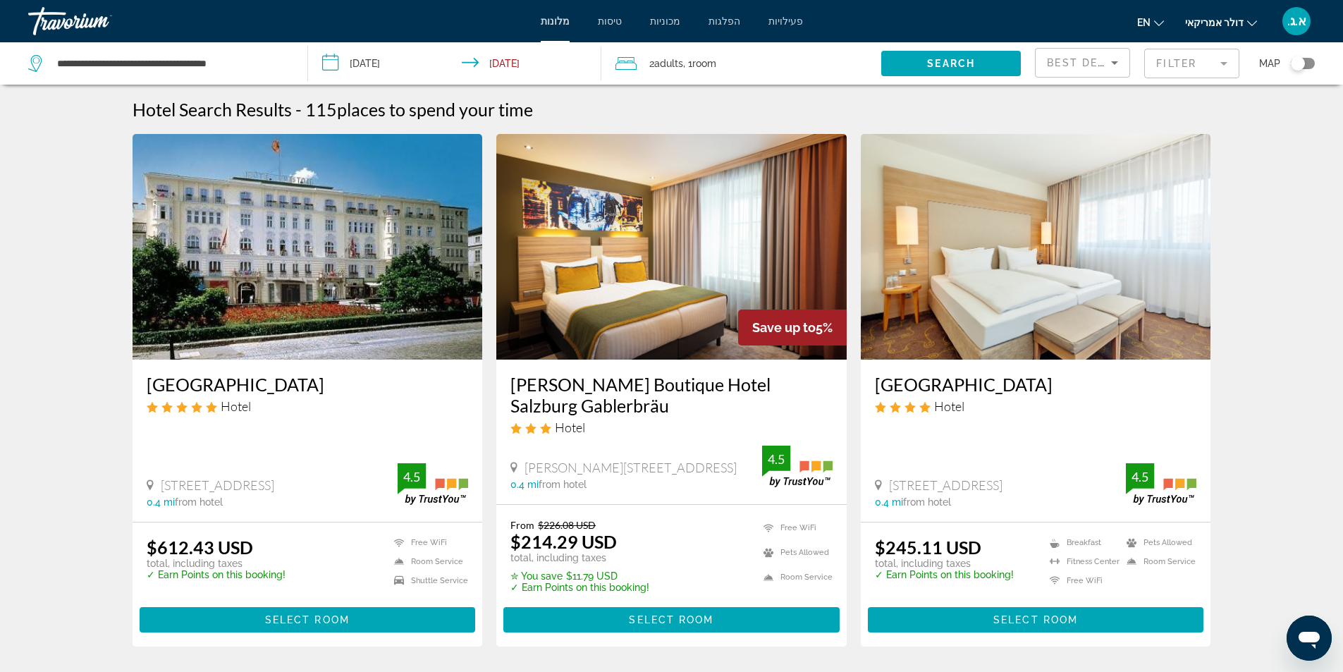
click at [653, 316] on img "תוכן עיקרי" at bounding box center [671, 247] width 350 height 226
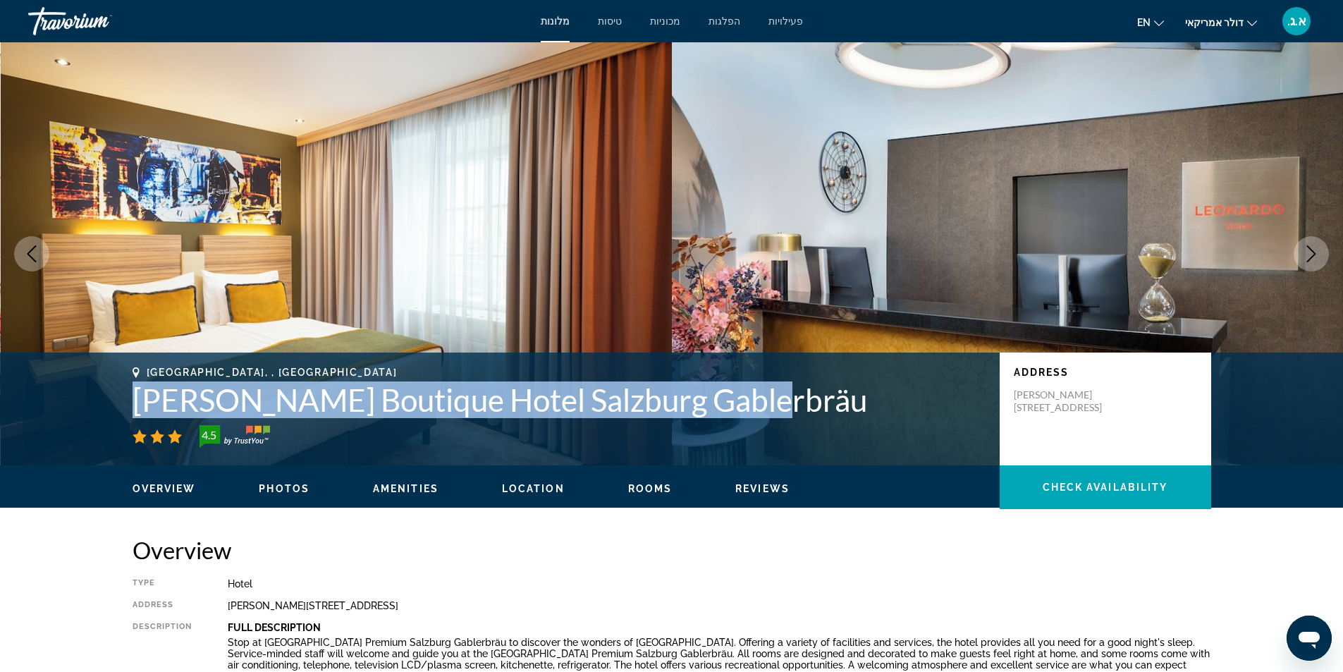
drag, startPoint x: 129, startPoint y: 402, endPoint x: 760, endPoint y: 399, distance: 631.1
click at [760, 399] on div "[GEOGRAPHIC_DATA], , [GEOGRAPHIC_DATA] [PERSON_NAME] Boutique Hotel Salzburg Ga…" at bounding box center [671, 409] width 1135 height 85
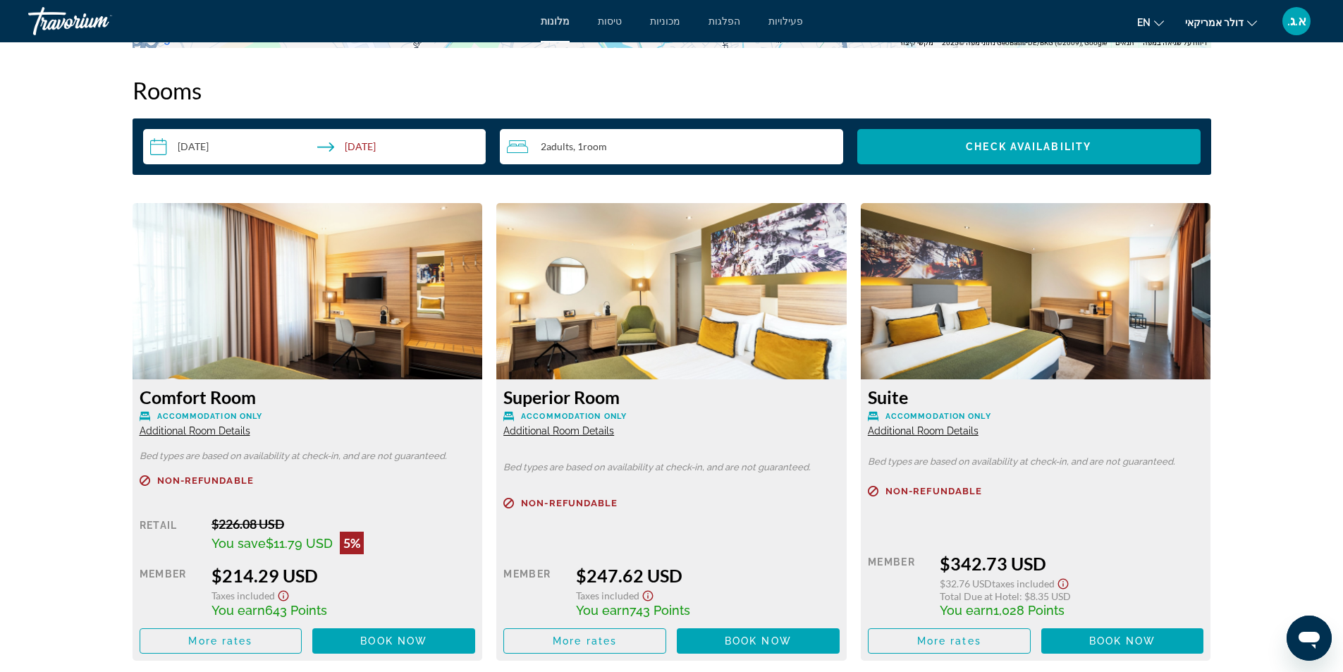
scroll to position [1904, 0]
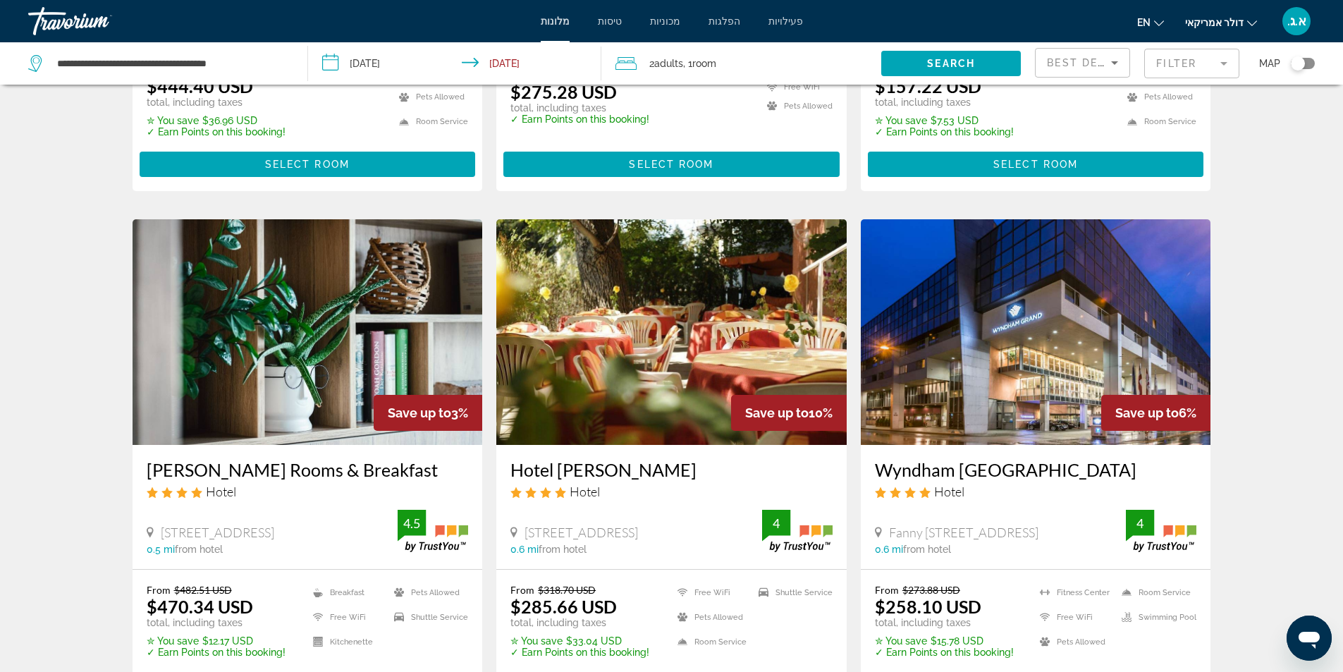
scroll to position [1551, 0]
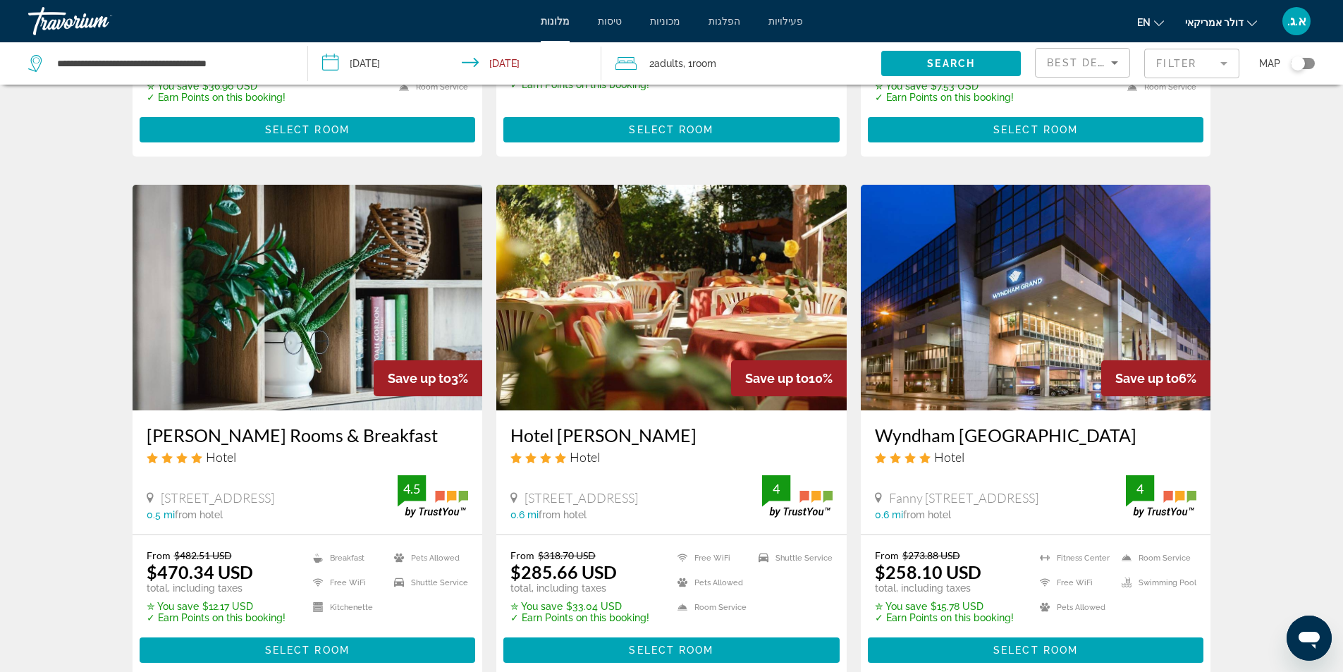
click at [1030, 336] on img "תוכן עיקרי" at bounding box center [1036, 298] width 350 height 226
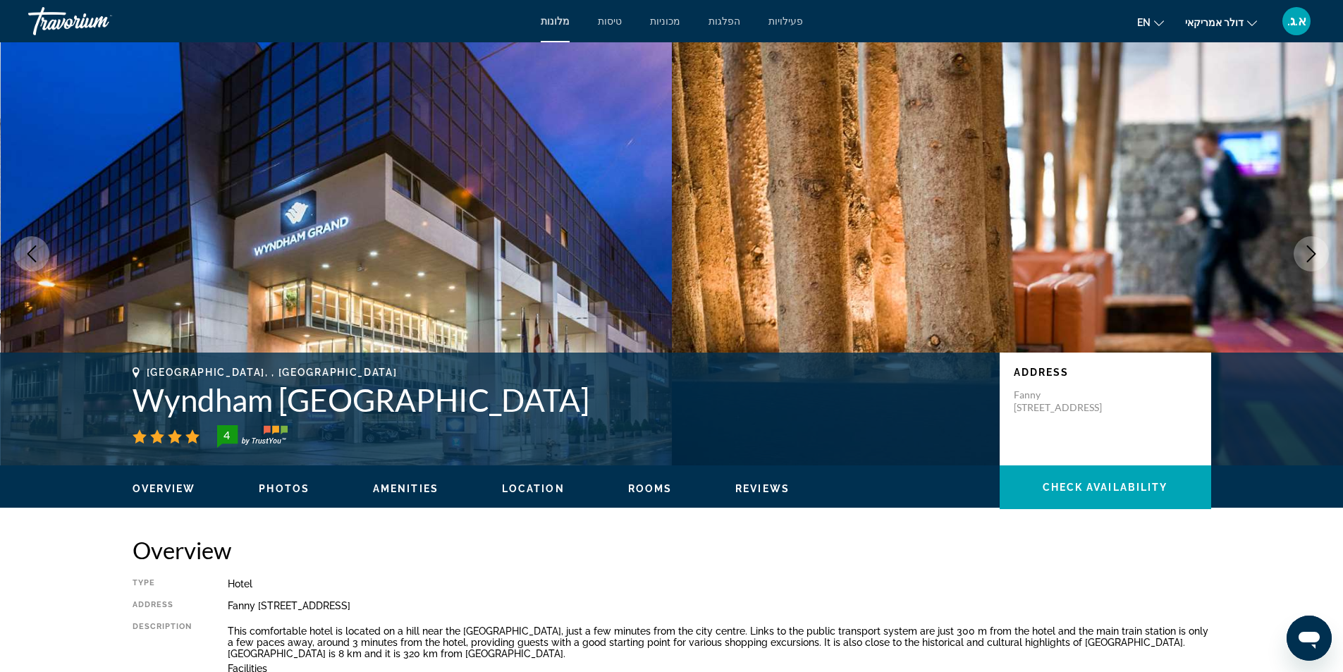
drag, startPoint x: 117, startPoint y: 410, endPoint x: 757, endPoint y: 415, distance: 639.5
click at [757, 415] on div "[GEOGRAPHIC_DATA], , [GEOGRAPHIC_DATA] Wyndham [GEOGRAPHIC_DATA] 4 Address [GEO…" at bounding box center [671, 409] width 1135 height 85
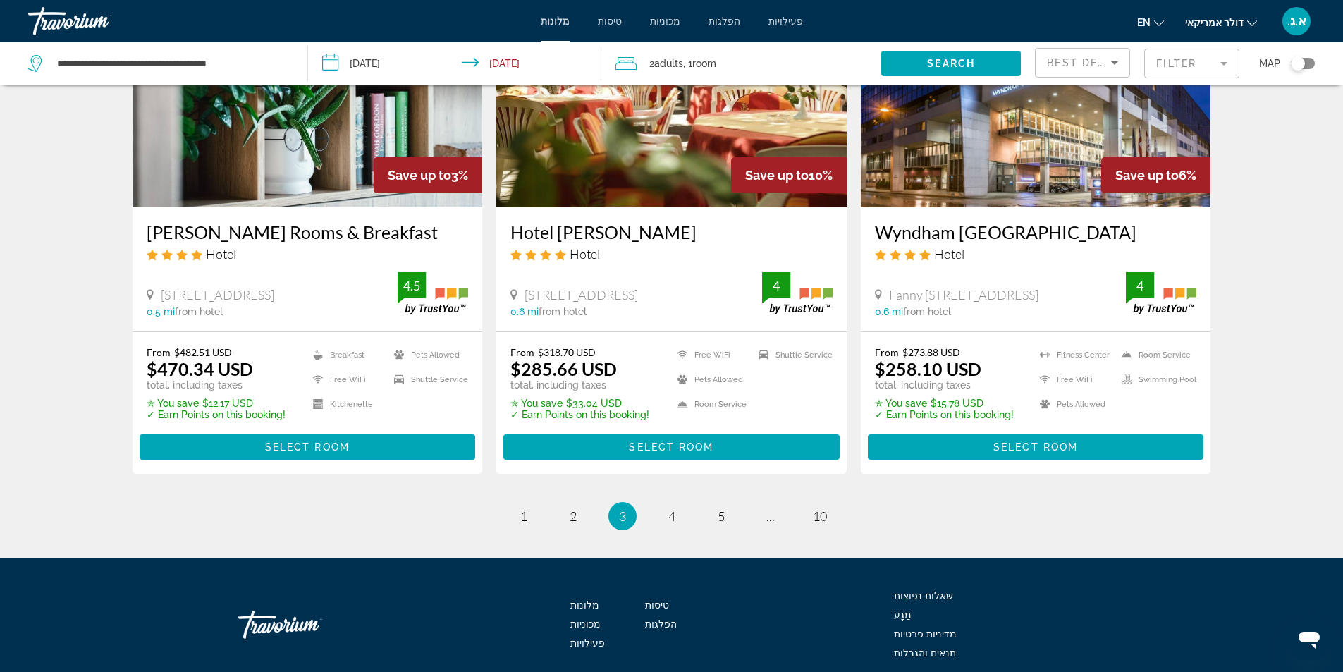
scroll to position [1763, 0]
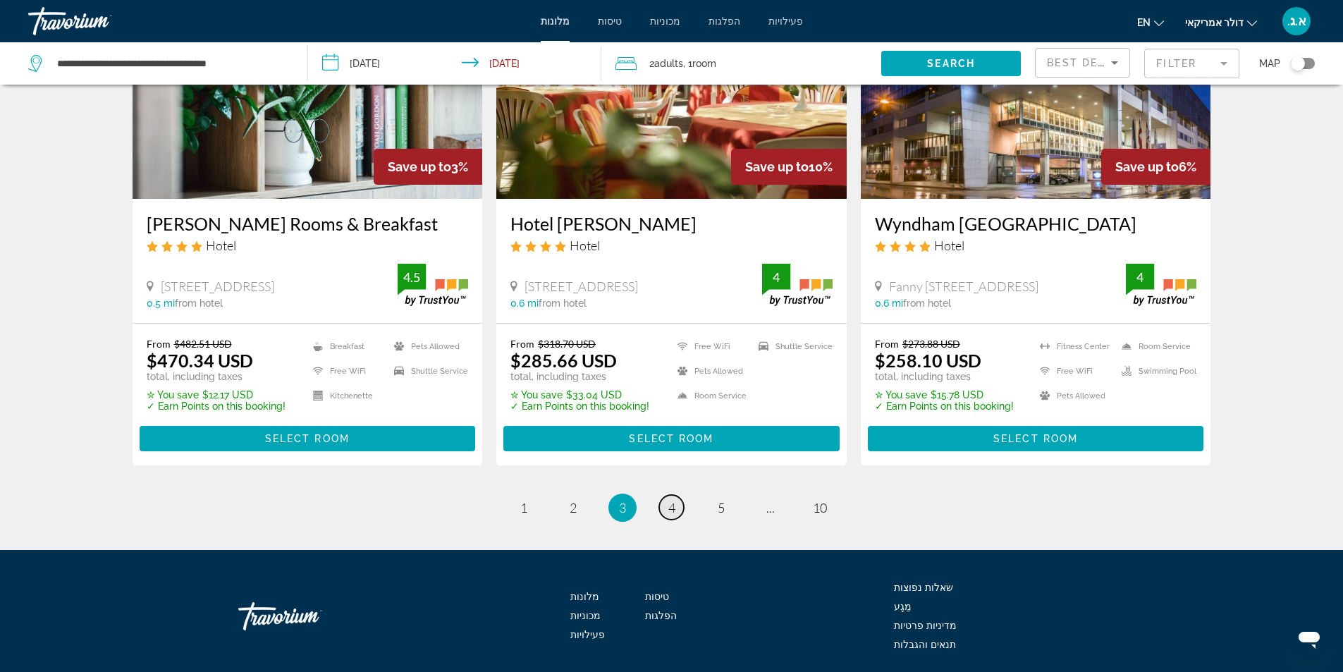
click at [672, 508] on span "4" at bounding box center [671, 508] width 7 height 16
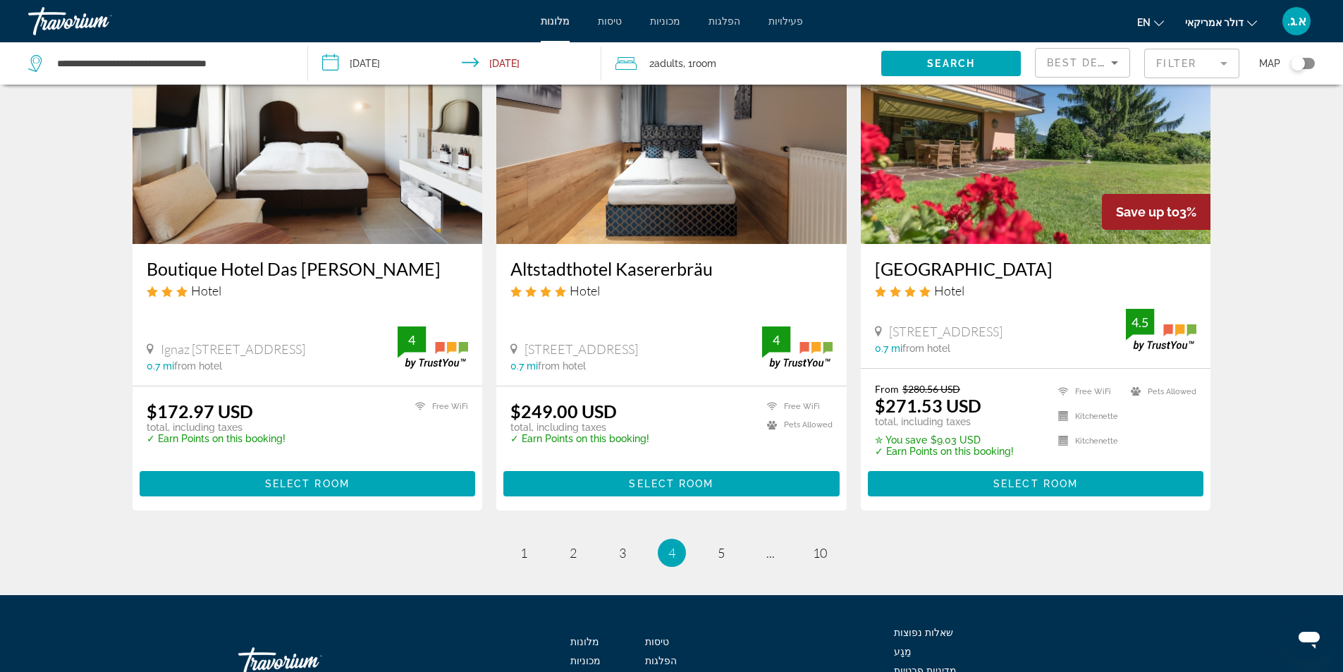
scroll to position [1761, 0]
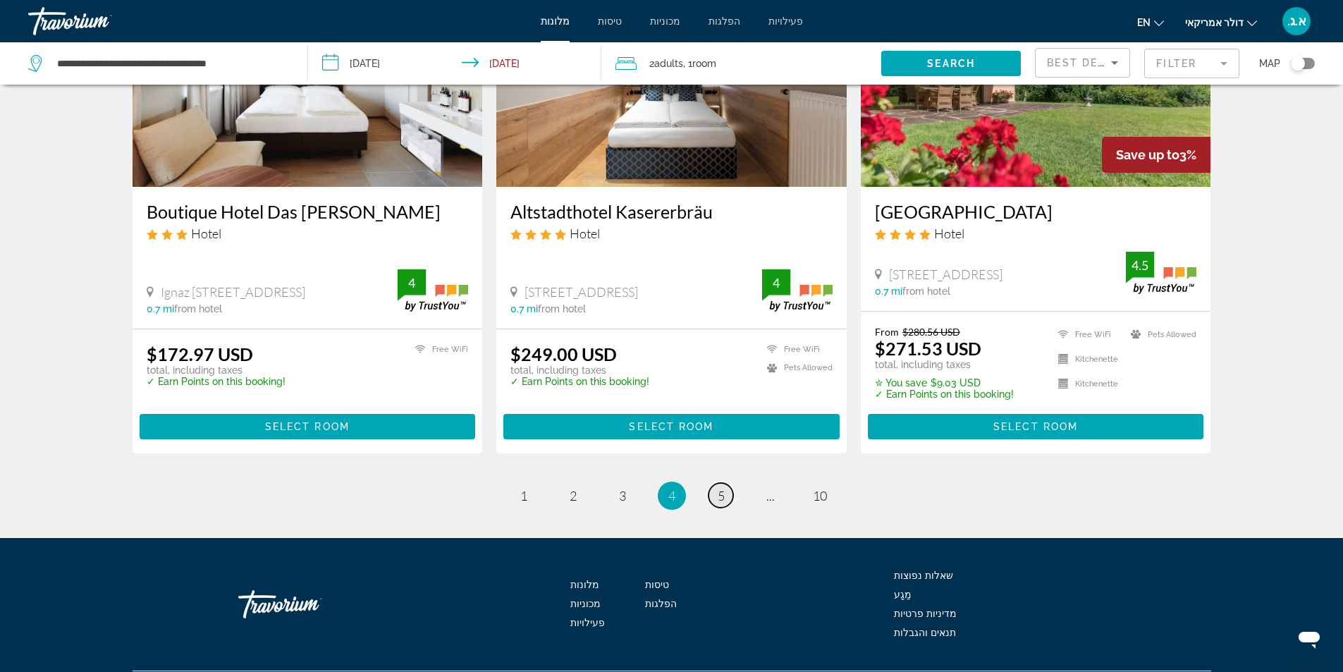
click at [719, 488] on span "5" at bounding box center [721, 496] width 7 height 16
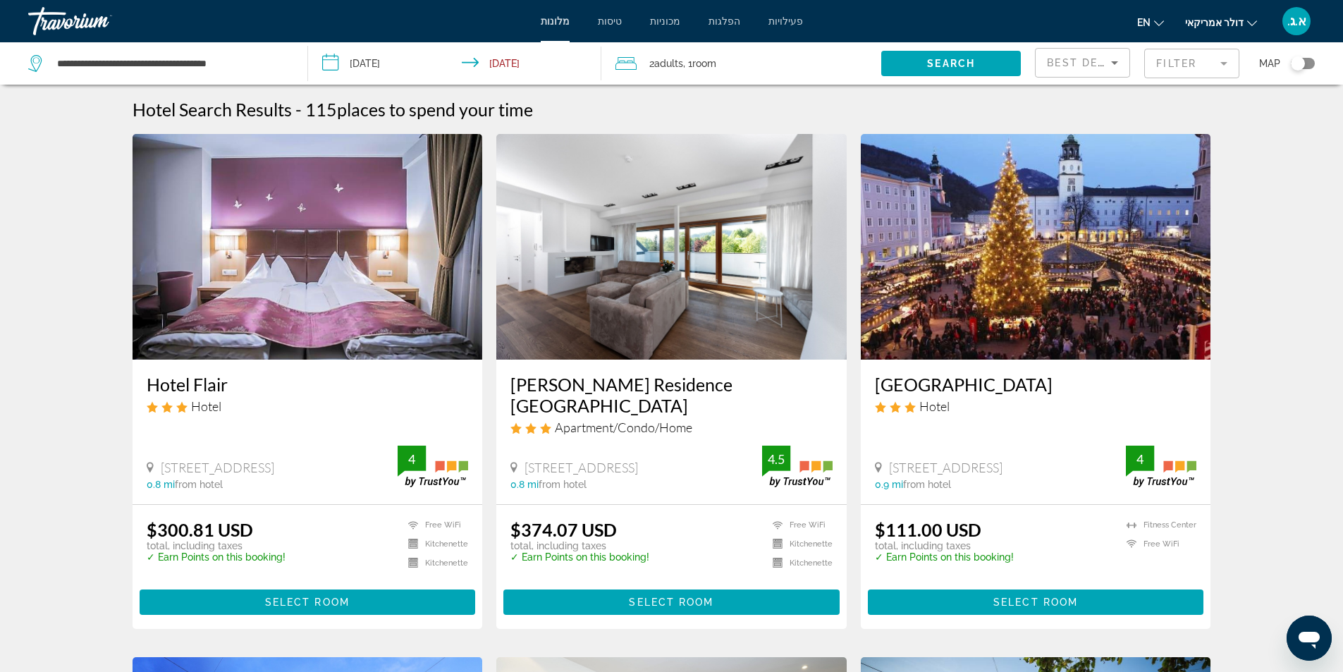
drag, startPoint x: 875, startPoint y: 384, endPoint x: 1047, endPoint y: 389, distance: 172.1
click at [1047, 389] on div "[GEOGRAPHIC_DATA] Hotel [STREET_ADDRESS] 0.9 mi from [GEOGRAPHIC_DATA]" at bounding box center [1036, 432] width 350 height 145
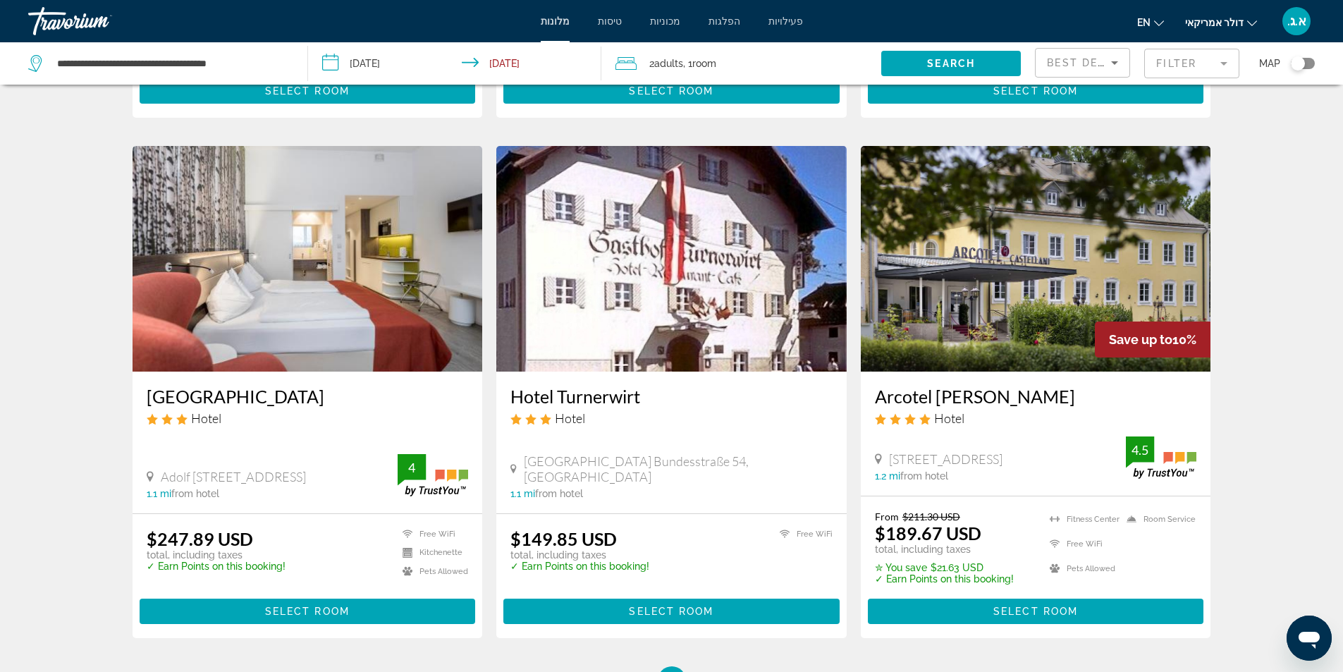
scroll to position [1754, 0]
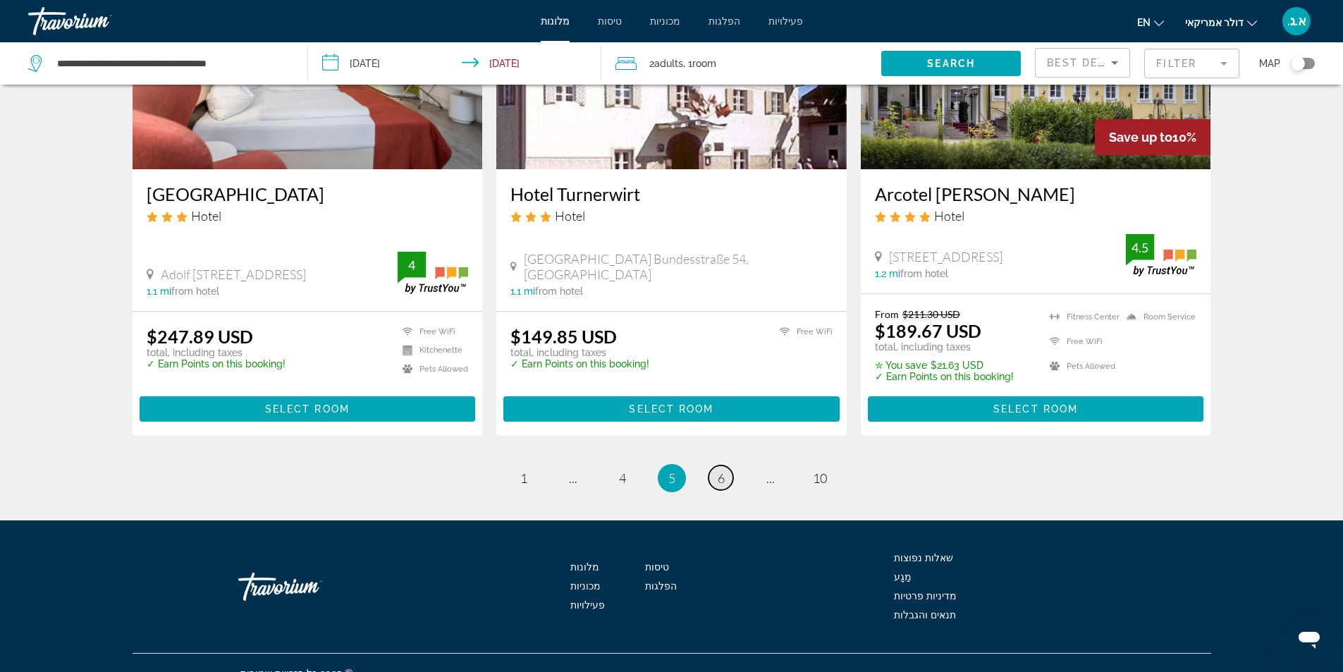
click at [723, 470] on span "6" at bounding box center [721, 478] width 7 height 16
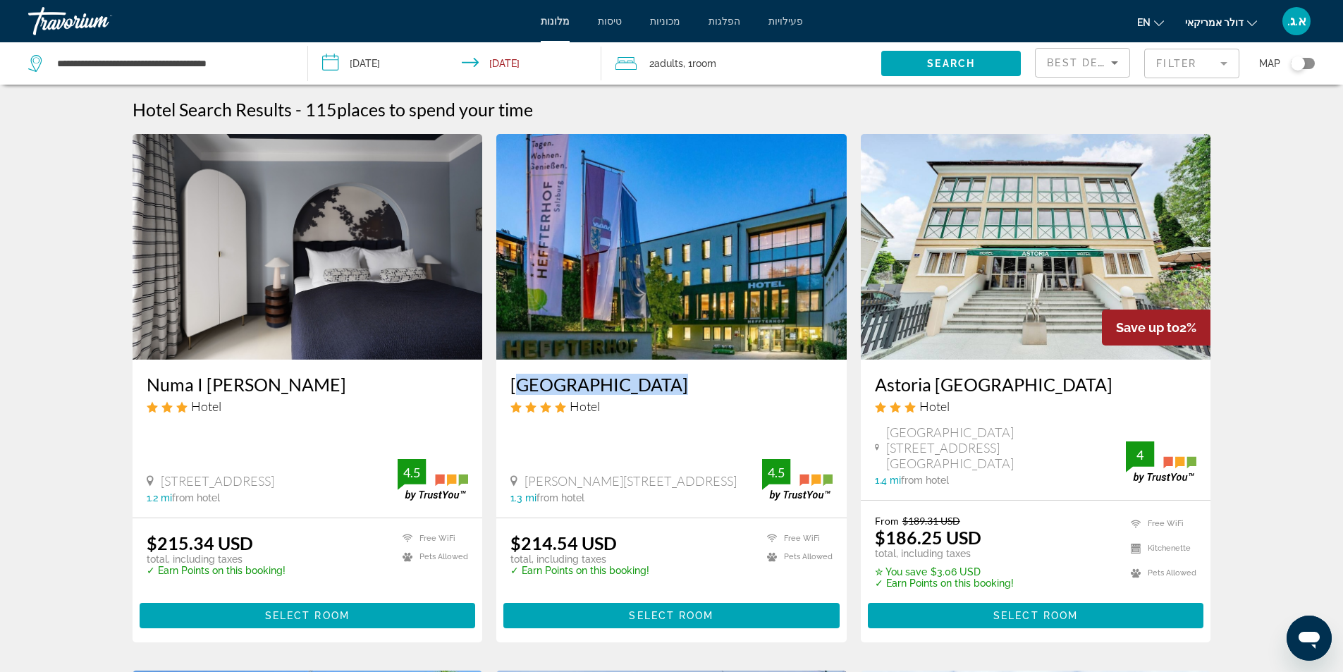
drag, startPoint x: 505, startPoint y: 393, endPoint x: 670, endPoint y: 391, distance: 165.0
click at [670, 391] on div "[GEOGRAPHIC_DATA] Hotel [PERSON_NAME][STREET_ADDRESS] 1.3 mi from hotel 4.5" at bounding box center [671, 439] width 350 height 158
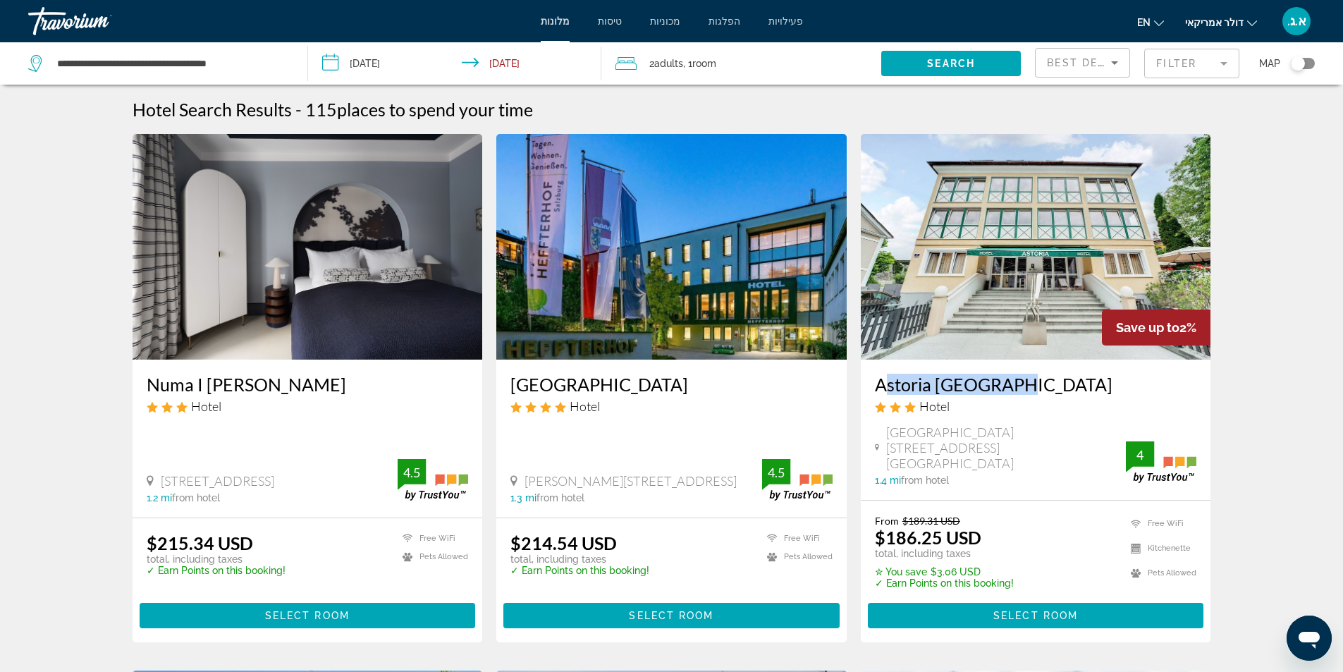
drag, startPoint x: 870, startPoint y: 388, endPoint x: 1017, endPoint y: 391, distance: 146.7
click at [1017, 391] on div "Astoria [GEOGRAPHIC_DATA] Hotel [GEOGRAPHIC_DATA][STREET_ADDRESS][GEOGRAPHIC_DA…" at bounding box center [1036, 430] width 350 height 140
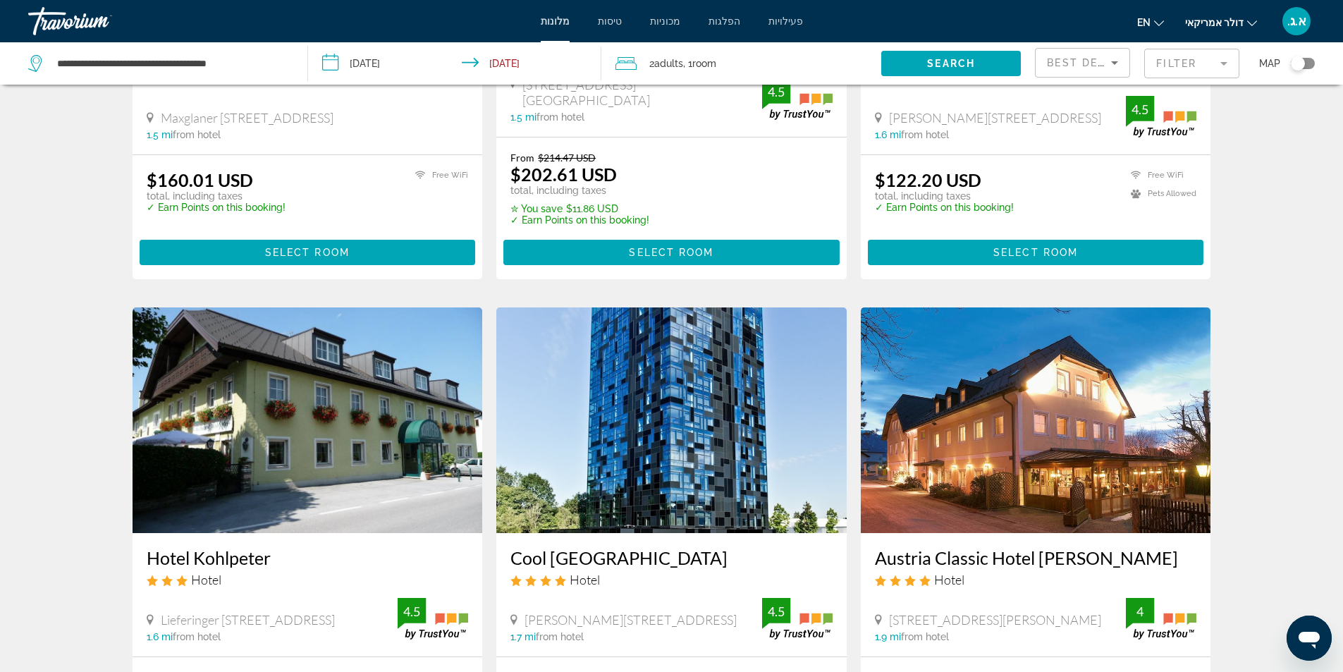
scroll to position [1622, 0]
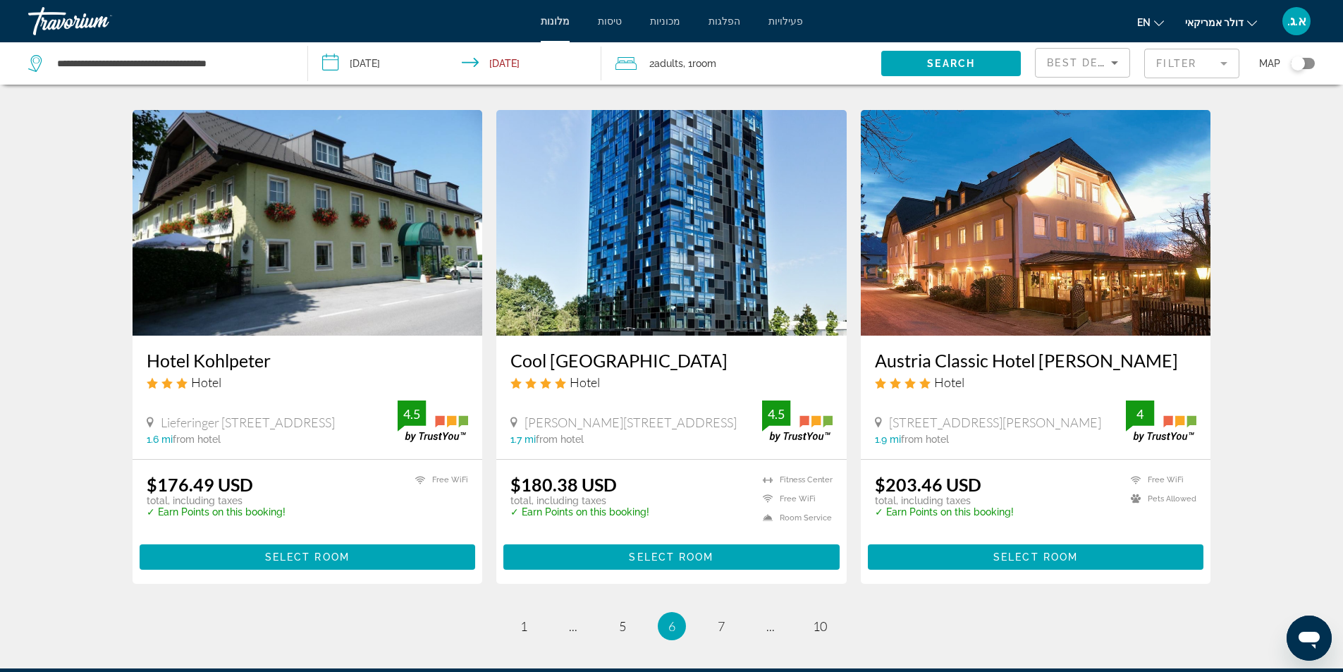
drag, startPoint x: 495, startPoint y: 329, endPoint x: 720, endPoint y: 329, distance: 224.9
click at [720, 329] on app-hotels-search-item "Cool [GEOGRAPHIC_DATA] Hotel [PERSON_NAME][STREET_ADDRESS] 1.7 mi from hotel 4.…" at bounding box center [671, 347] width 365 height 474
click at [719, 618] on span "7" at bounding box center [721, 626] width 7 height 16
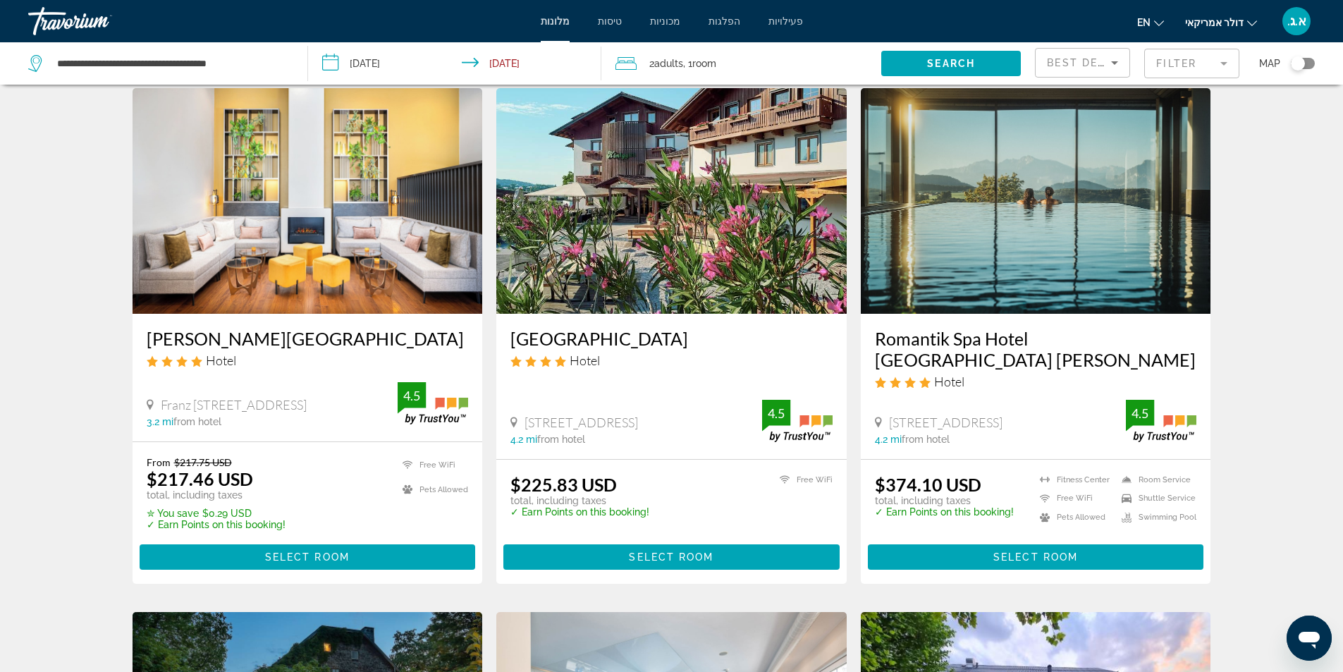
scroll to position [1058, 0]
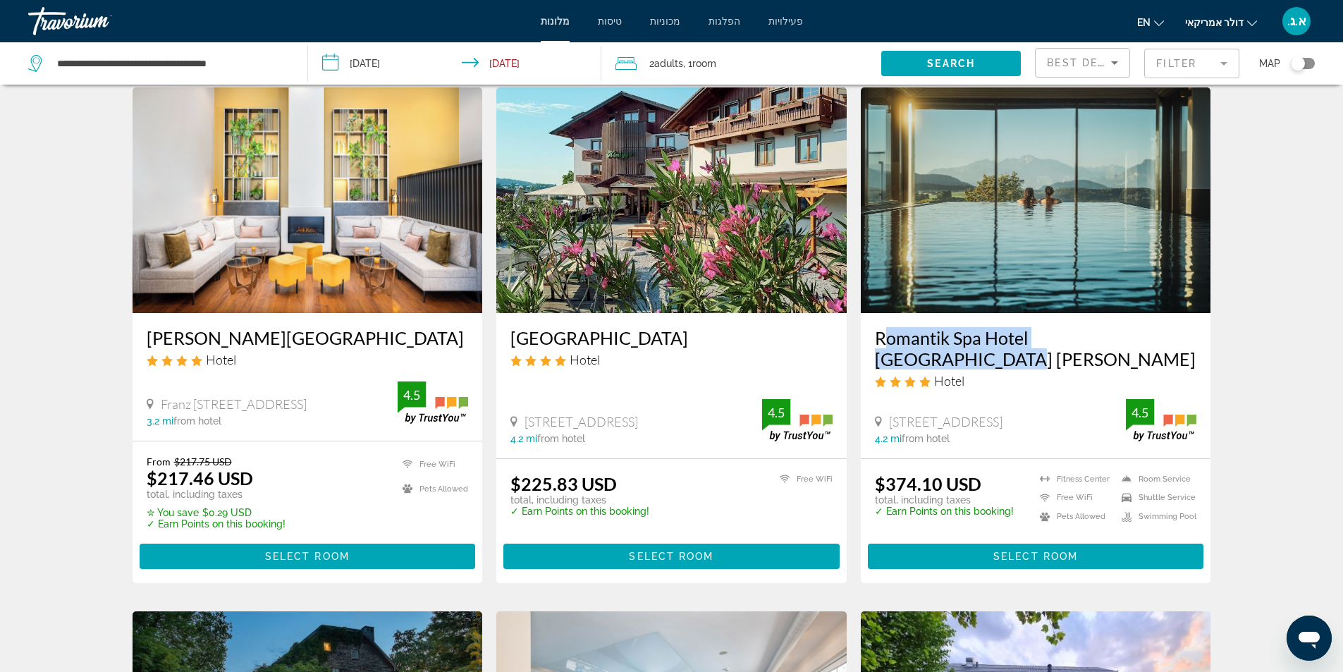
drag, startPoint x: 869, startPoint y: 317, endPoint x: 1149, endPoint y: 314, distance: 279.9
click at [1149, 314] on div "Romantik Spa Hotel [GEOGRAPHIC_DATA] [PERSON_NAME] Hotel [STREET_ADDRESS] 4.2 m…" at bounding box center [1036, 385] width 350 height 145
click at [81, 479] on div "Hotel Search Results - 115 places to spend your time The Passenger a Tribute Po…" at bounding box center [671, 102] width 1343 height 2123
click at [984, 264] on img "תוכן עיקרי" at bounding box center [1036, 200] width 350 height 226
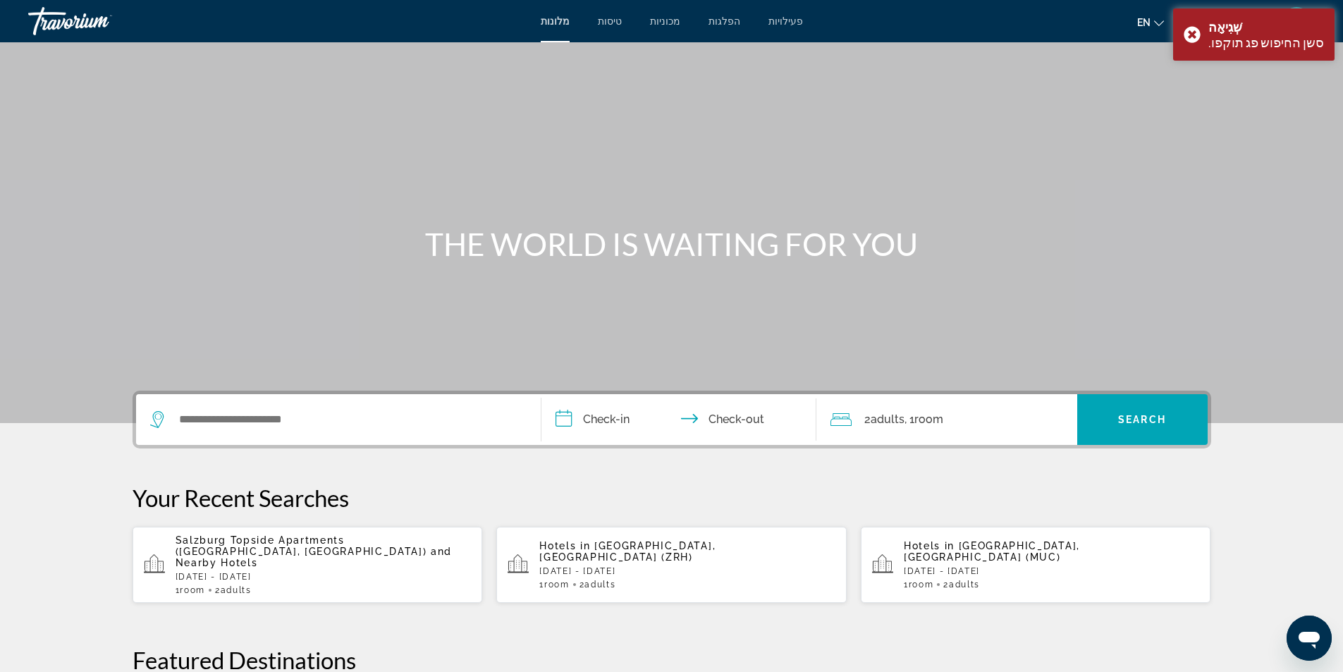
click at [326, 549] on p "[GEOGRAPHIC_DATA] Topside Apartments ([GEOGRAPHIC_DATA], [GEOGRAPHIC_DATA]) and…" at bounding box center [324, 551] width 296 height 34
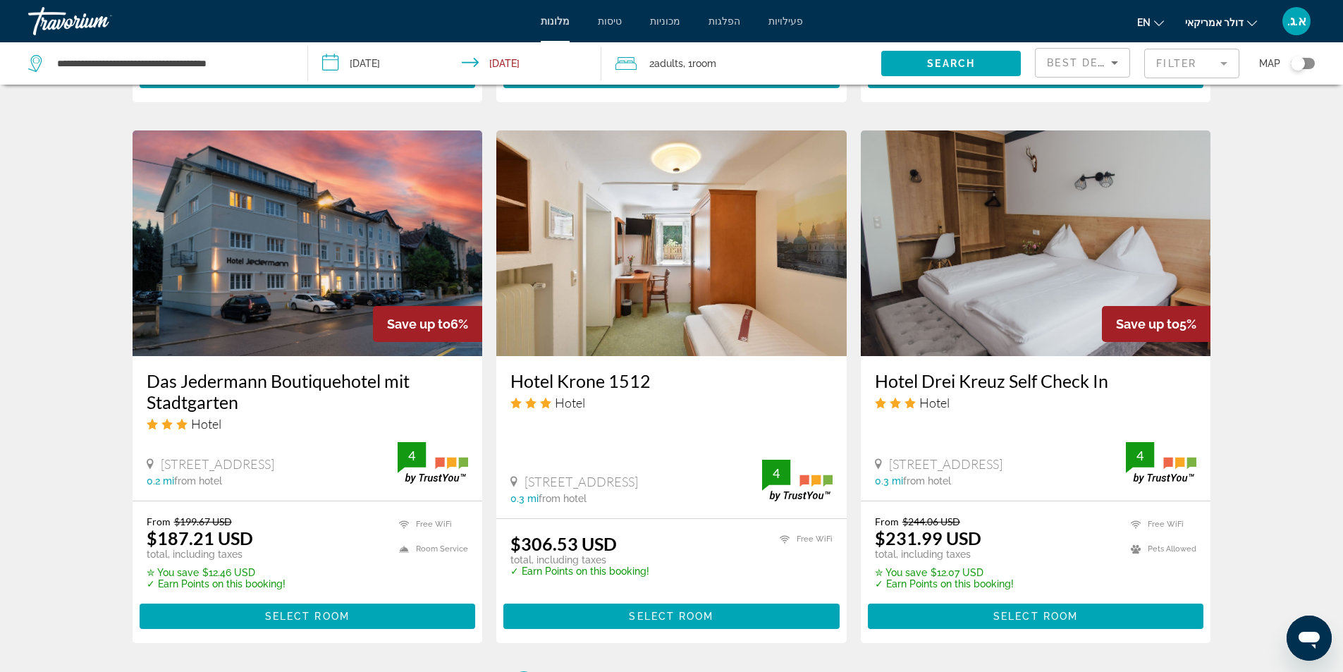
scroll to position [1775, 0]
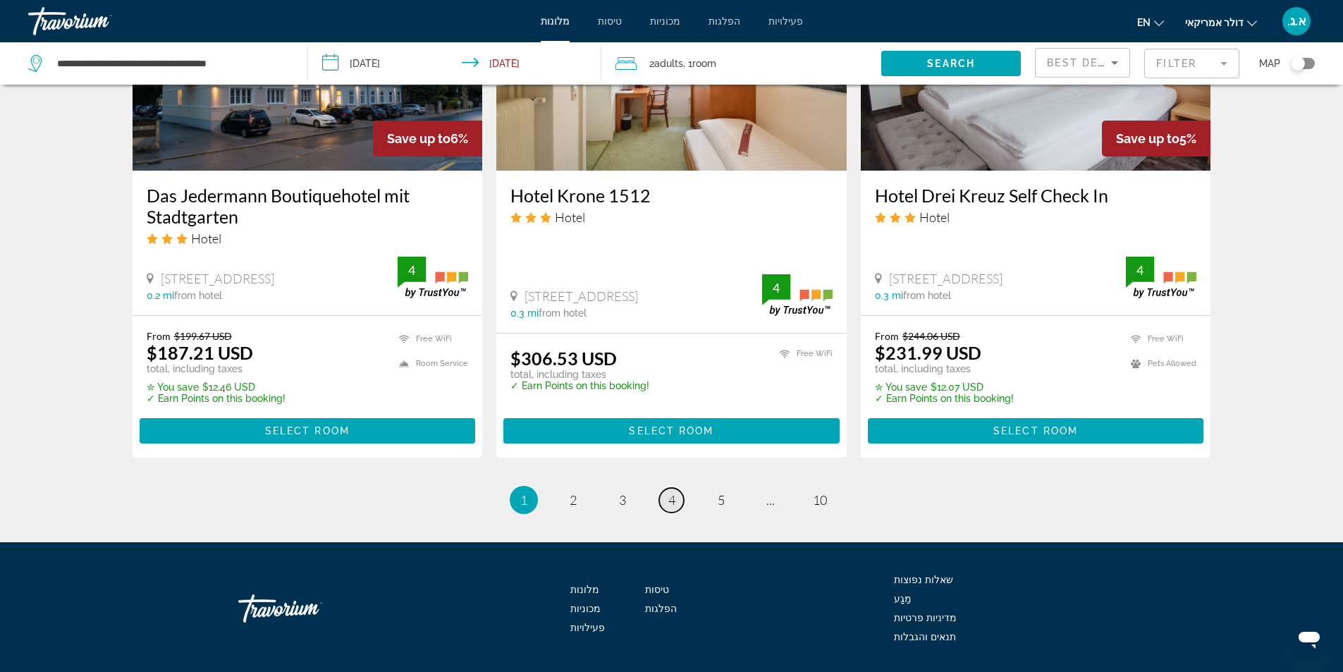
click at [675, 488] on link "page 4" at bounding box center [671, 500] width 25 height 25
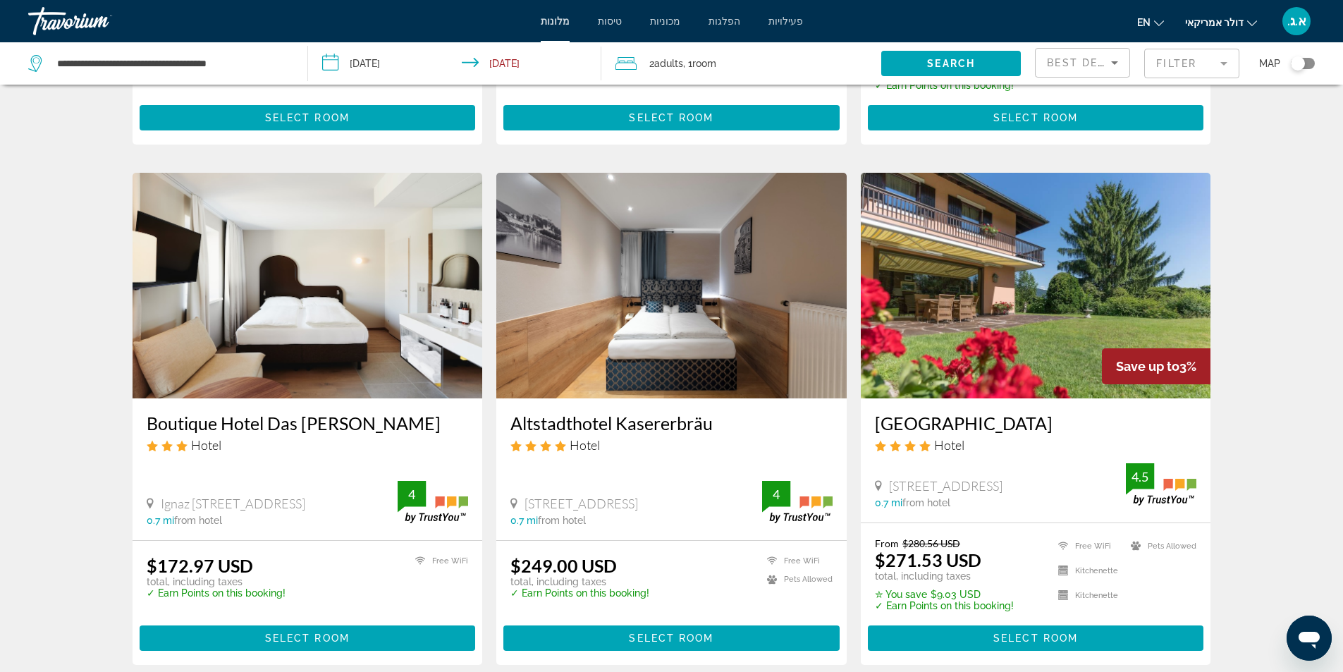
scroll to position [1761, 0]
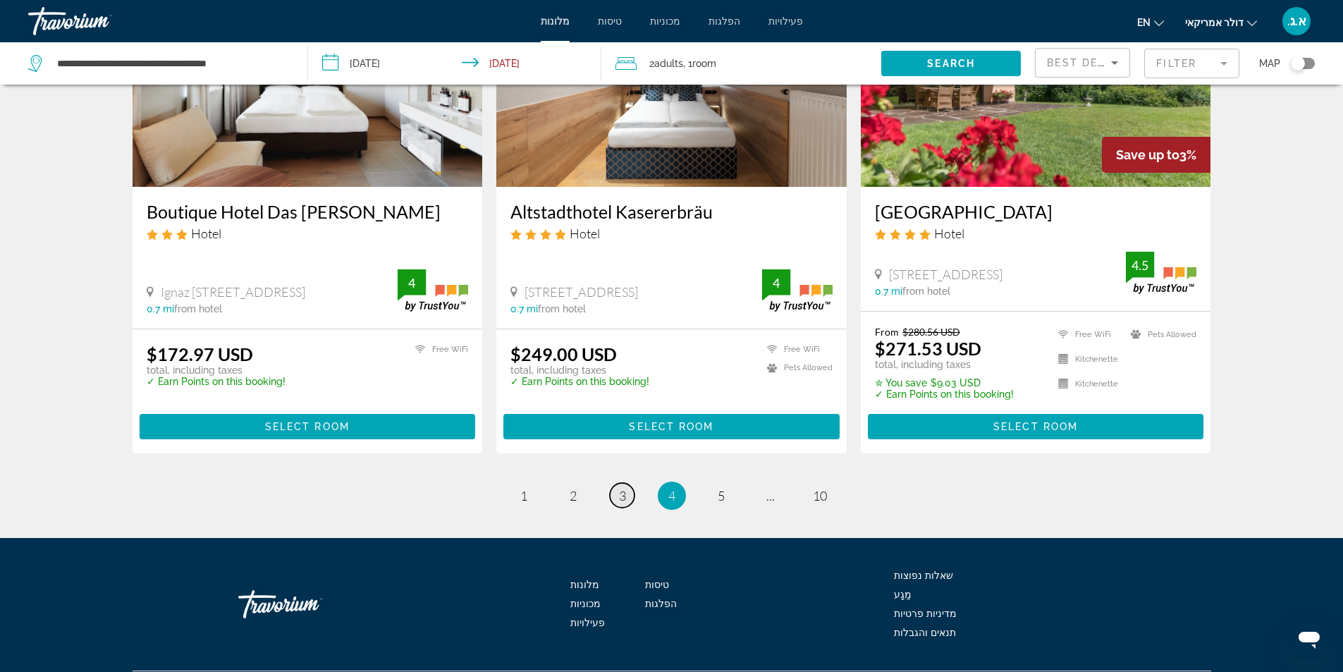
click at [624, 488] on span "3" at bounding box center [622, 496] width 7 height 16
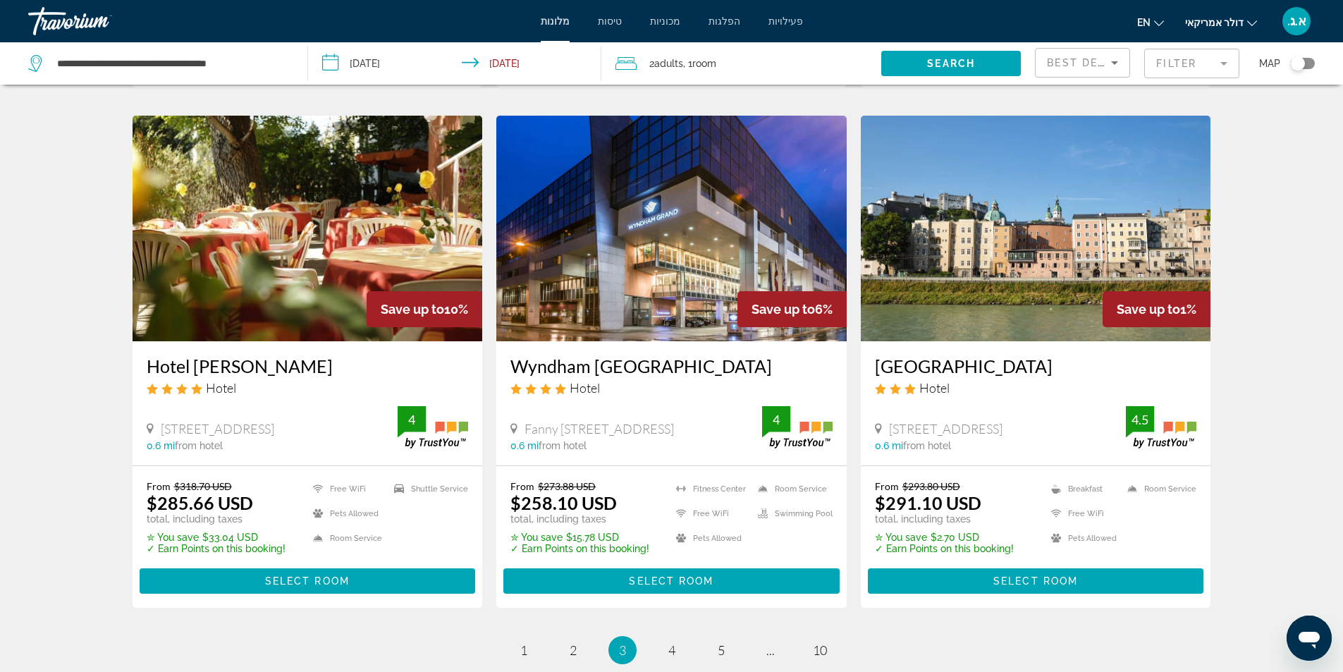
scroll to position [1622, 0]
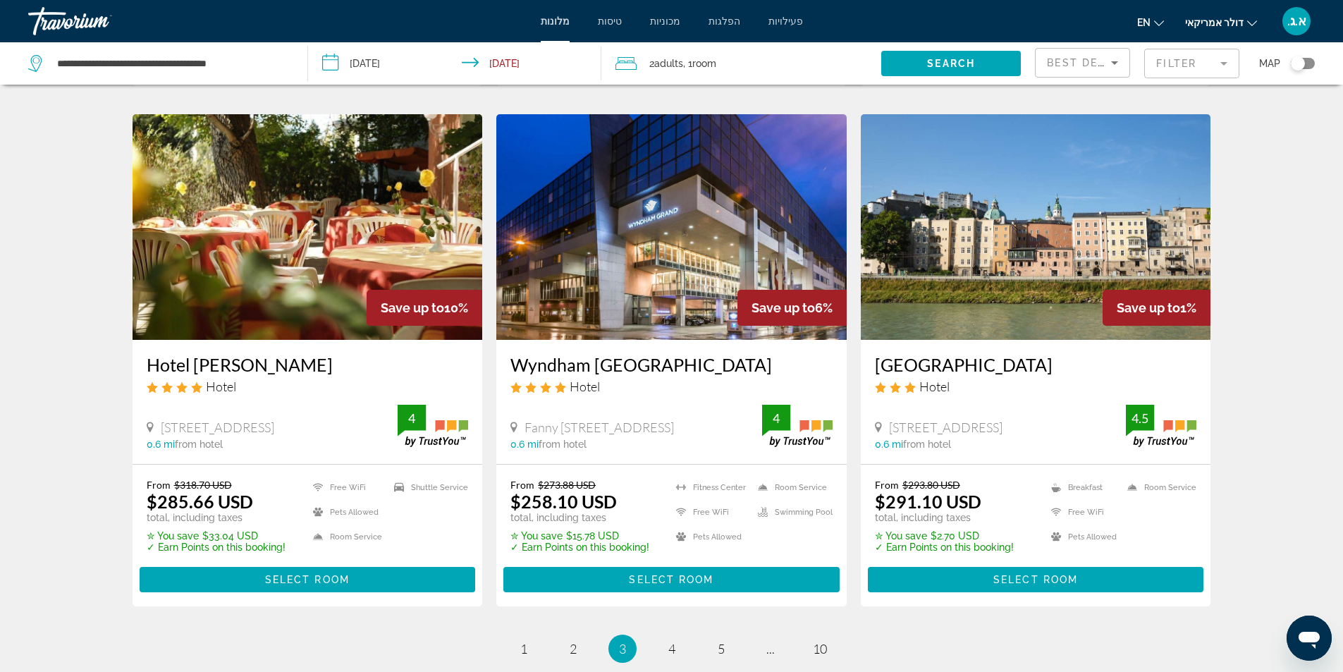
drag, startPoint x: 868, startPoint y: 343, endPoint x: 1087, endPoint y: 330, distance: 219.7
click at [1087, 340] on div "[GEOGRAPHIC_DATA] Hotel [STREET_ADDRESS] 0.6 mi from hotel 4.5" at bounding box center [1036, 401] width 350 height 123
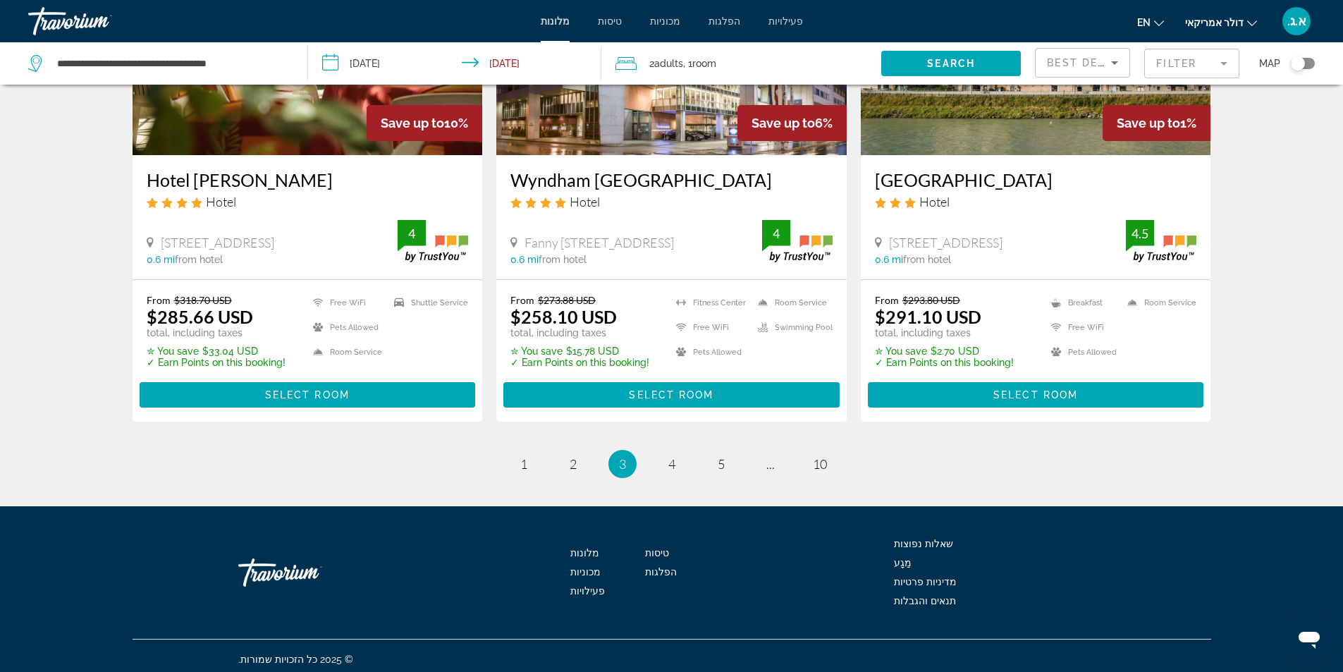
scroll to position [1814, 0]
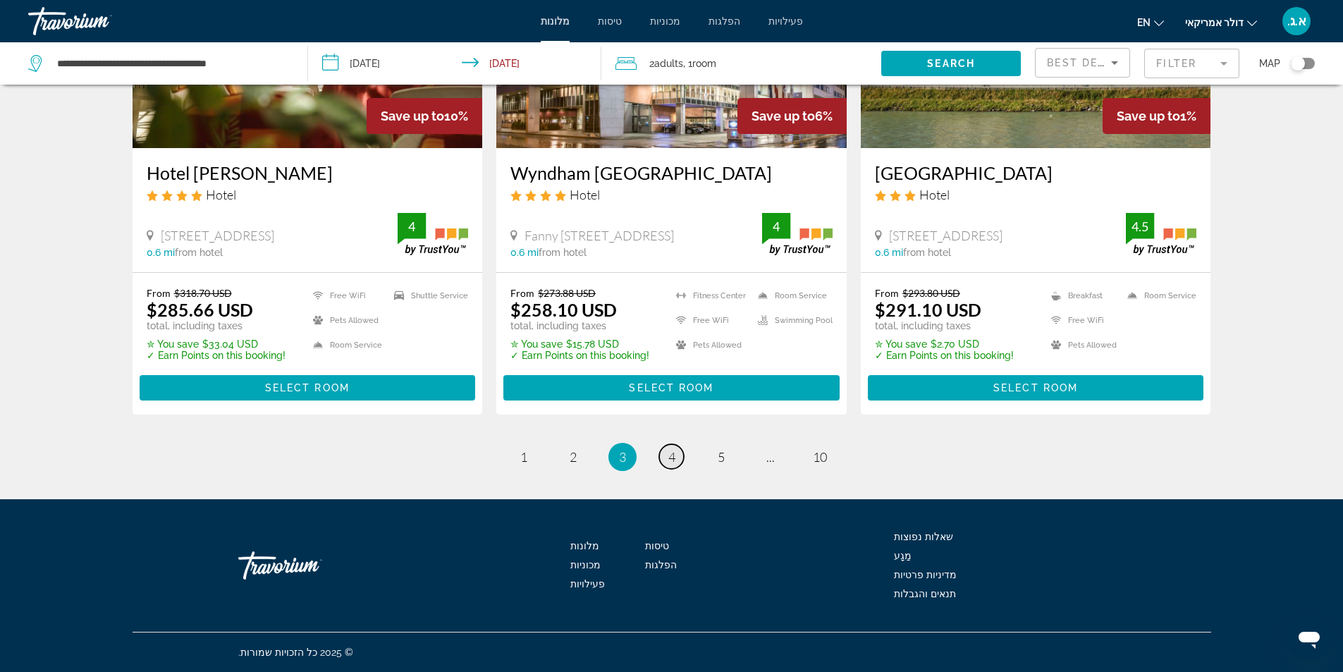
click at [672, 459] on span "4" at bounding box center [671, 457] width 7 height 16
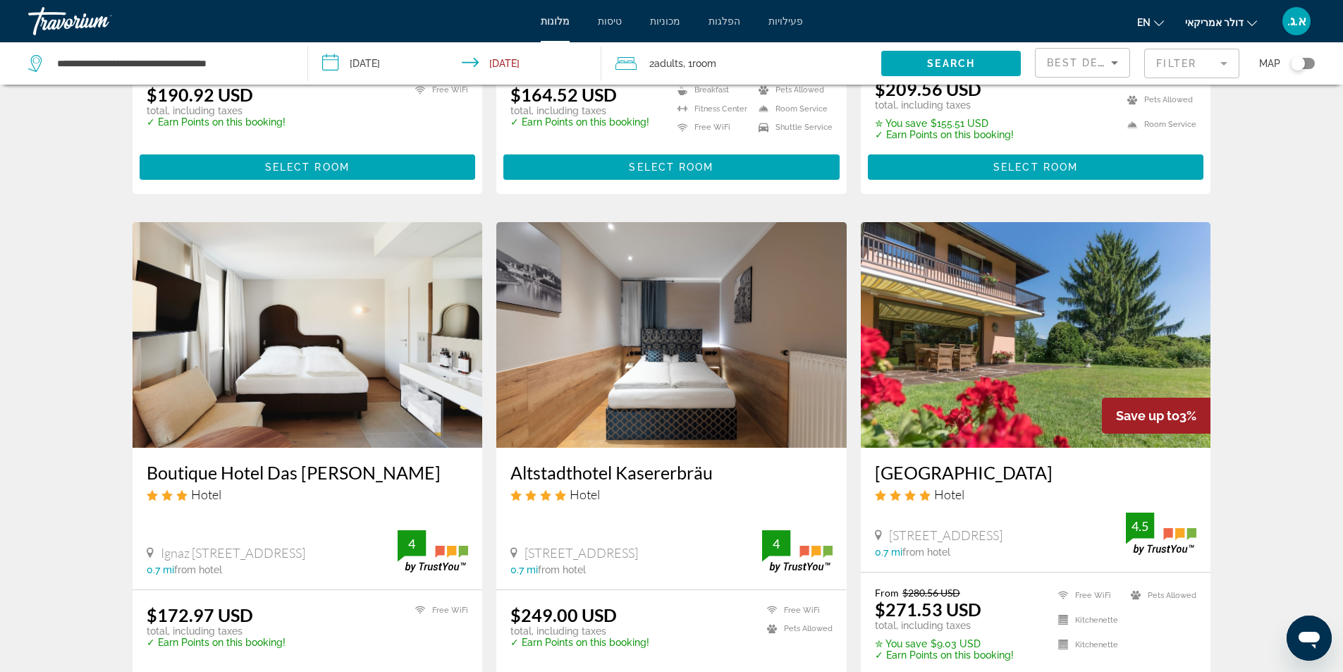
scroll to position [1761, 0]
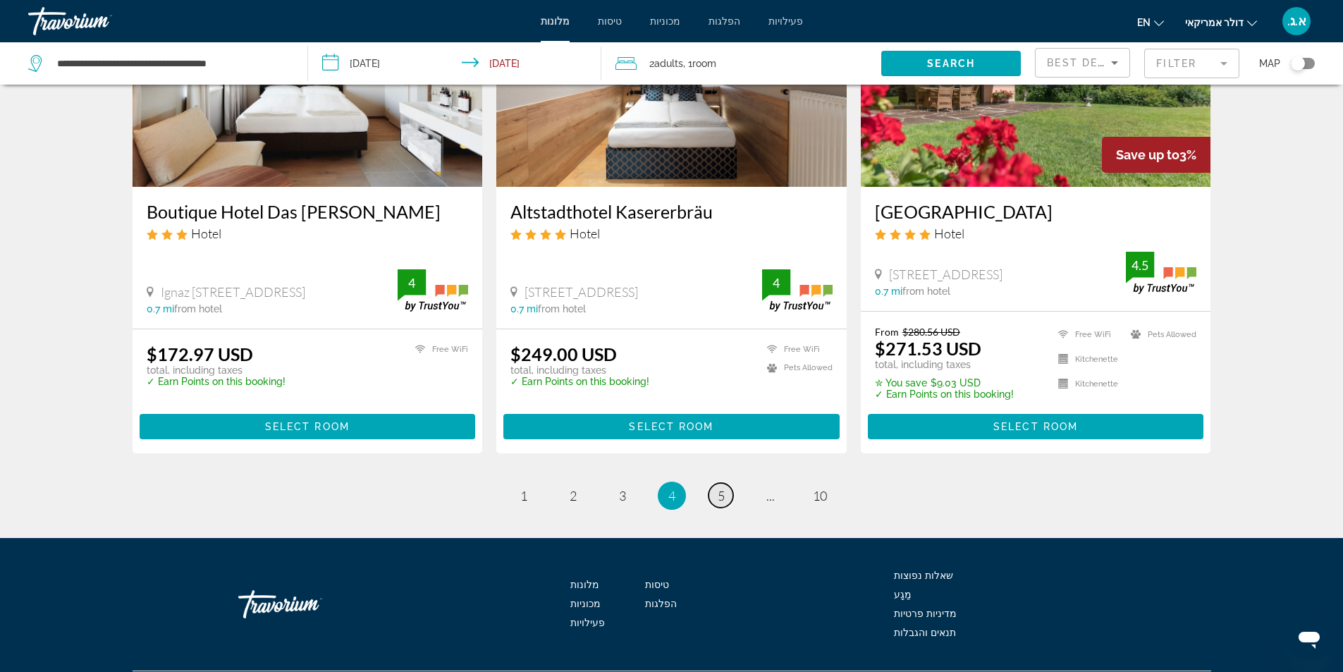
click at [714, 483] on link "page 5" at bounding box center [721, 495] width 25 height 25
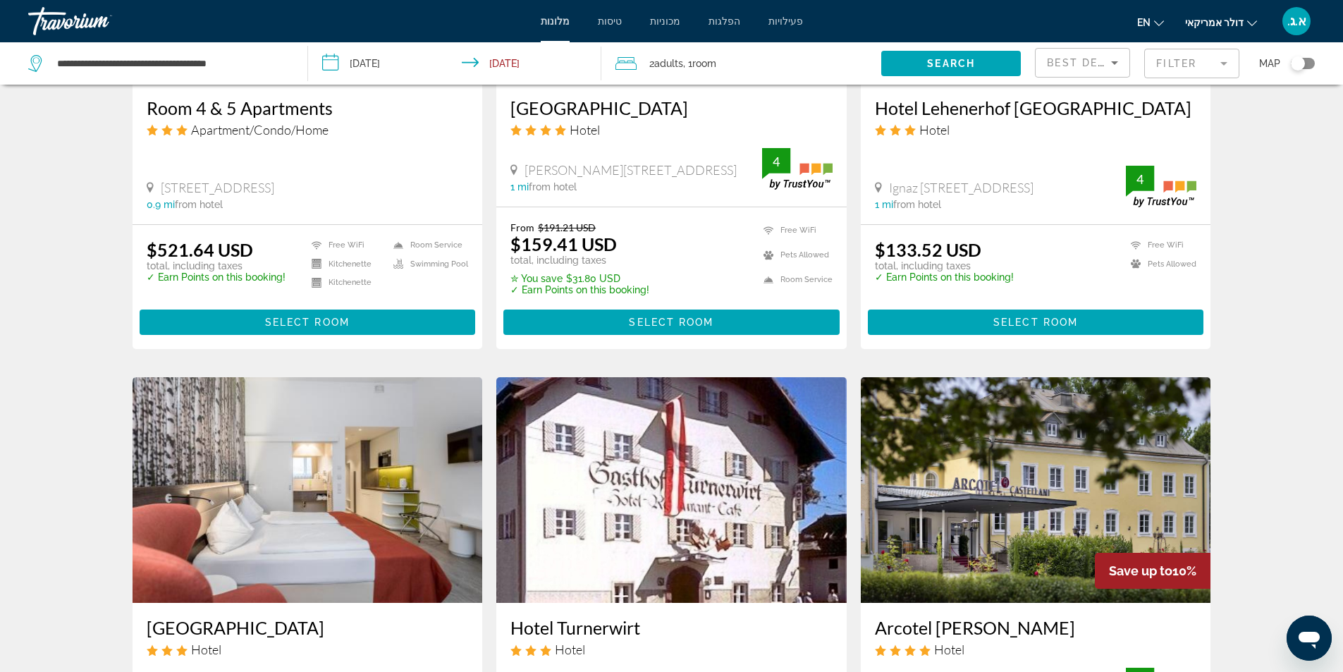
scroll to position [1692, 0]
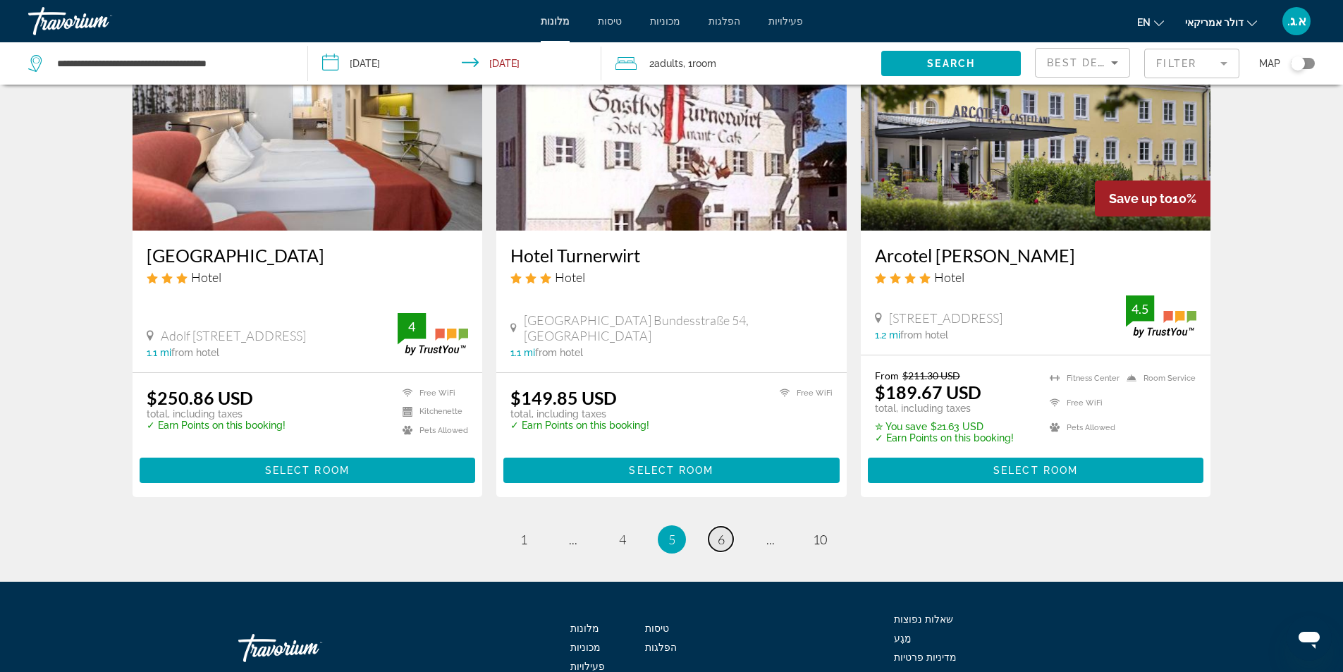
click at [718, 532] on span "6" at bounding box center [721, 540] width 7 height 16
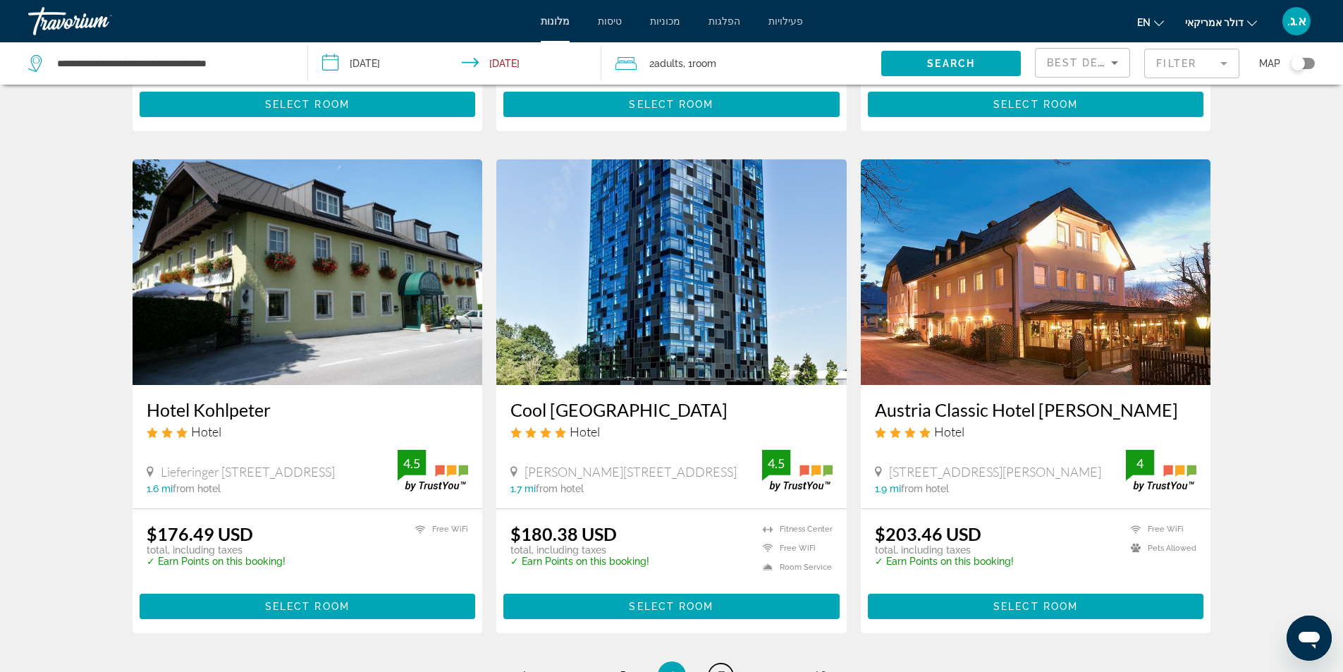
scroll to position [1757, 0]
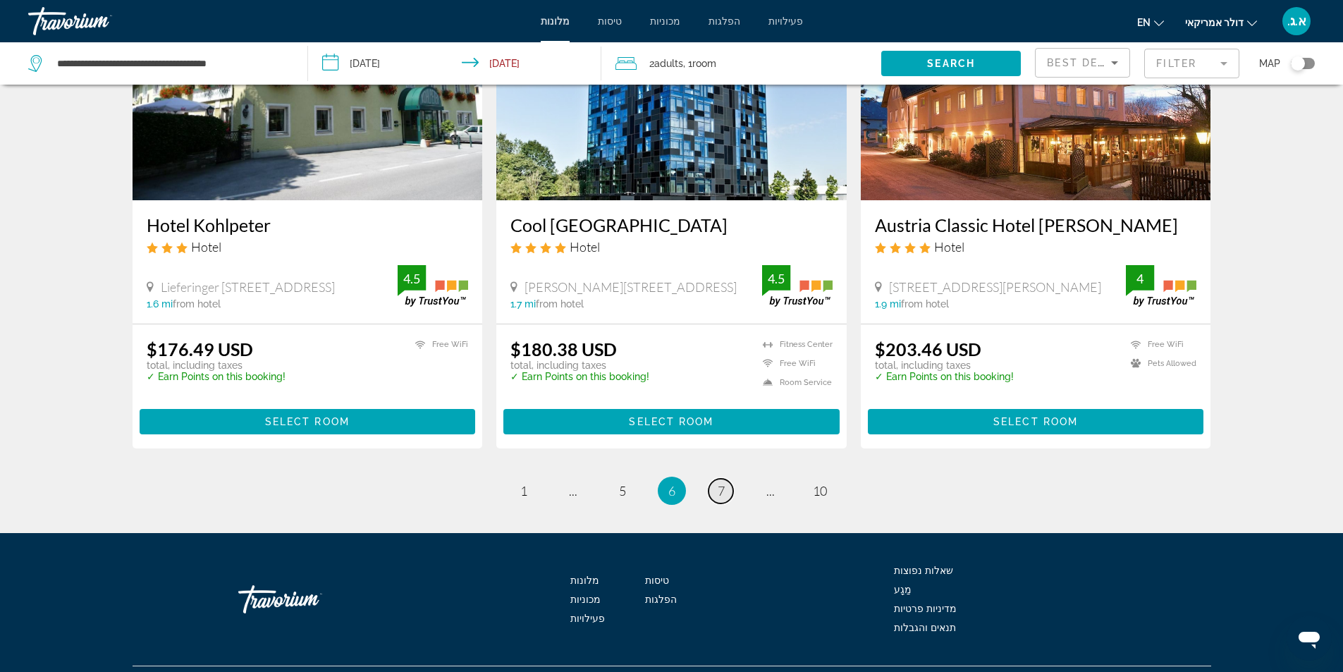
click at [721, 483] on span "7" at bounding box center [721, 491] width 7 height 16
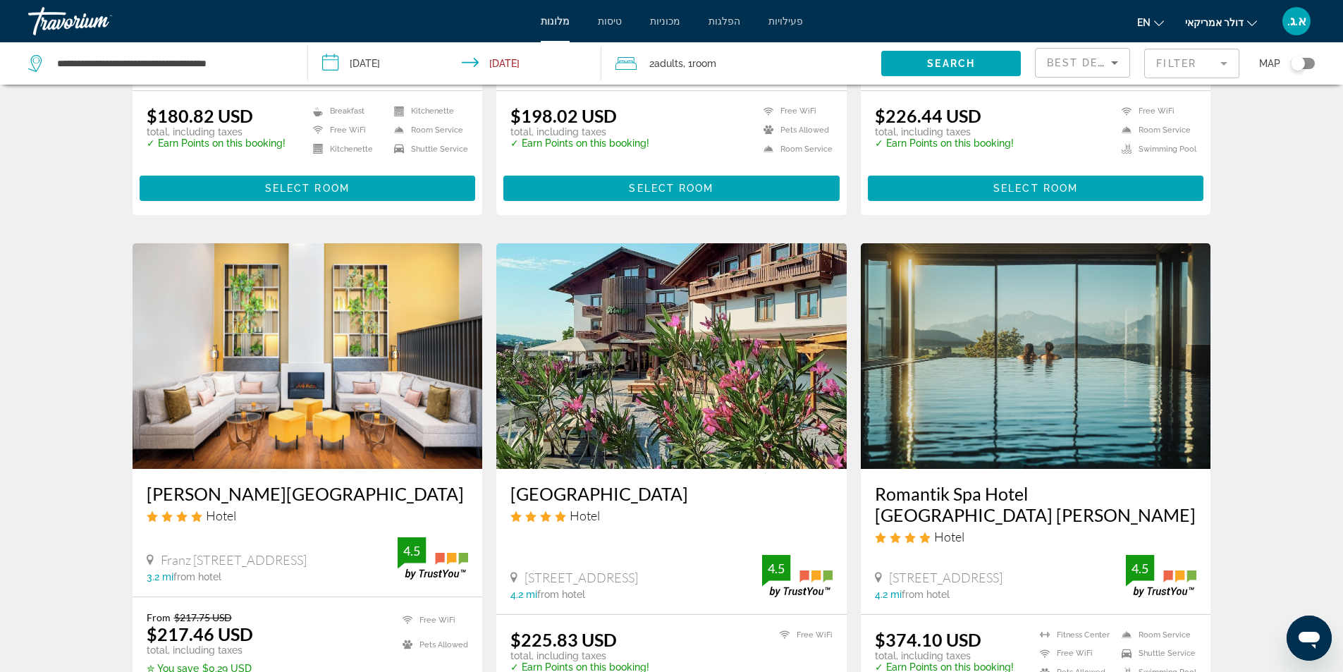
scroll to position [1128, 0]
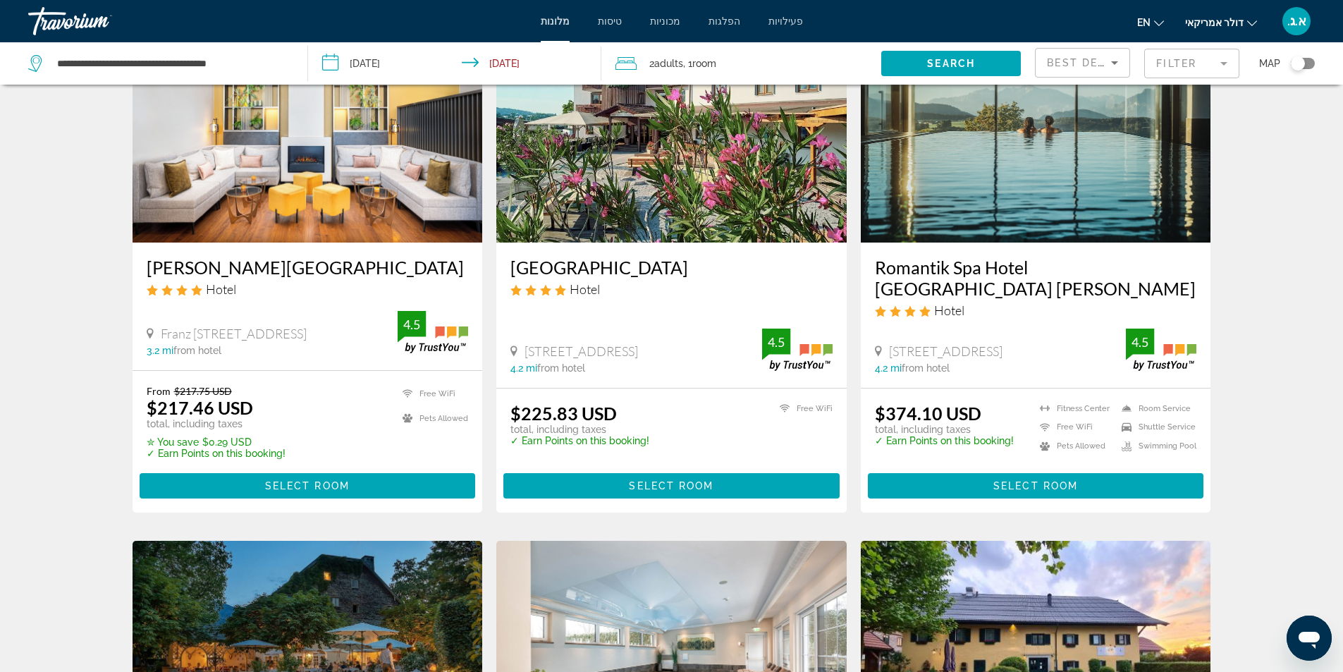
click at [984, 192] on img "תוכן עיקרי" at bounding box center [1036, 130] width 350 height 226
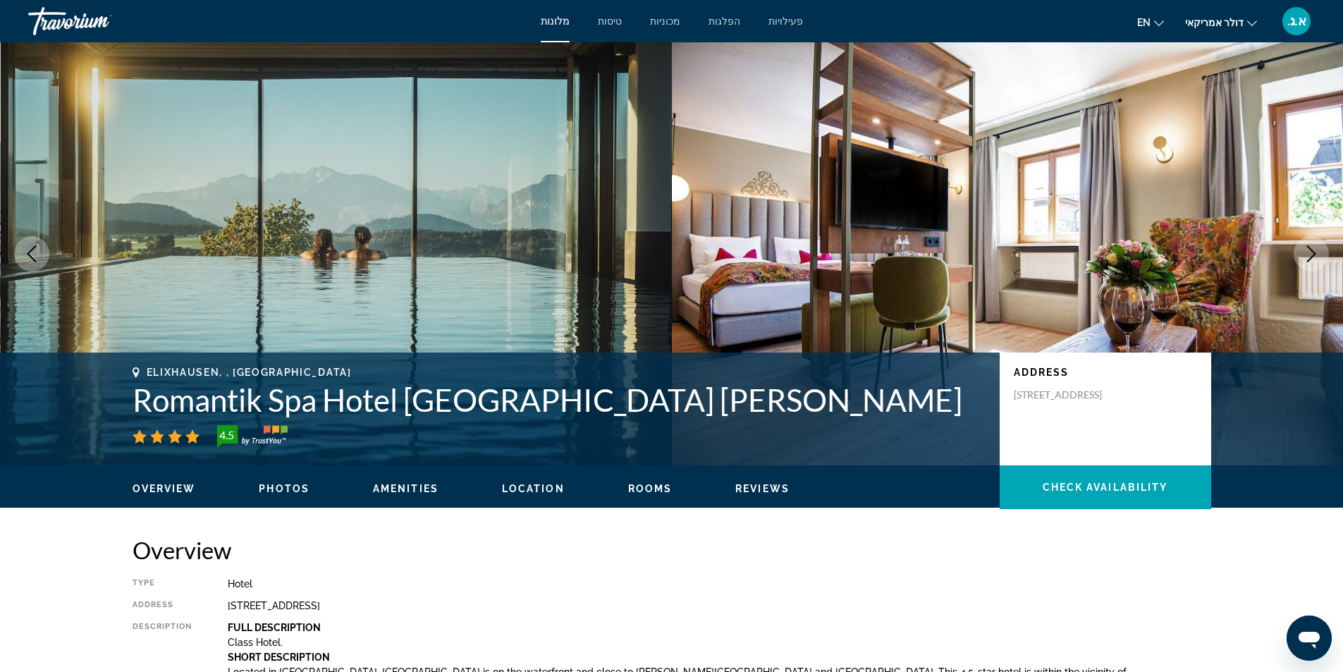
click at [1314, 251] on icon "Next image" at bounding box center [1311, 253] width 17 height 17
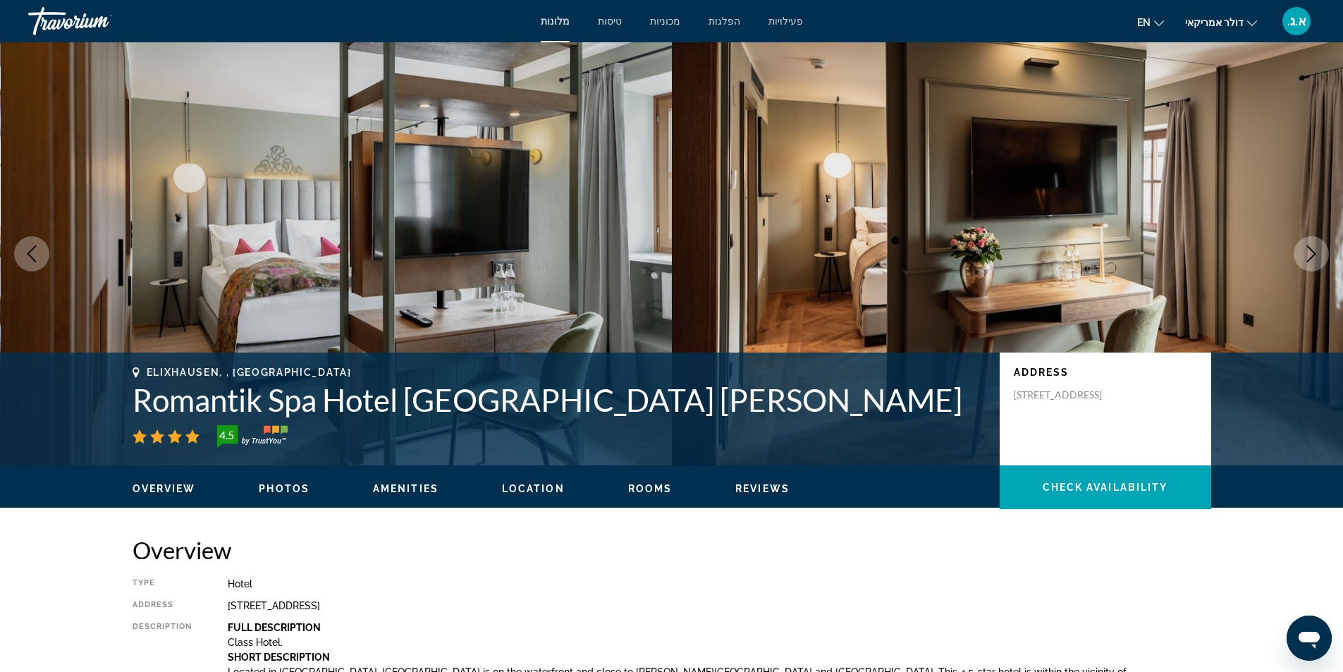
click at [1315, 251] on icon "Next image" at bounding box center [1311, 253] width 17 height 17
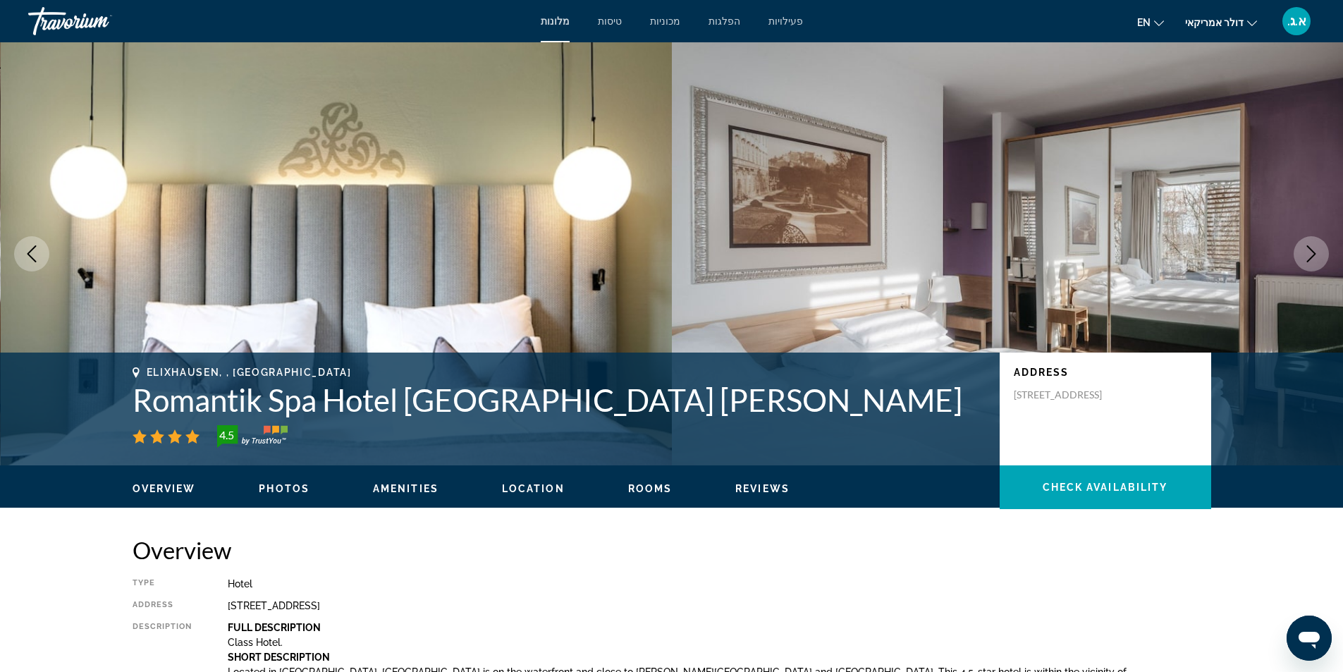
click at [1312, 250] on icon "Next image" at bounding box center [1311, 253] width 9 height 17
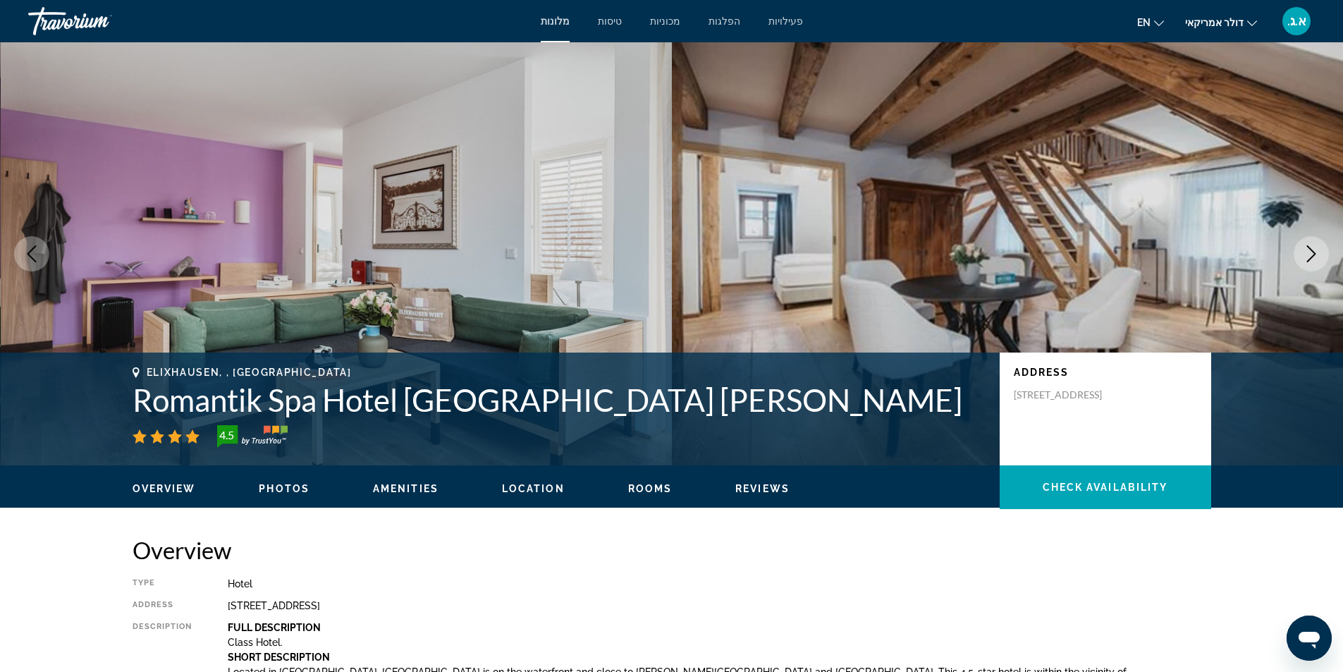
click at [1312, 250] on icon "Next image" at bounding box center [1311, 253] width 9 height 17
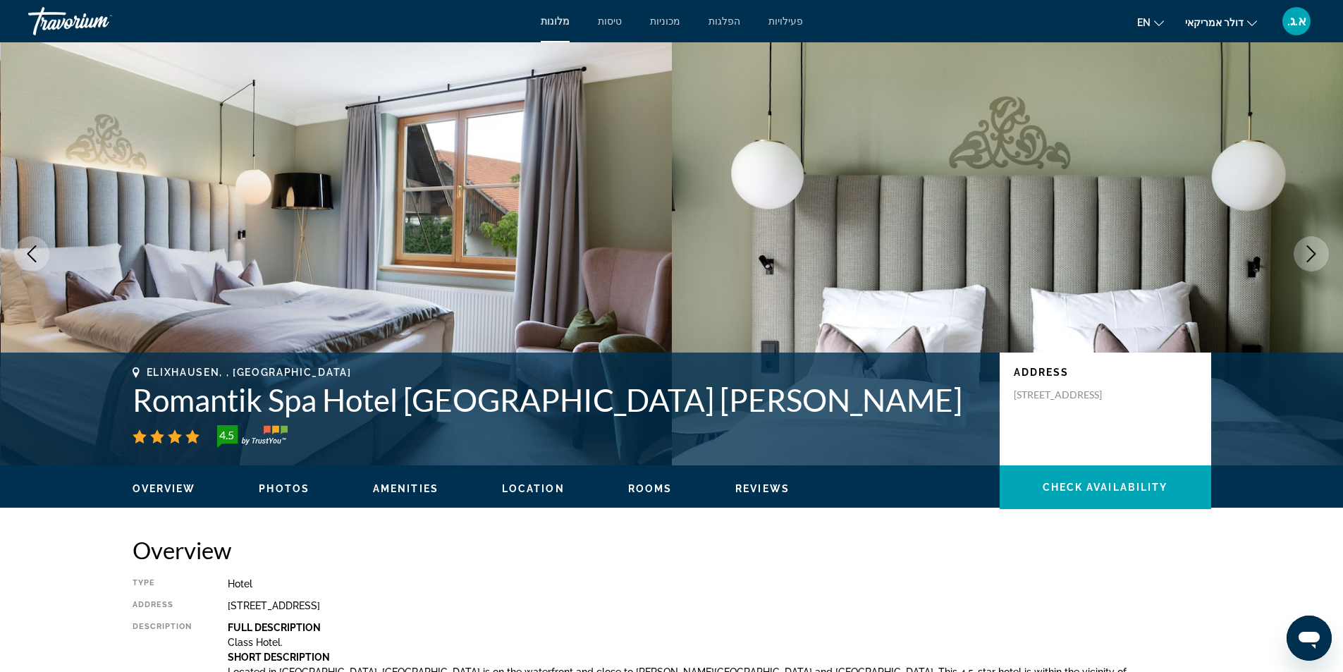
click at [1312, 250] on icon "Next image" at bounding box center [1311, 253] width 9 height 17
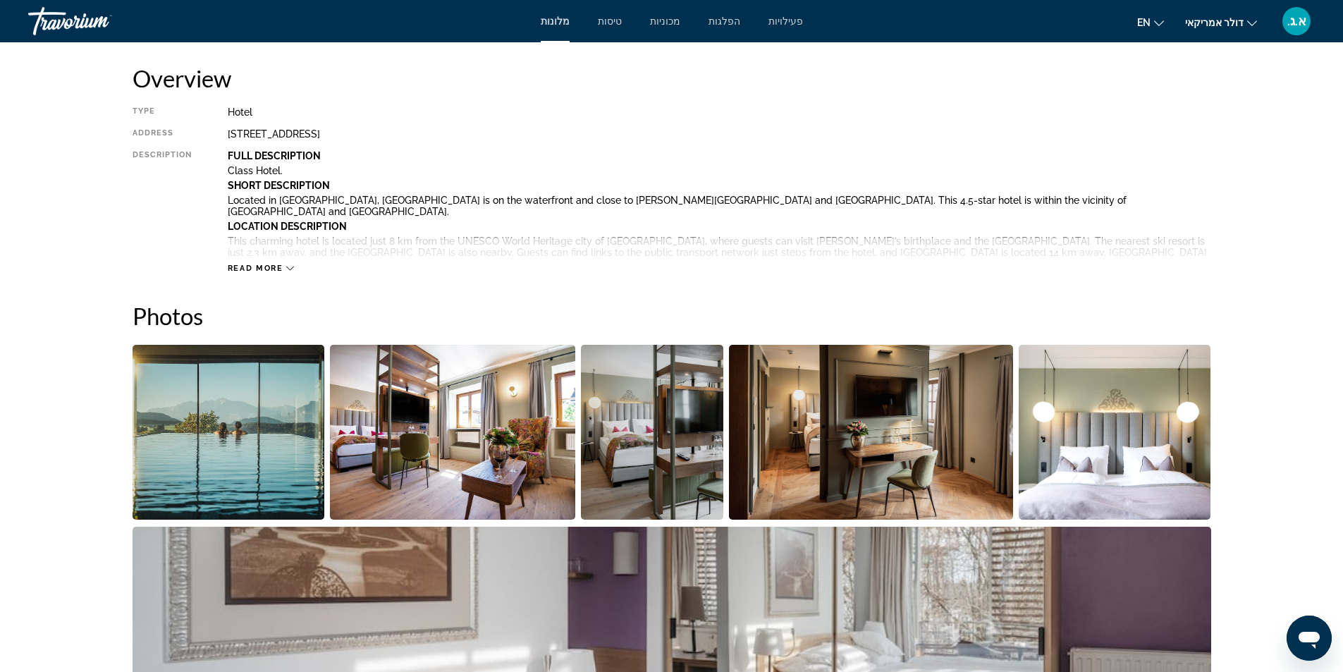
scroll to position [212, 0]
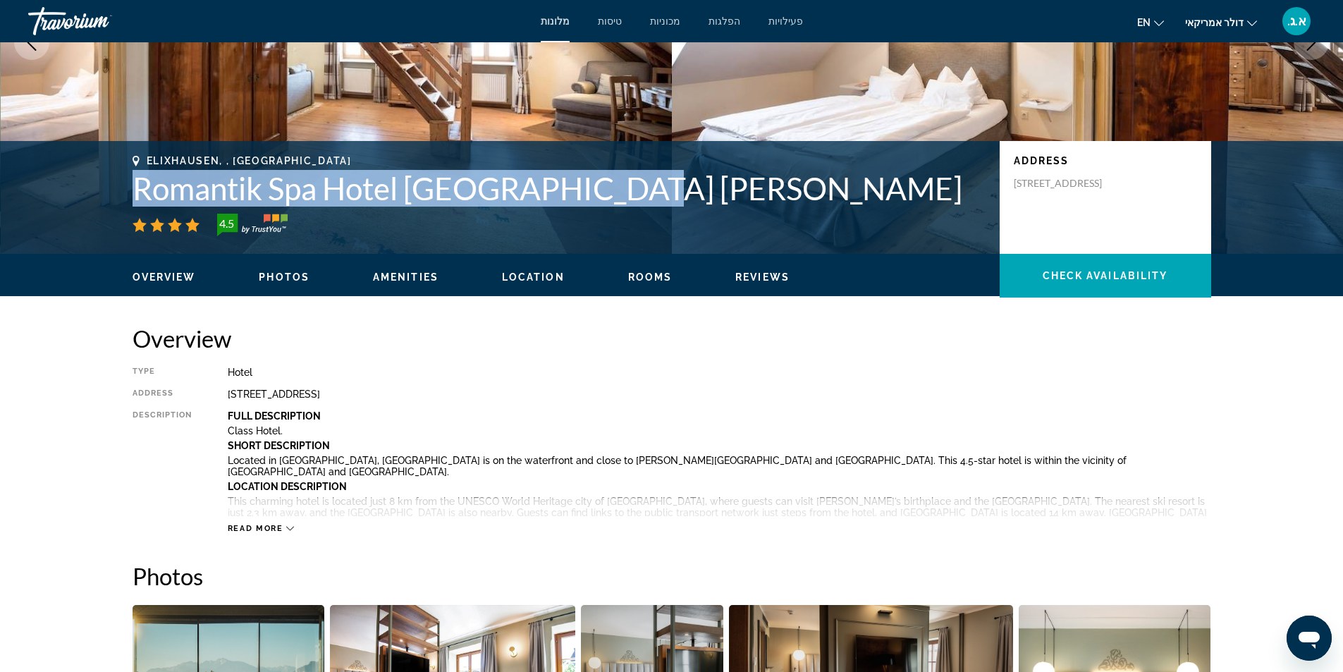
drag, startPoint x: 132, startPoint y: 195, endPoint x: 630, endPoint y: 205, distance: 498.6
click at [630, 205] on h1 "Romantik Spa Hotel [GEOGRAPHIC_DATA] [PERSON_NAME]" at bounding box center [559, 188] width 853 height 37
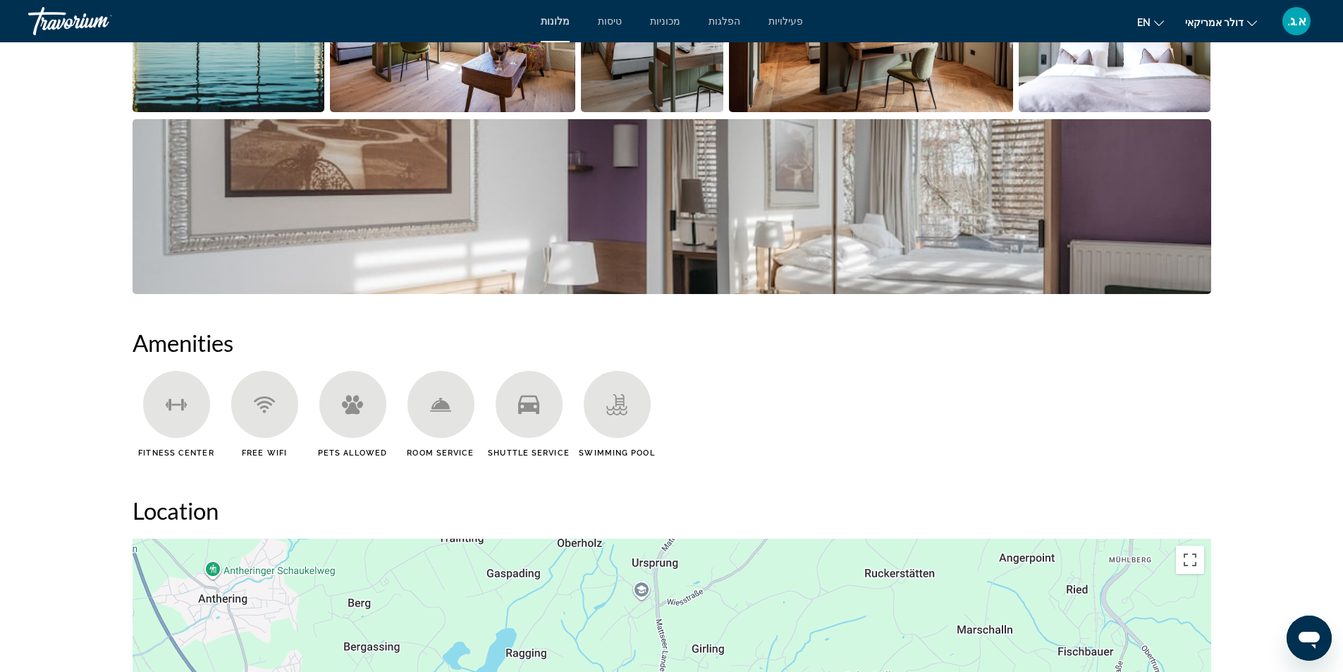
scroll to position [705, 0]
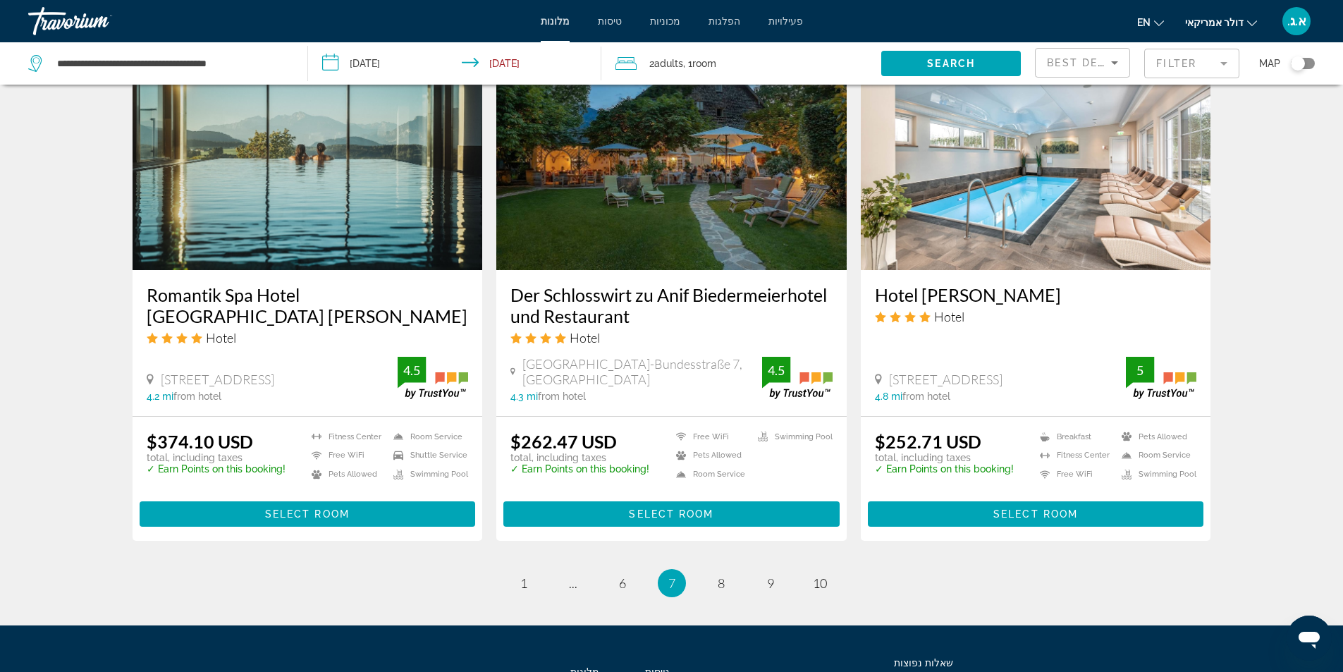
scroll to position [1622, 0]
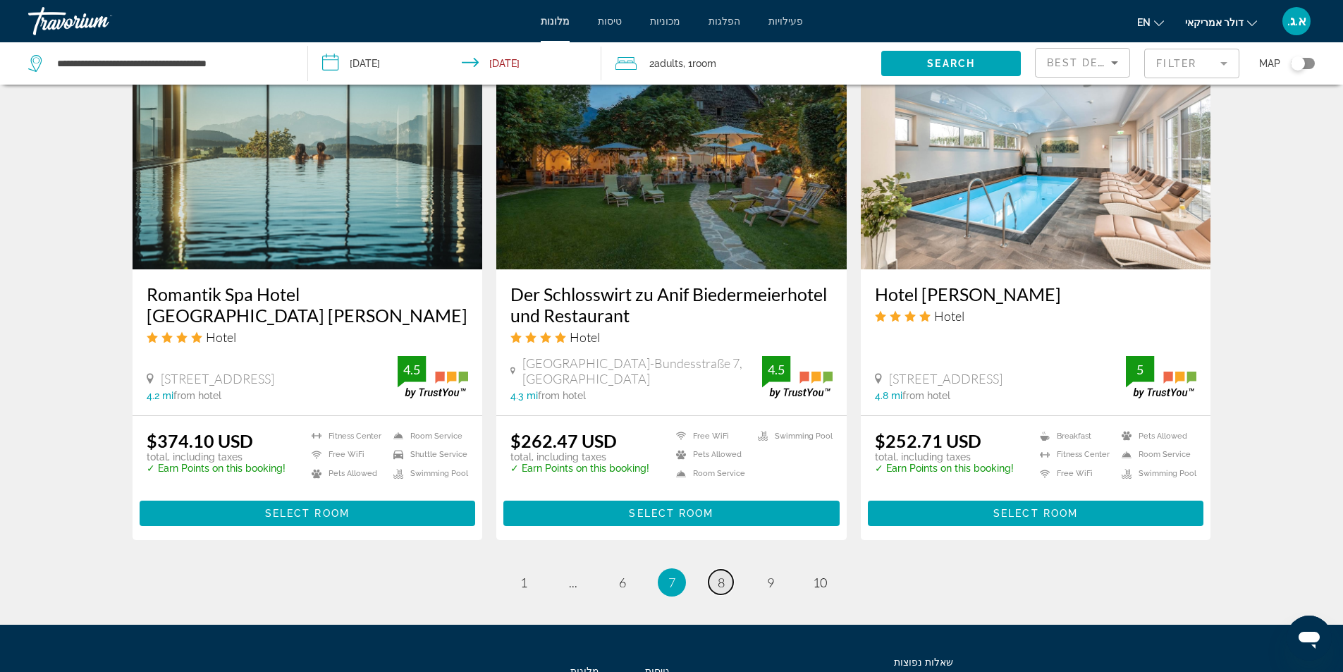
click at [718, 580] on span "8" at bounding box center [721, 583] width 7 height 16
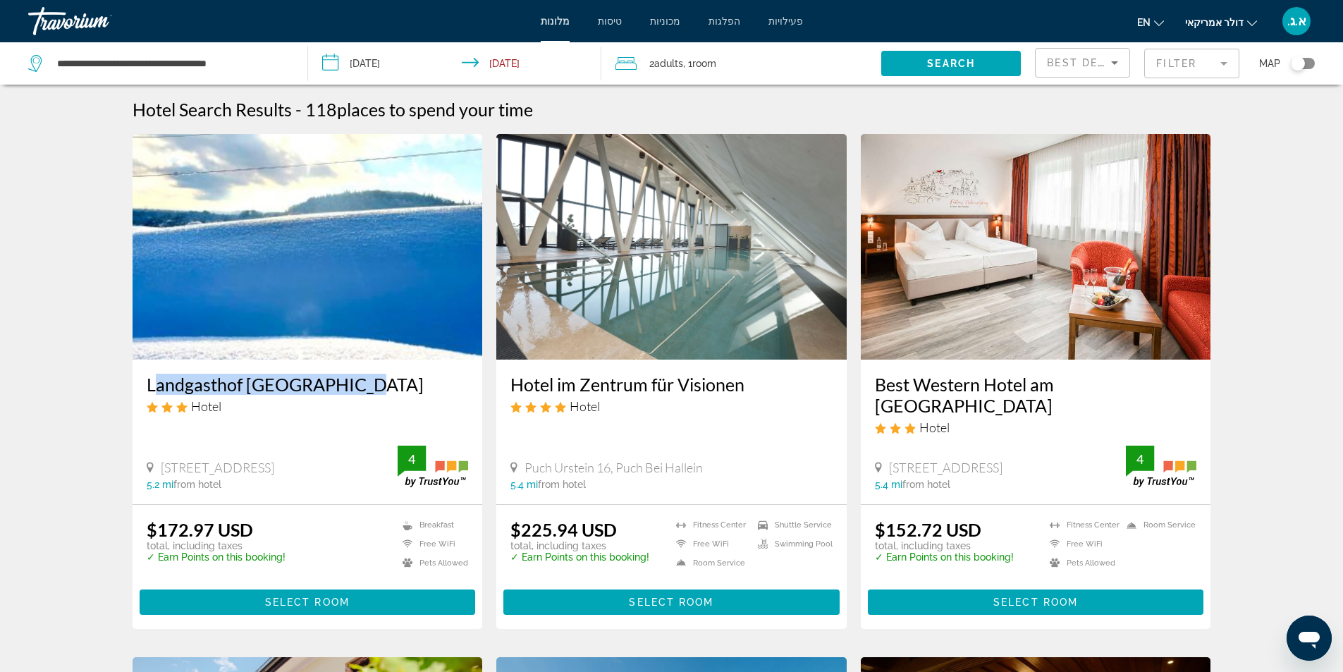
drag, startPoint x: 142, startPoint y: 386, endPoint x: 352, endPoint y: 378, distance: 209.6
click at [352, 378] on div "Landgasthof [GEOGRAPHIC_DATA] Hotel [STREET_ADDRESS] 5.2 mi from [GEOGRAPHIC_DA…" at bounding box center [308, 432] width 350 height 145
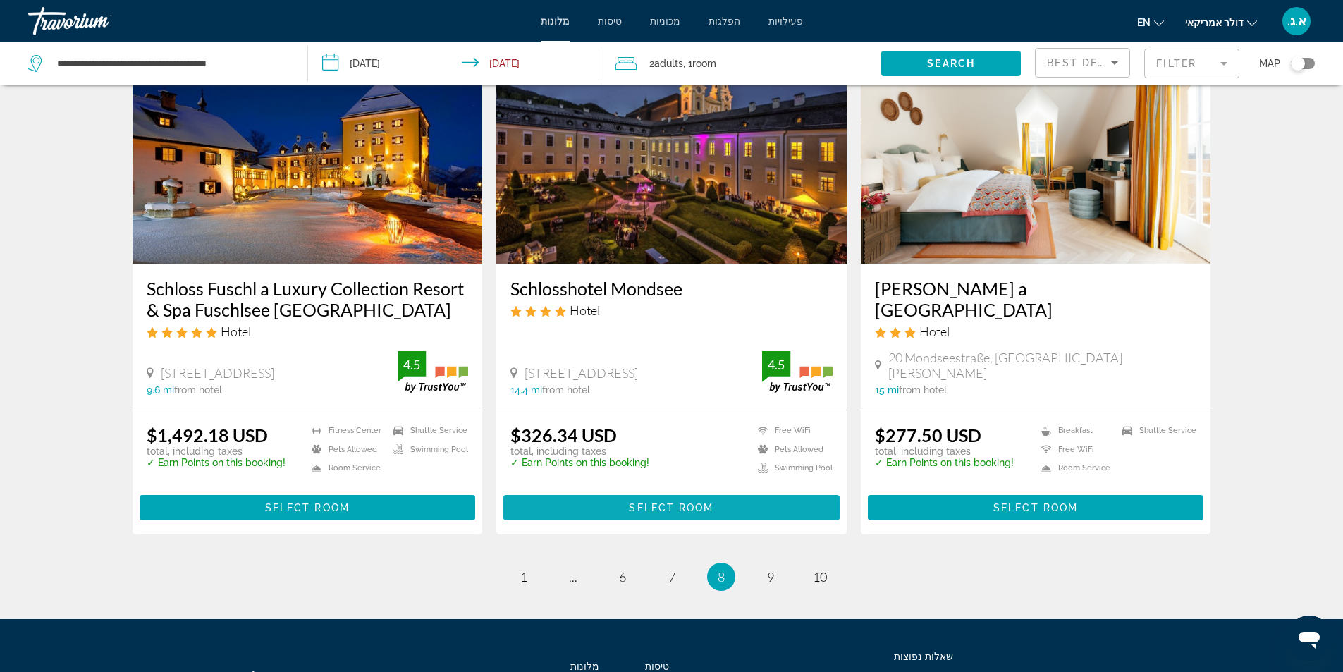
scroll to position [1743, 0]
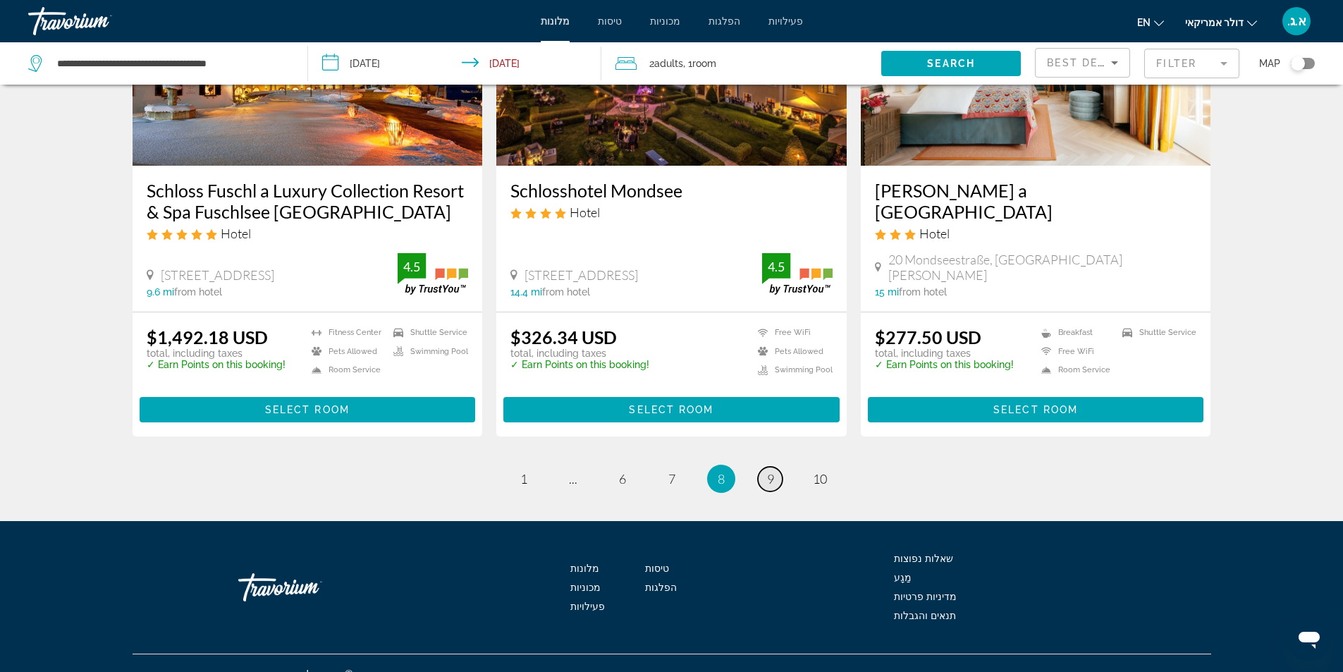
click at [766, 467] on link "page 9" at bounding box center [770, 479] width 25 height 25
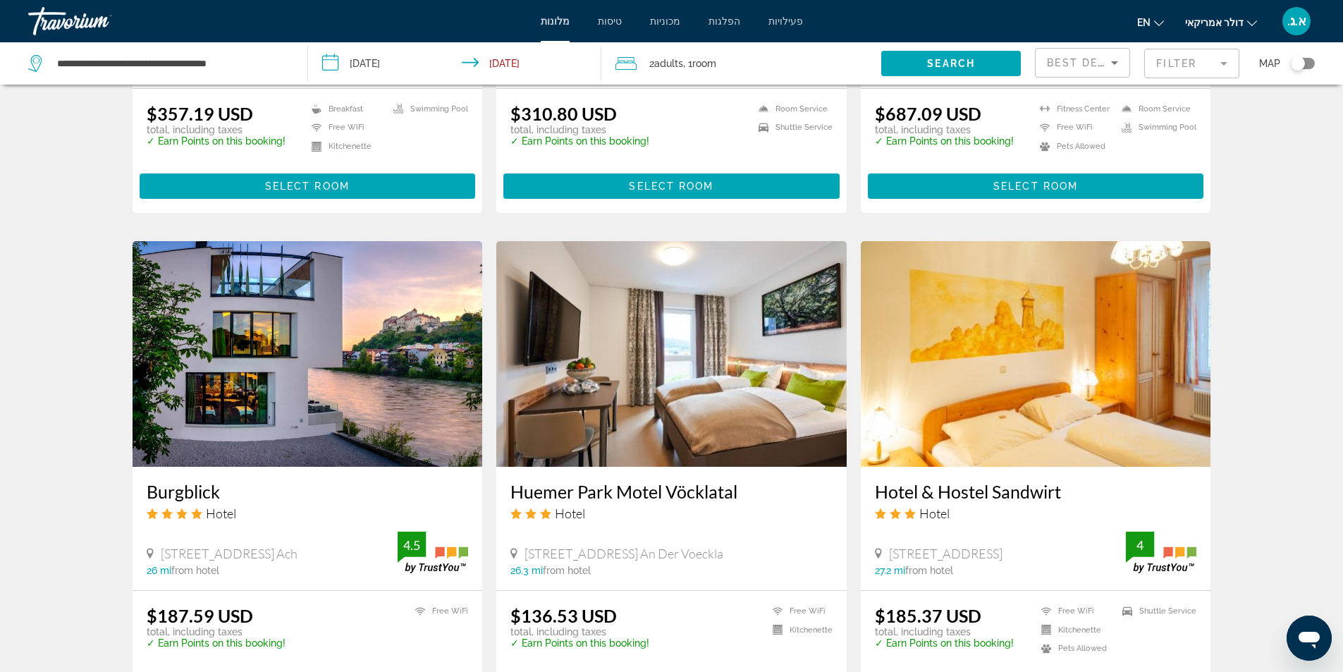
scroll to position [1692, 0]
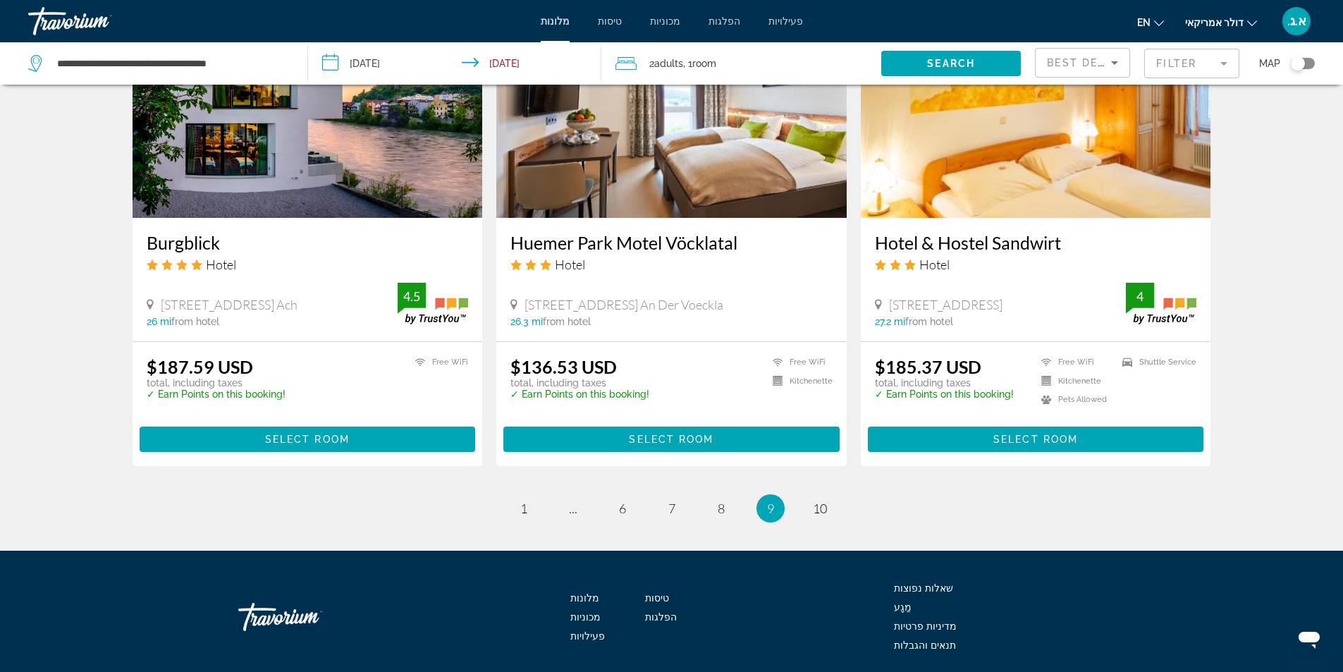
drag, startPoint x: 140, startPoint y: 250, endPoint x: 224, endPoint y: 250, distance: 83.9
click at [224, 250] on div "Burgblick Hotel Ach 31, [GEOGRAPHIC_DATA] Ach 26 mi from hotel 4.5" at bounding box center [308, 279] width 350 height 123
click at [821, 512] on span "10" at bounding box center [820, 509] width 14 height 16
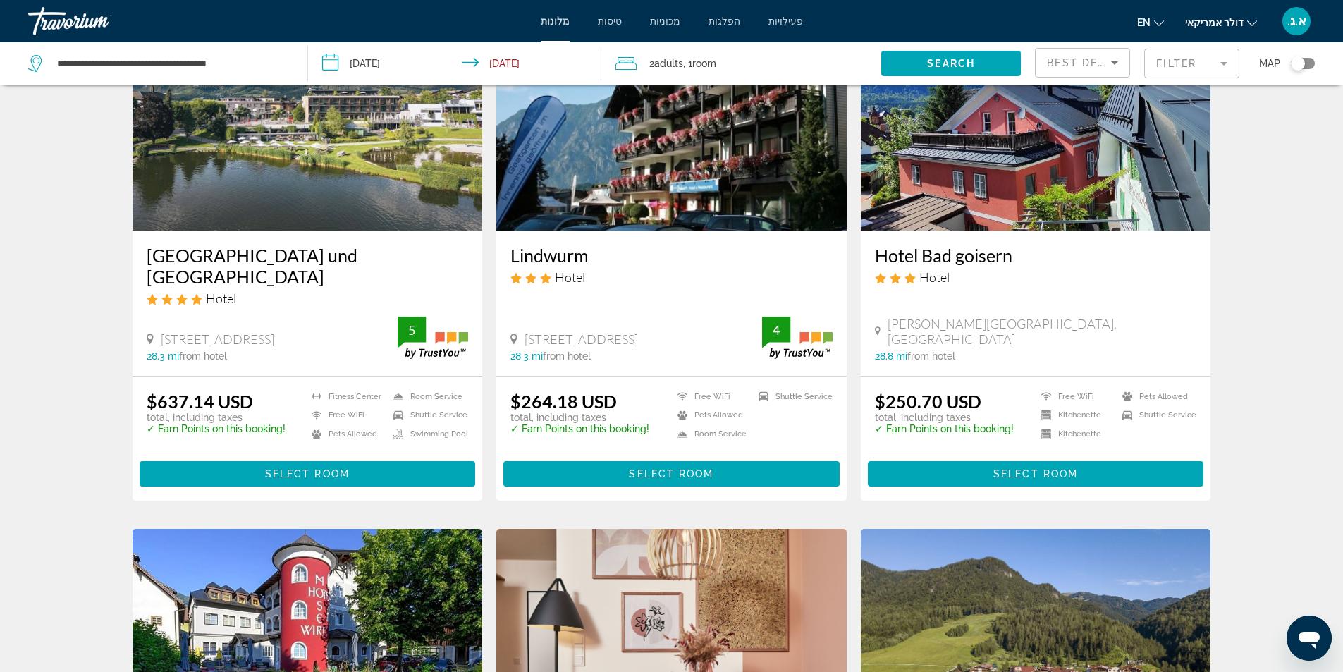
scroll to position [635, 0]
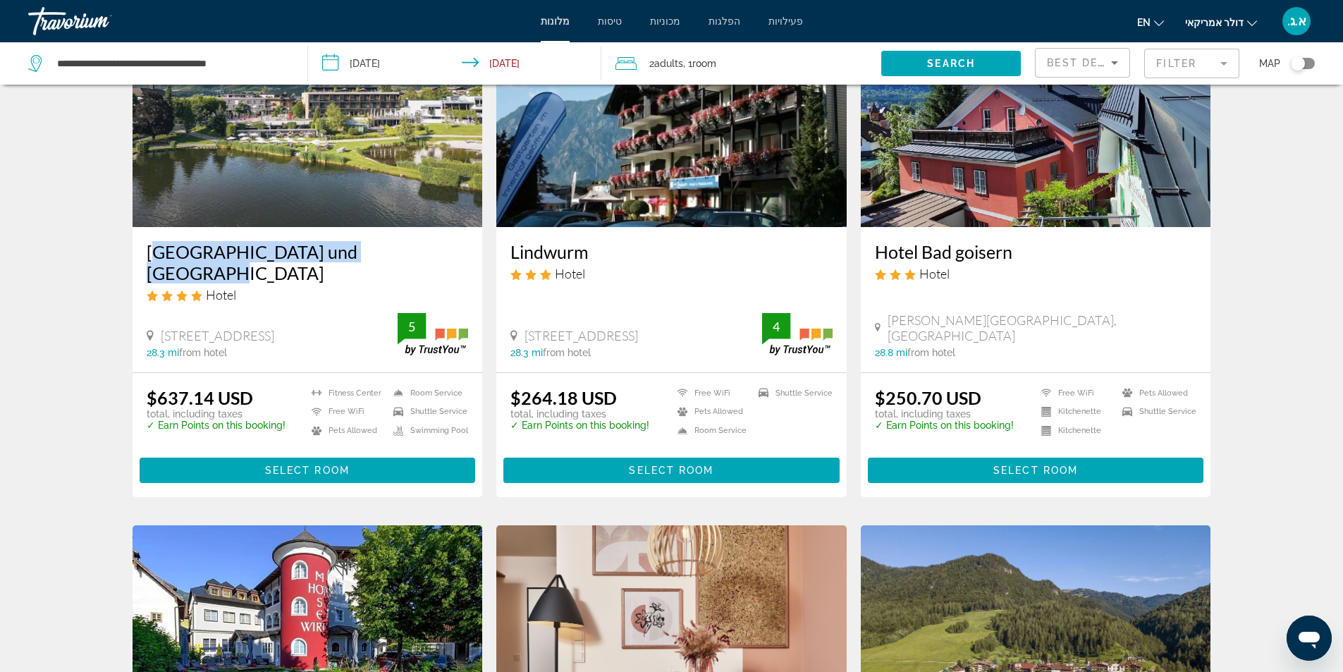
drag, startPoint x: 137, startPoint y: 253, endPoint x: 420, endPoint y: 256, distance: 282.1
click at [420, 256] on div "[GEOGRAPHIC_DATA] und [GEOGRAPHIC_DATA] Hotel [STREET_ADDRESS] 28.3 mi from [GE…" at bounding box center [308, 299] width 350 height 145
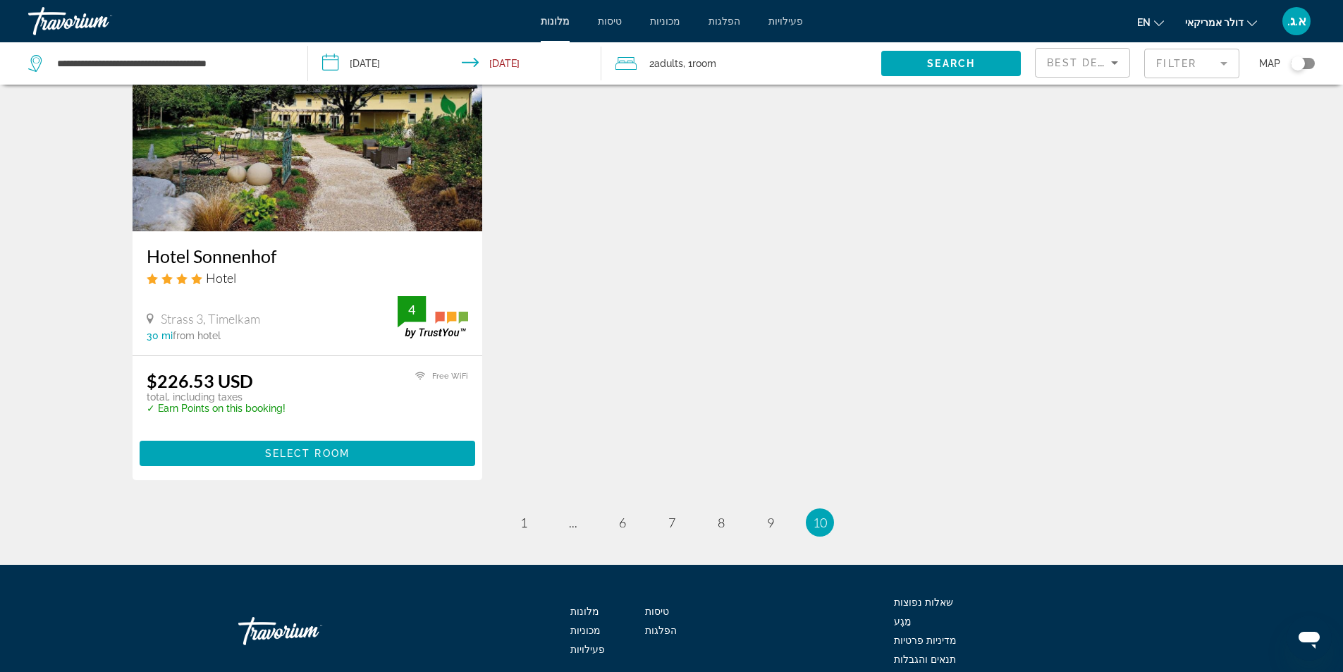
scroll to position [1703, 0]
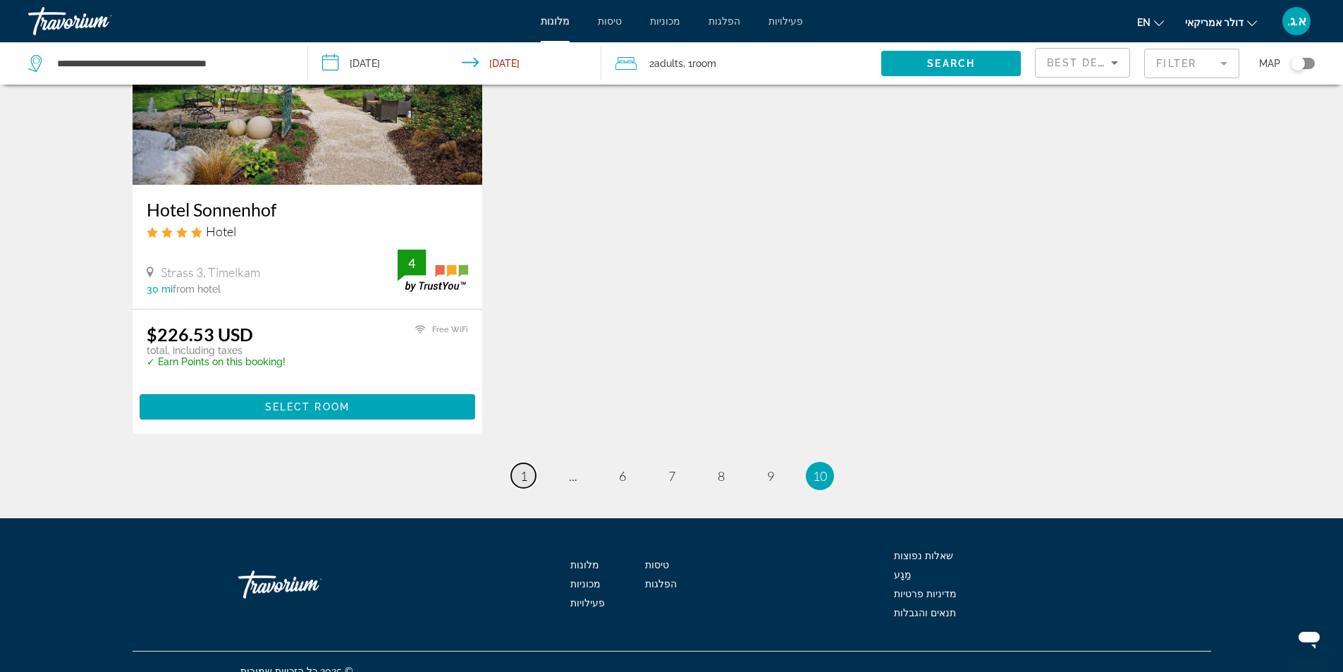
click at [522, 468] on span "1" at bounding box center [523, 476] width 7 height 16
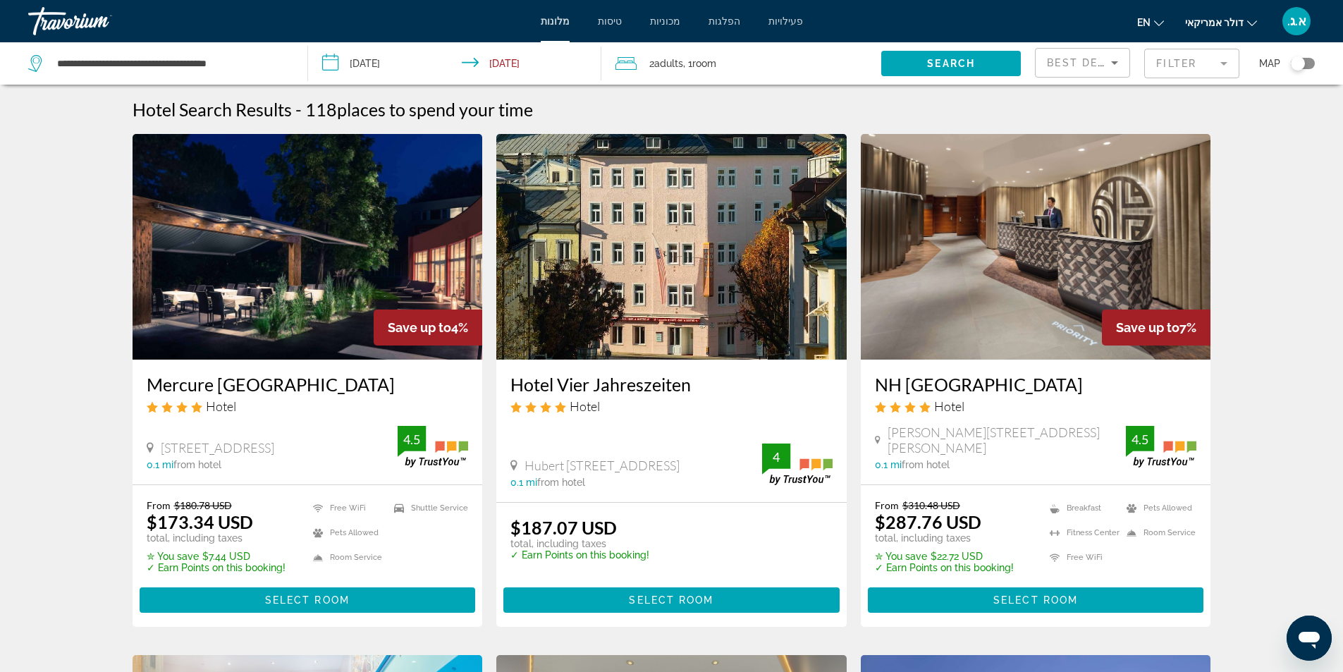
drag, startPoint x: 144, startPoint y: 388, endPoint x: 133, endPoint y: 389, distance: 10.6
click at [133, 389] on div "Mercure [GEOGRAPHIC_DATA] Hotel [STREET_ADDRESS] 0.1 mi from hotel 4.5" at bounding box center [308, 422] width 350 height 125
click at [274, 290] on img "תוכן עיקרי" at bounding box center [308, 247] width 350 height 226
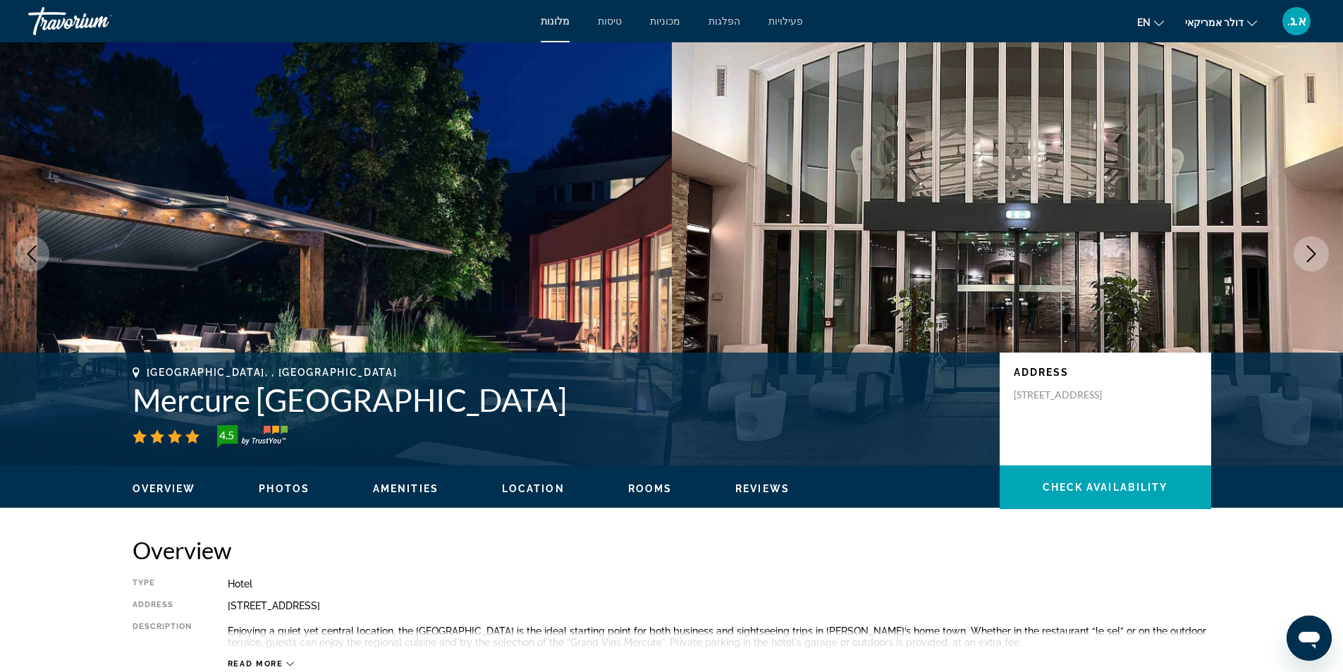
click at [1314, 258] on icon "Next image" at bounding box center [1311, 253] width 17 height 17
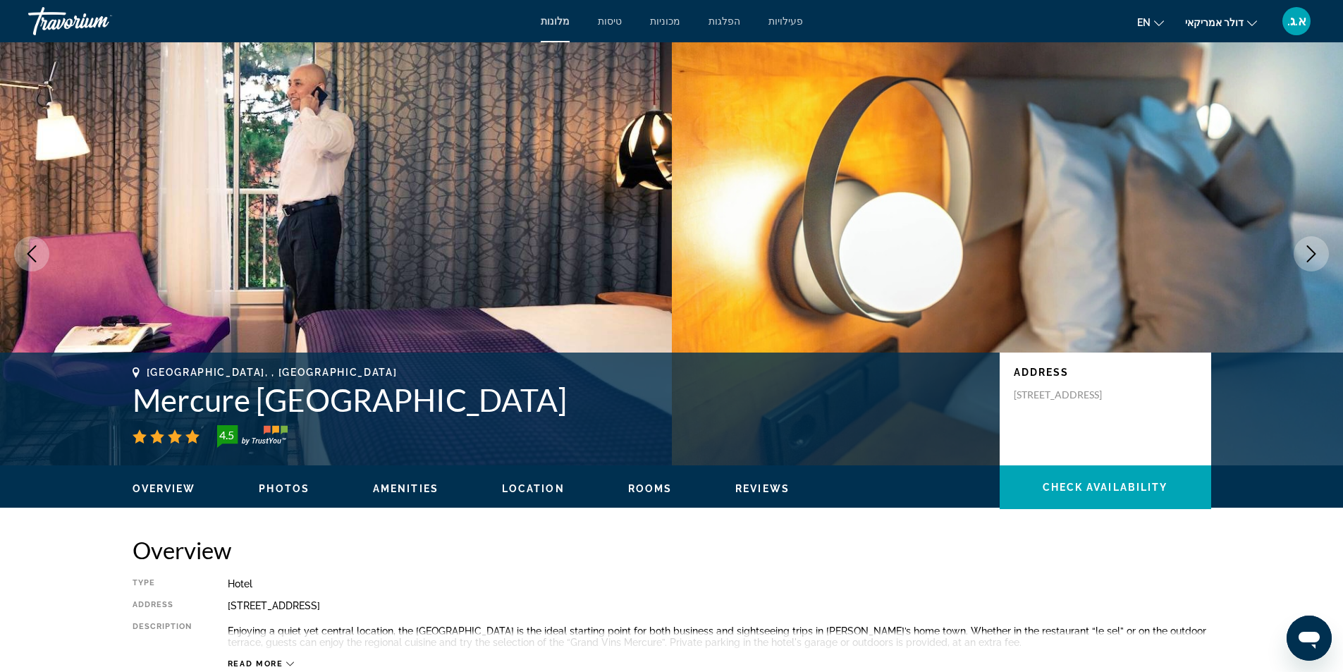
click at [1314, 258] on icon "Next image" at bounding box center [1311, 253] width 17 height 17
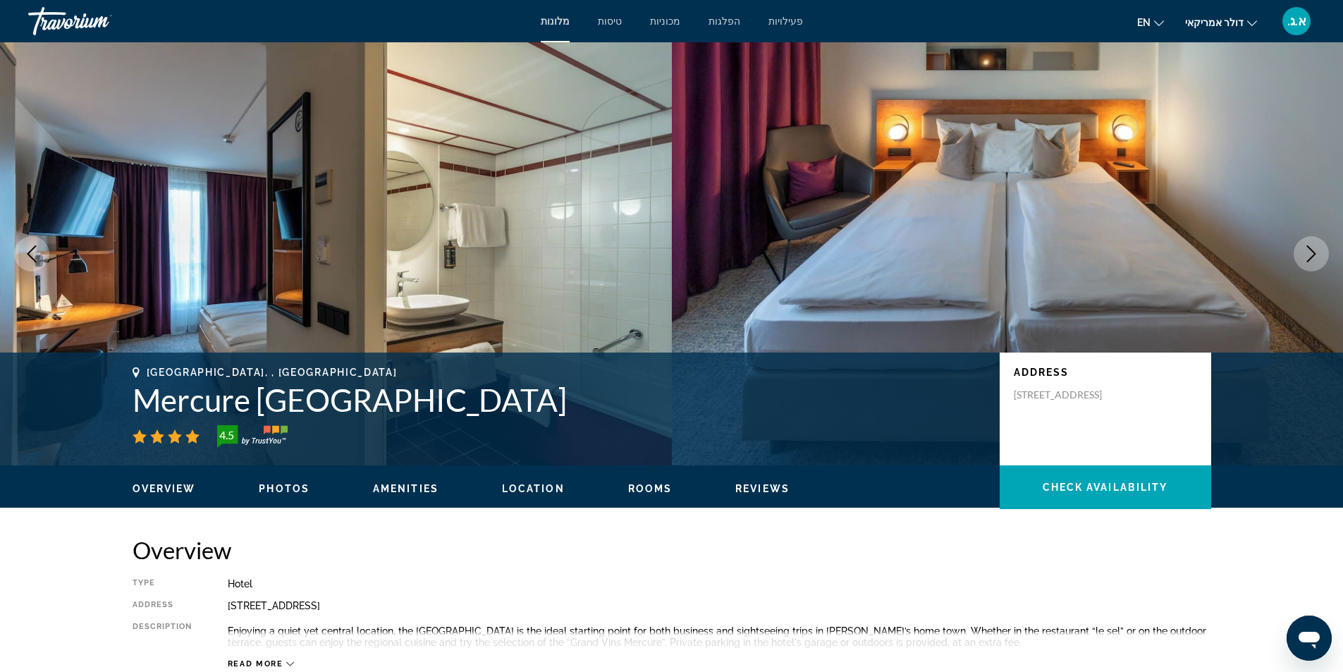
click at [1314, 258] on icon "Next image" at bounding box center [1311, 253] width 17 height 17
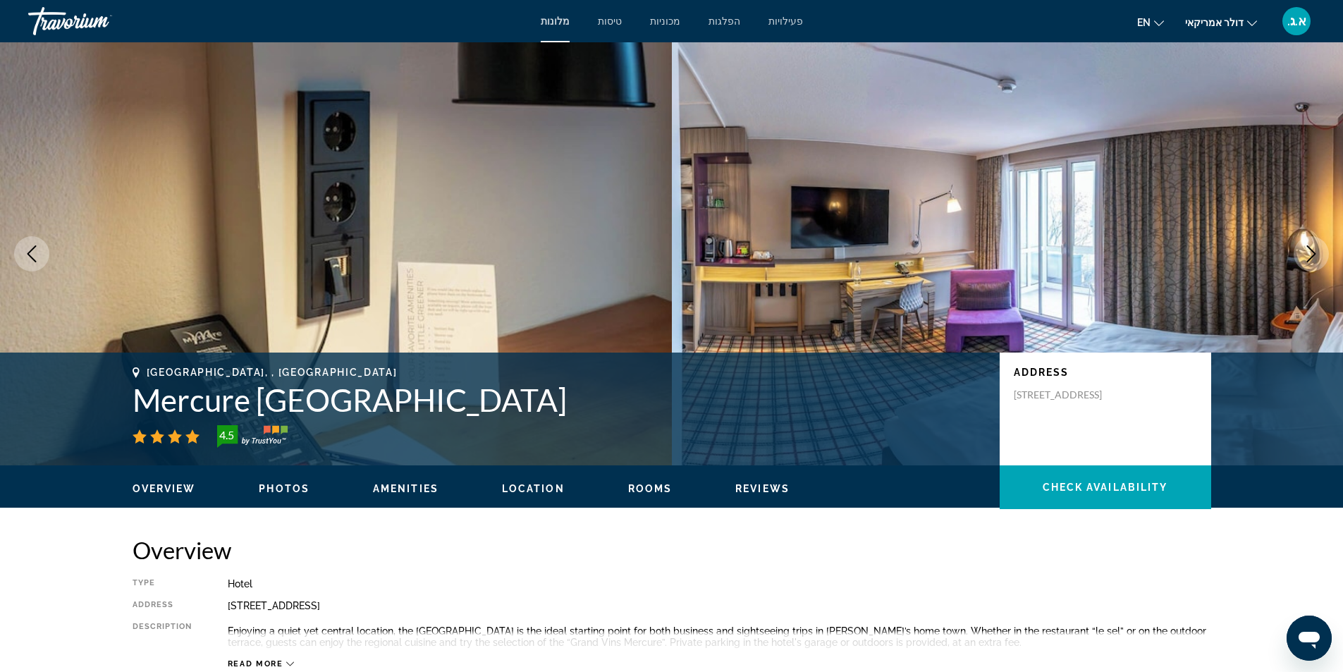
click at [1314, 258] on icon "Next image" at bounding box center [1311, 253] width 17 height 17
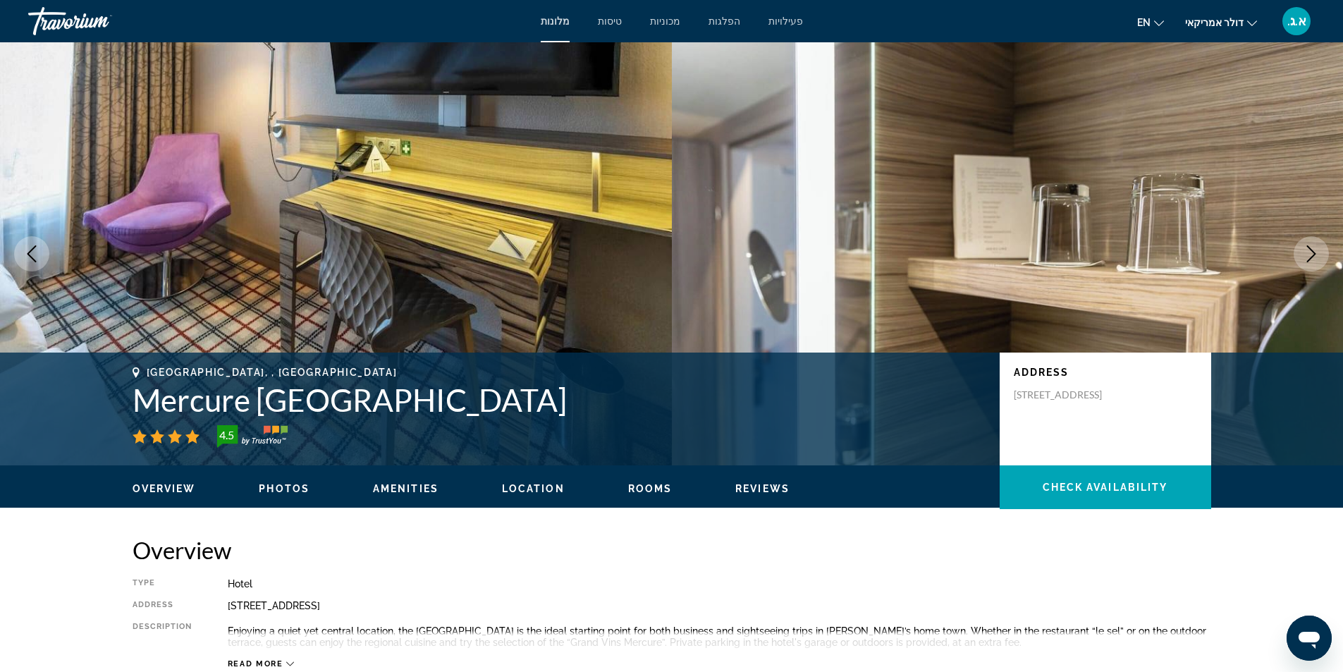
click at [1314, 258] on icon "Next image" at bounding box center [1311, 253] width 17 height 17
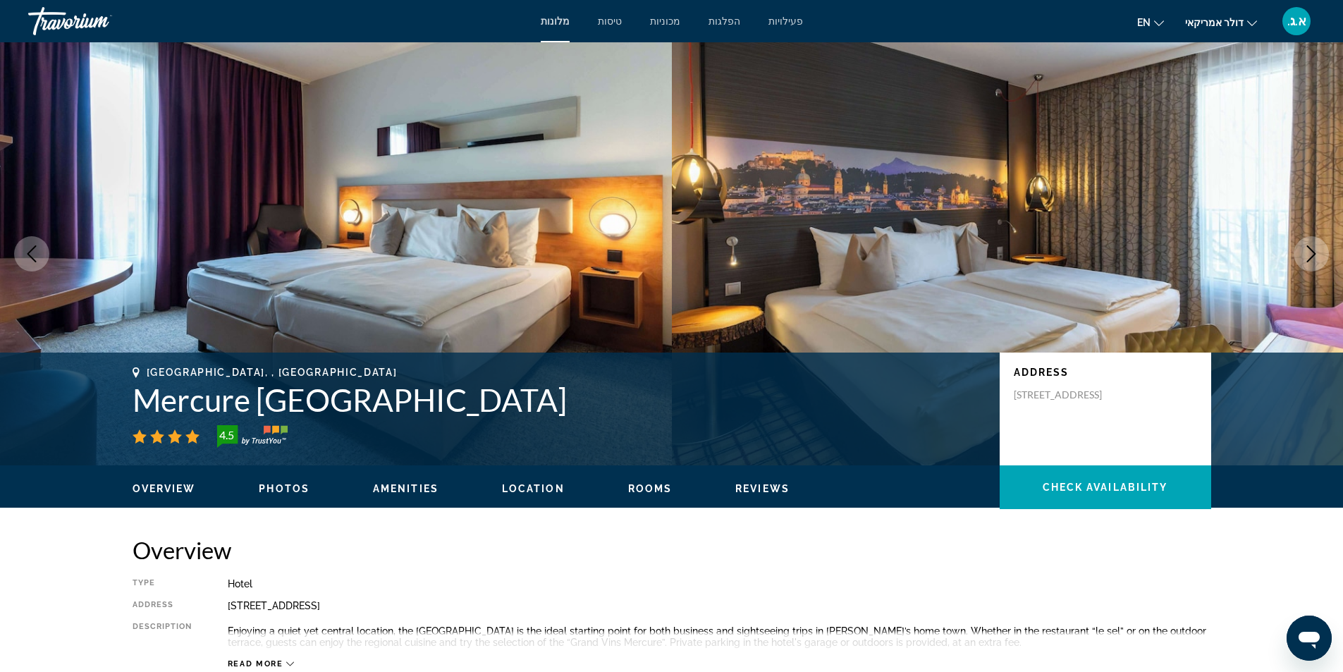
click at [1314, 258] on icon "Next image" at bounding box center [1311, 253] width 17 height 17
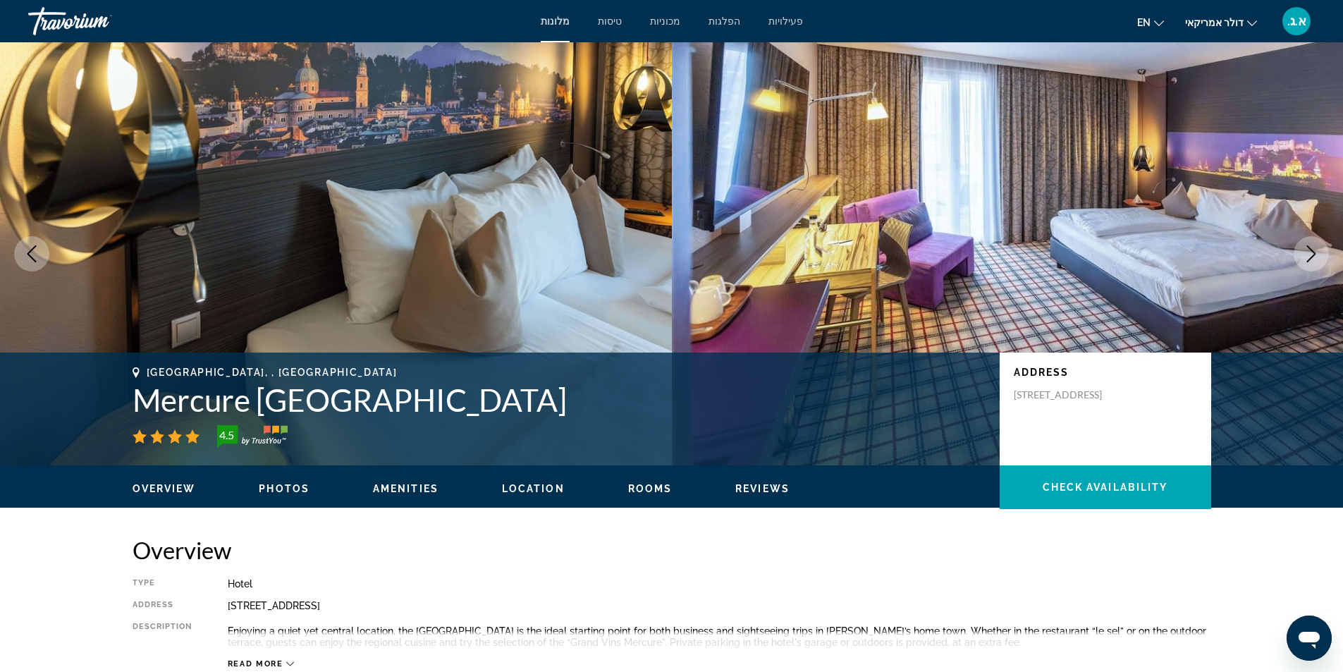
click at [1314, 258] on icon "Next image" at bounding box center [1311, 253] width 17 height 17
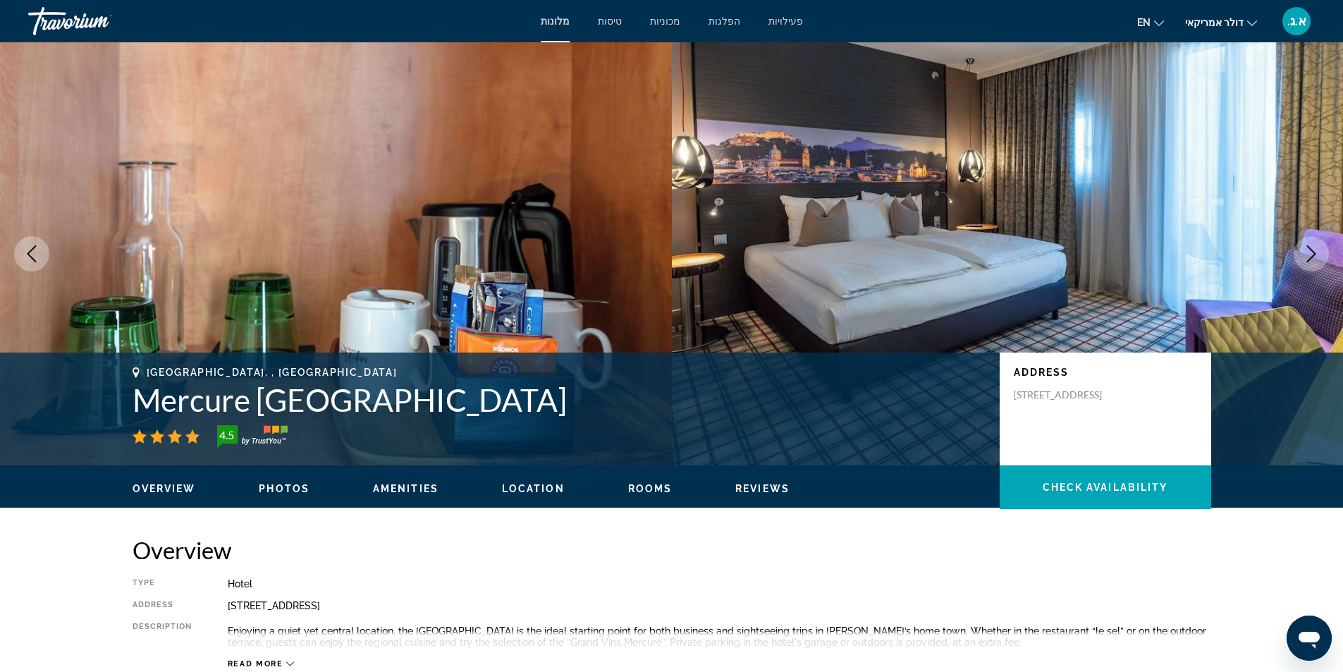
click at [1314, 258] on icon "Next image" at bounding box center [1311, 253] width 17 height 17
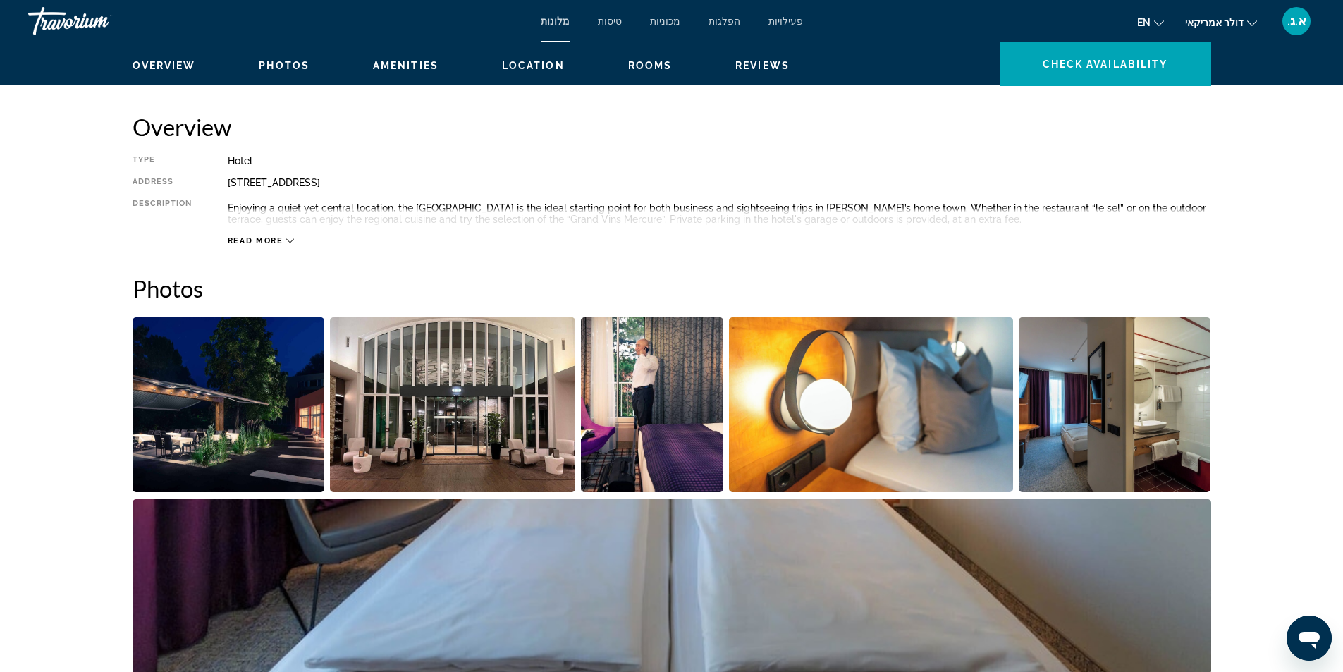
scroll to position [71, 0]
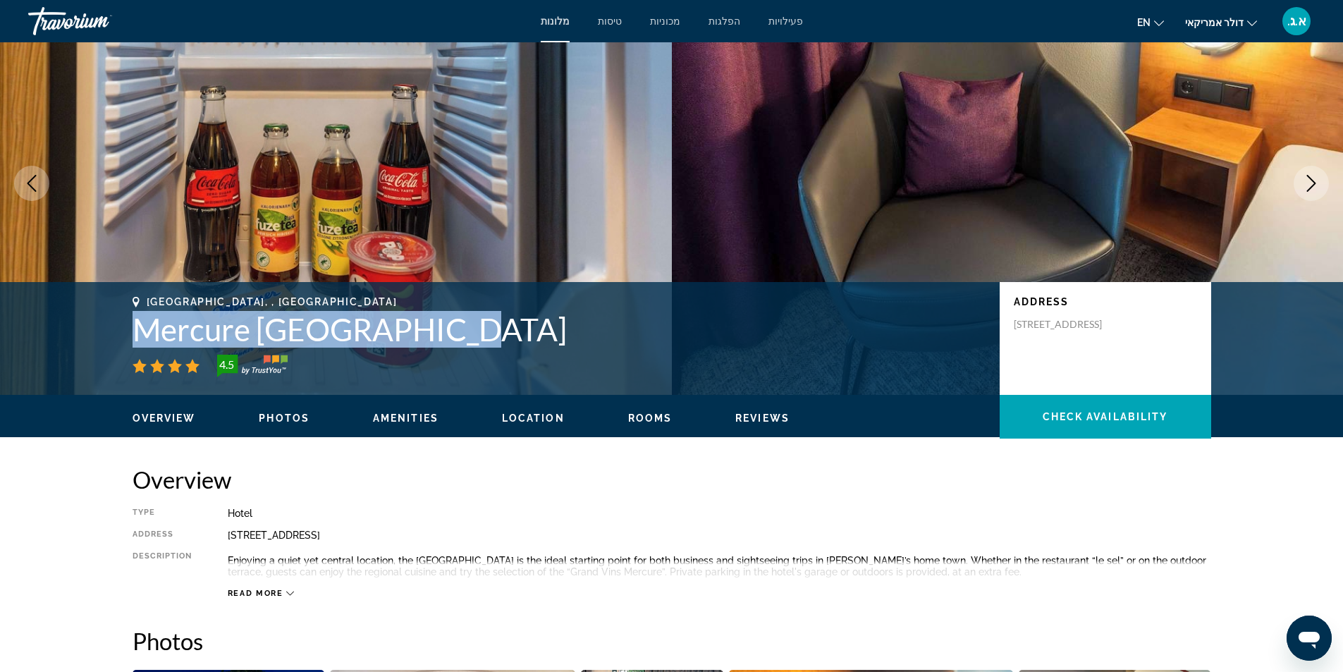
drag, startPoint x: 130, startPoint y: 335, endPoint x: 444, endPoint y: 338, distance: 314.5
click at [444, 338] on div "[GEOGRAPHIC_DATA], , [GEOGRAPHIC_DATA] Mercure [GEOGRAPHIC_DATA] 4.5 Address [S…" at bounding box center [671, 338] width 1135 height 85
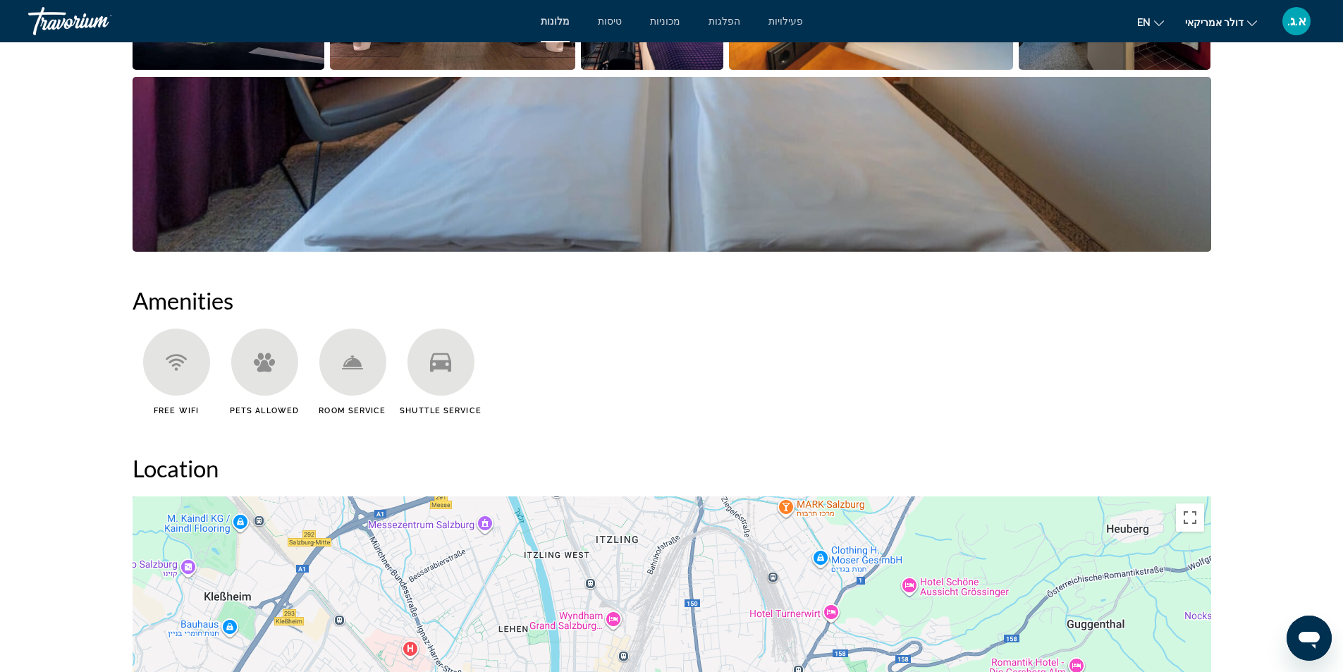
scroll to position [705, 0]
